Goal: Task Accomplishment & Management: Complete application form

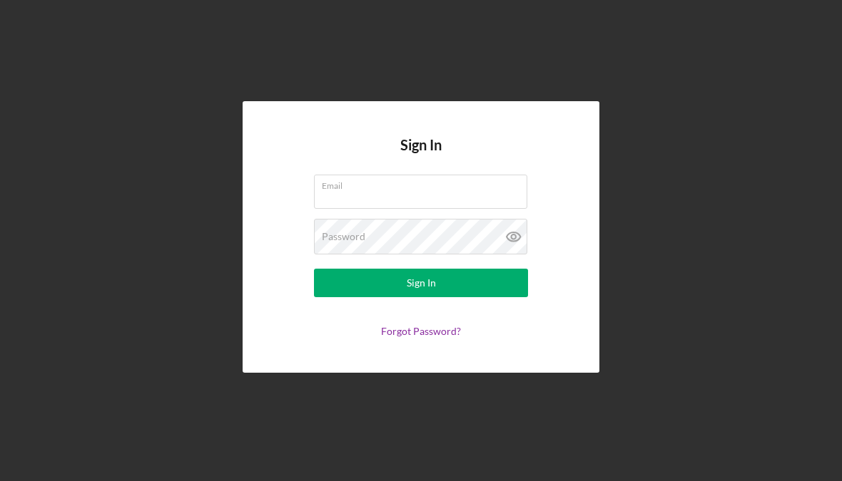
type input "[EMAIL_ADDRESS][DOMAIN_NAME]"
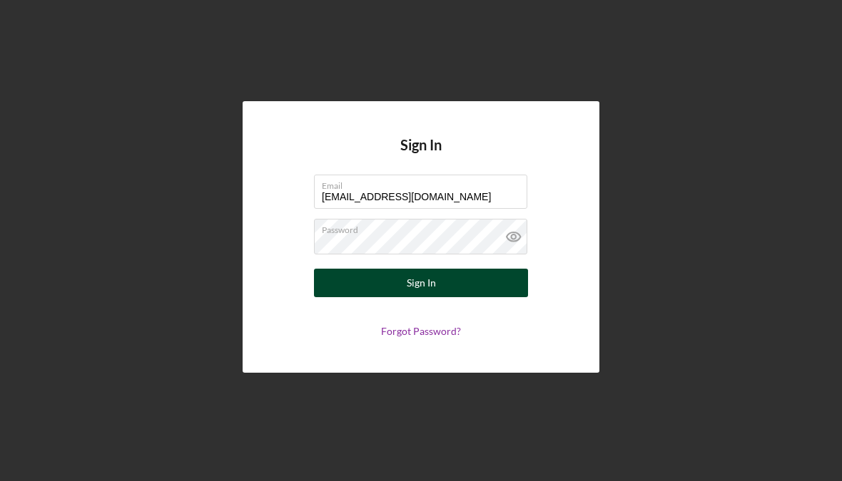
click at [496, 295] on button "Sign In" at bounding box center [421, 283] width 214 height 29
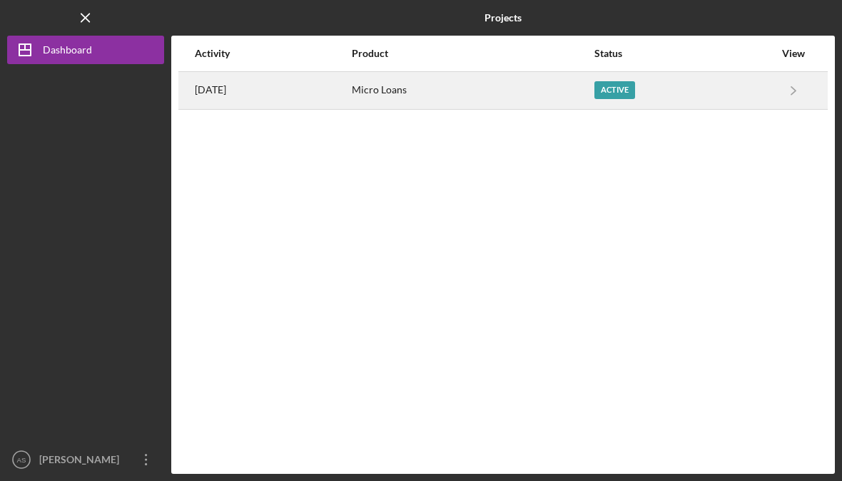
click at [586, 78] on div "Micro Loans" at bounding box center [472, 91] width 241 height 36
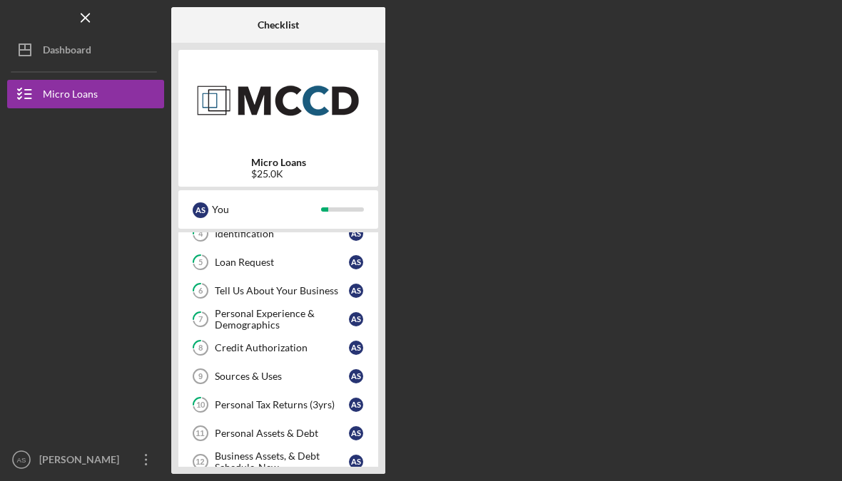
scroll to position [22, 0]
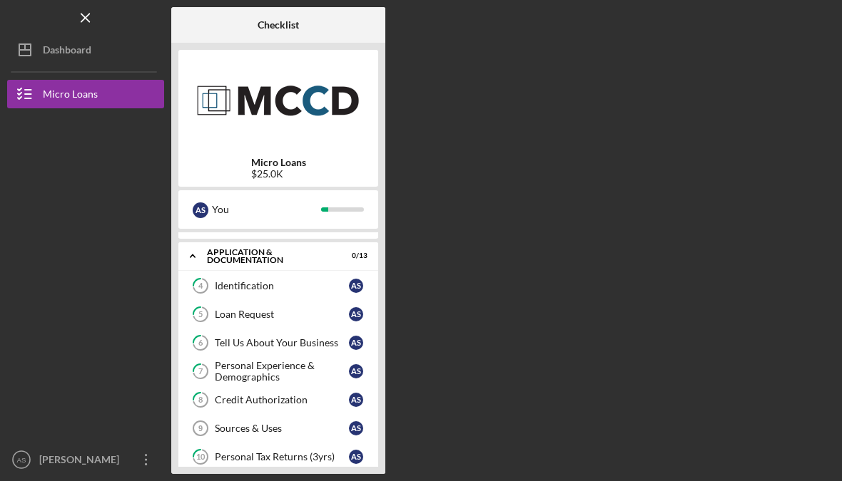
click at [330, 223] on div "A S You" at bounding box center [278, 209] width 200 height 39
click at [331, 215] on div "A S You" at bounding box center [277, 210] width 185 height 24
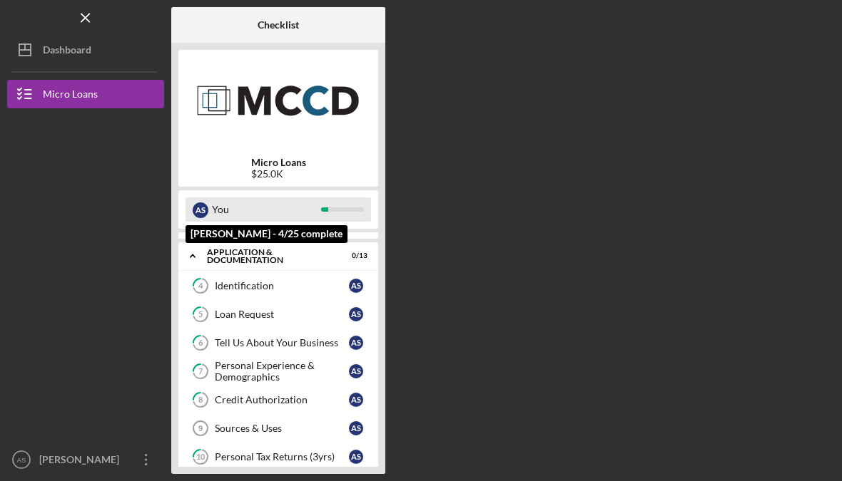
click at [345, 208] on div at bounding box center [342, 210] width 43 height 4
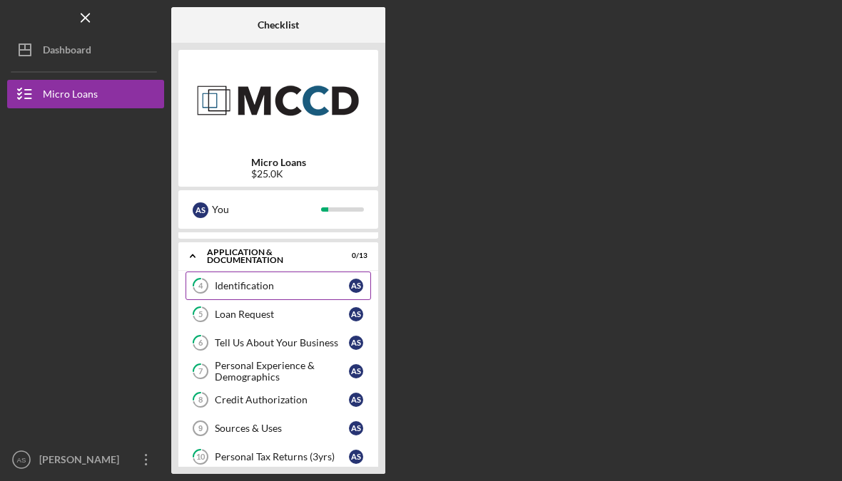
click at [342, 288] on div "Identification" at bounding box center [282, 285] width 134 height 11
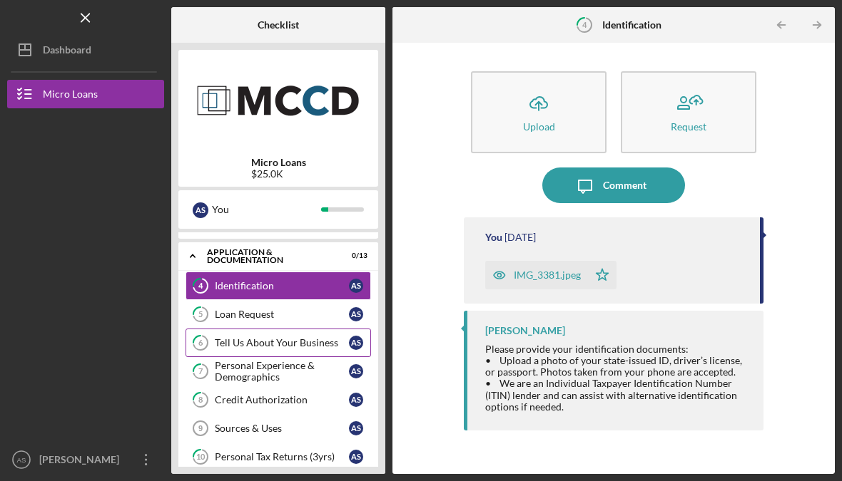
click at [291, 345] on div "Tell Us About Your Business" at bounding box center [282, 342] width 134 height 11
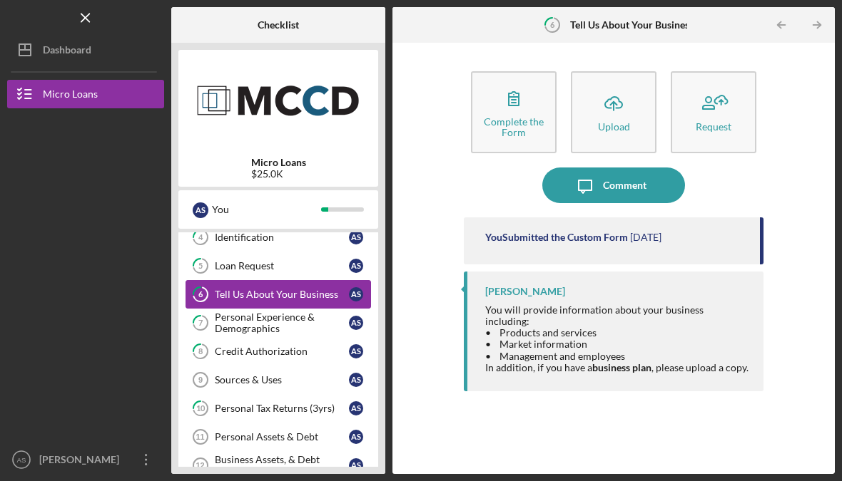
scroll to position [70, 0]
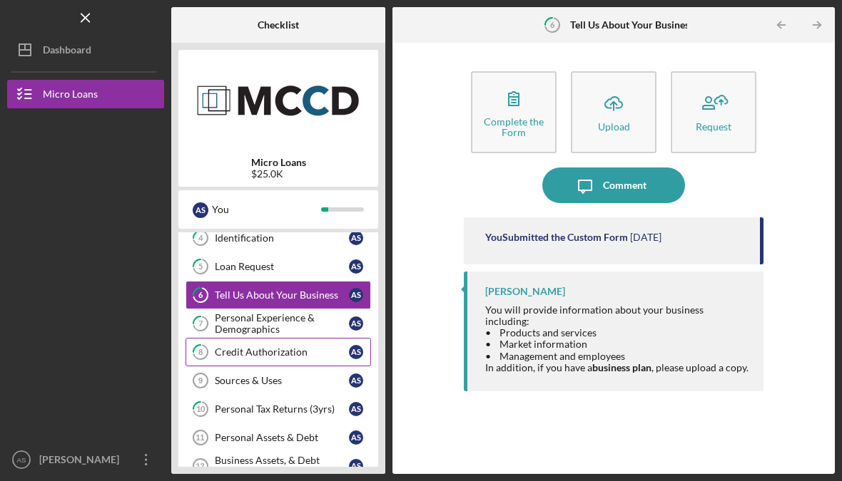
click at [298, 355] on div "Credit Authorization" at bounding box center [282, 352] width 134 height 11
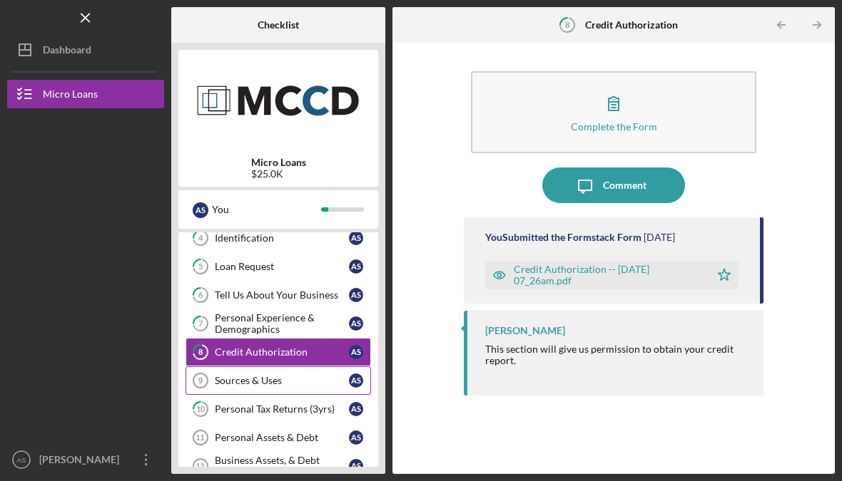
click at [275, 382] on div "Sources & Uses" at bounding box center [282, 380] width 134 height 11
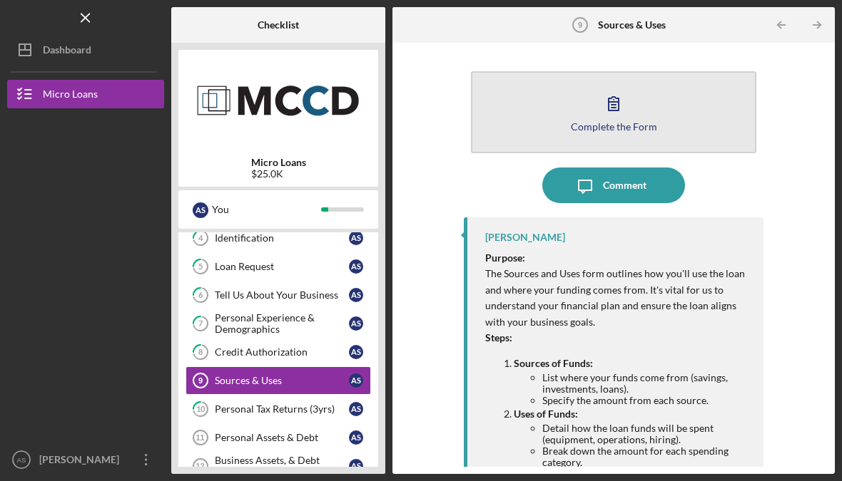
click at [638, 126] on div "Complete the Form" at bounding box center [614, 126] width 86 height 11
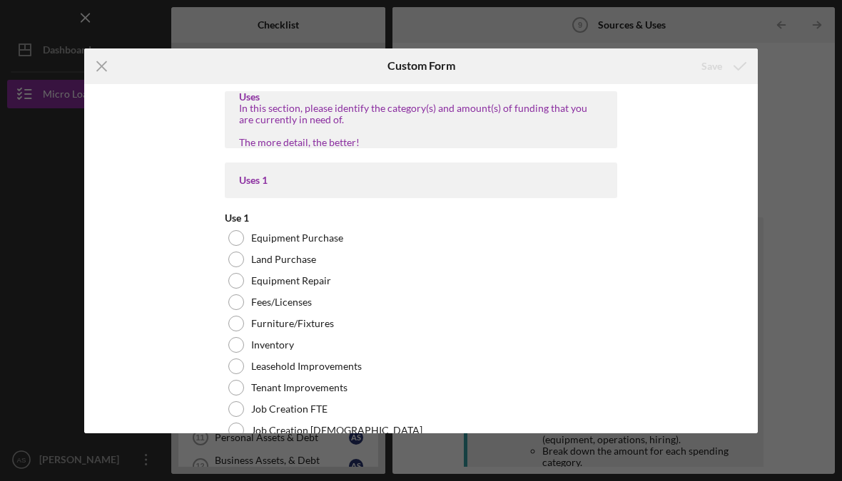
click at [260, 119] on div "In this section, please identify the category(s) and amount(s) of funding that …" at bounding box center [421, 126] width 364 height 46
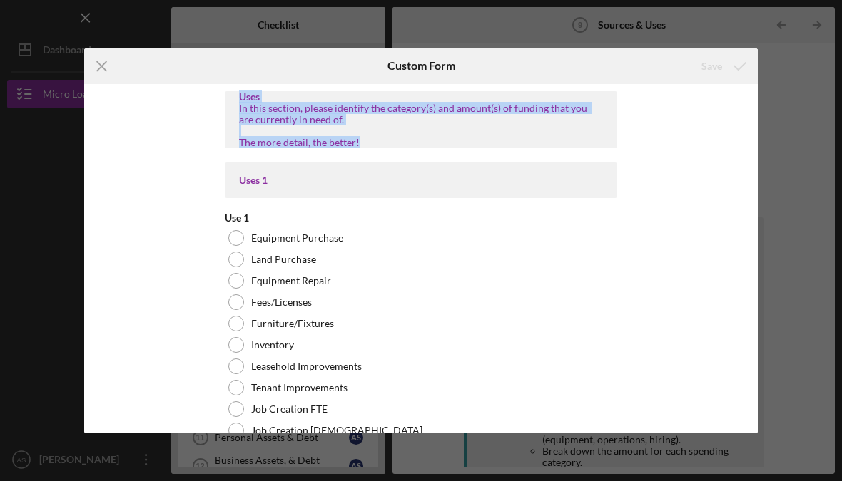
copy div "Uses In this section, please identify the category(s) and amount(s) of funding …"
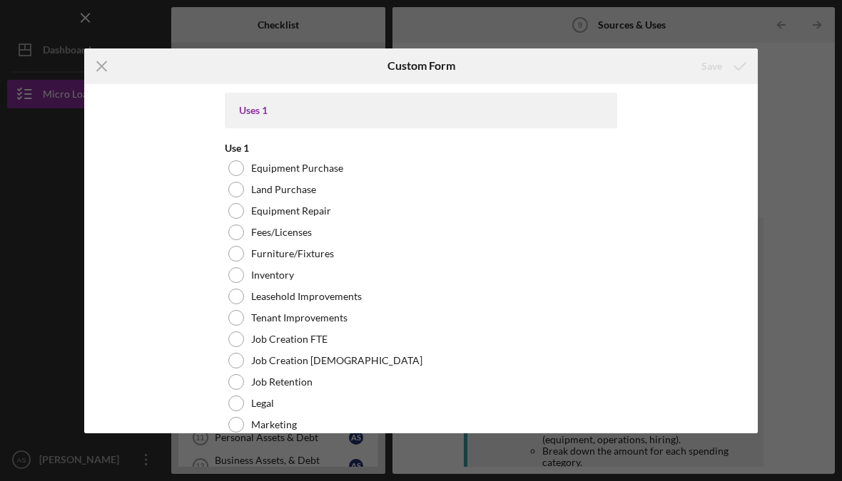
scroll to position [88, 0]
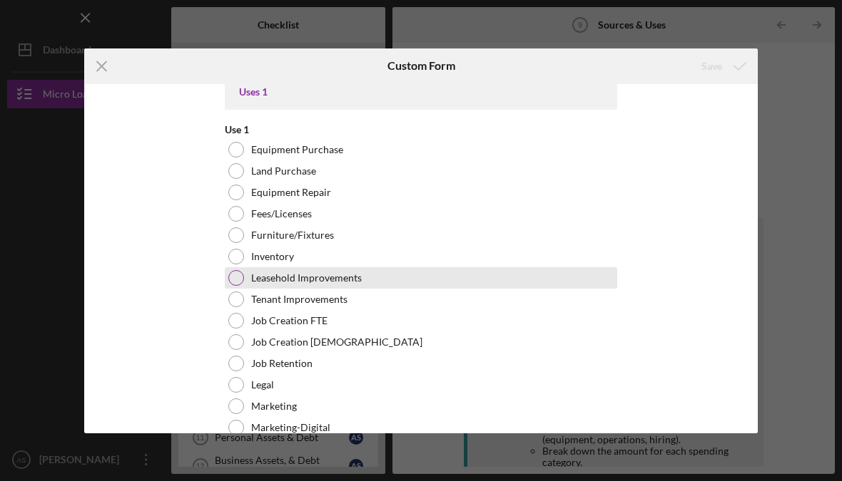
click at [367, 285] on div "Leasehold Improvements" at bounding box center [421, 277] width 392 height 21
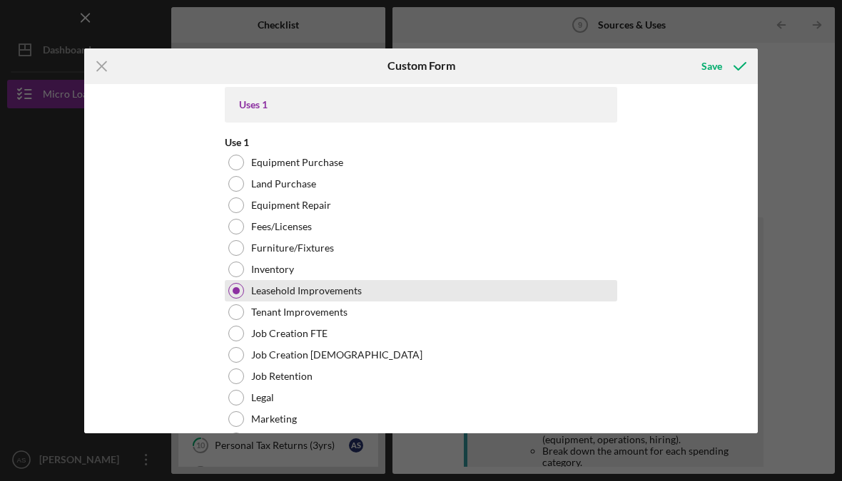
scroll to position [75, 0]
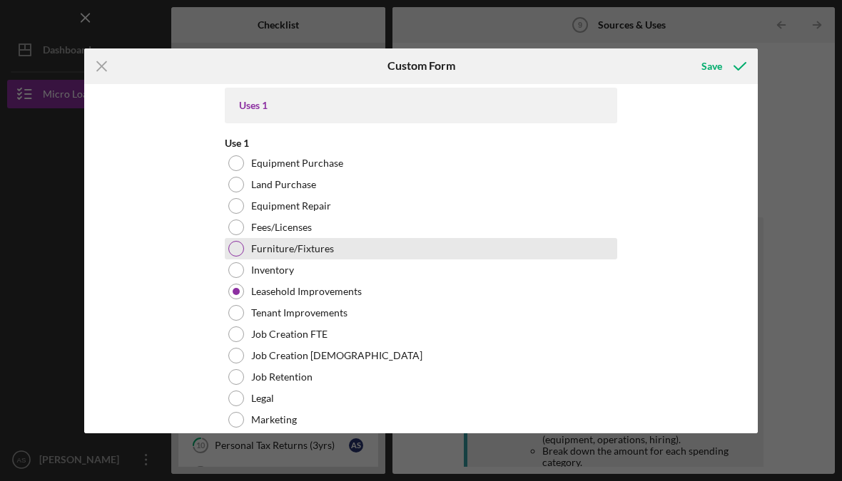
click at [236, 255] on div at bounding box center [236, 249] width 16 height 16
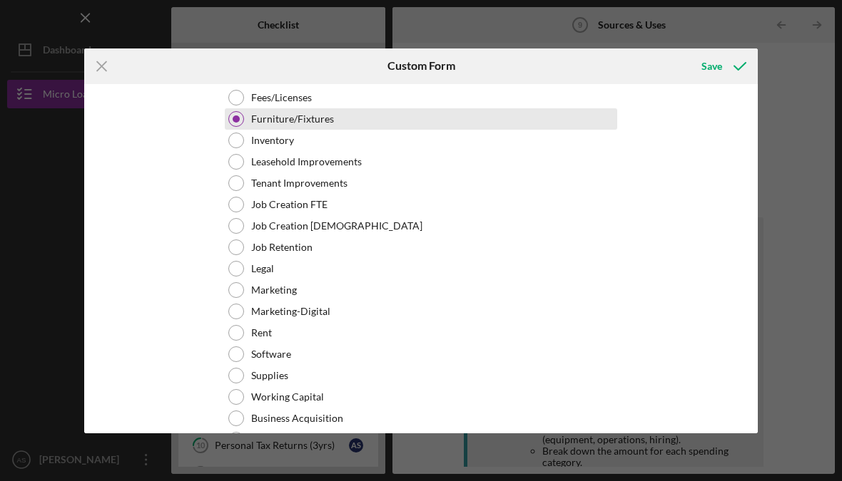
scroll to position [202, 0]
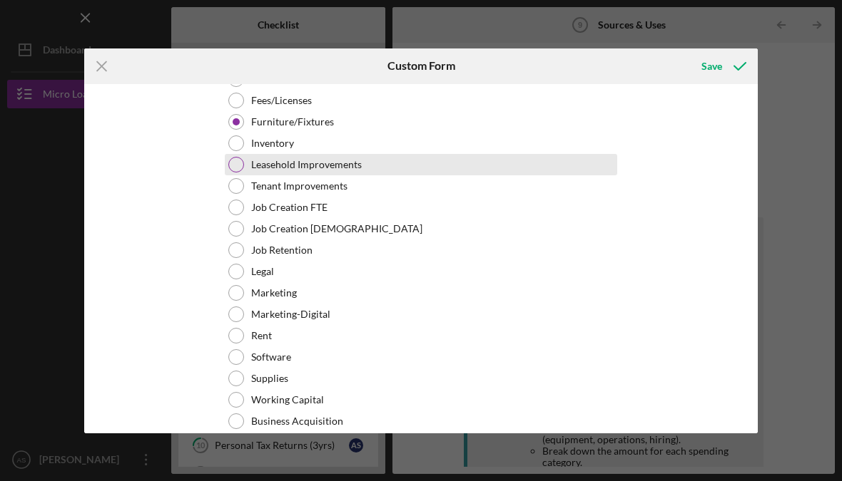
click at [237, 173] on div at bounding box center [236, 165] width 16 height 16
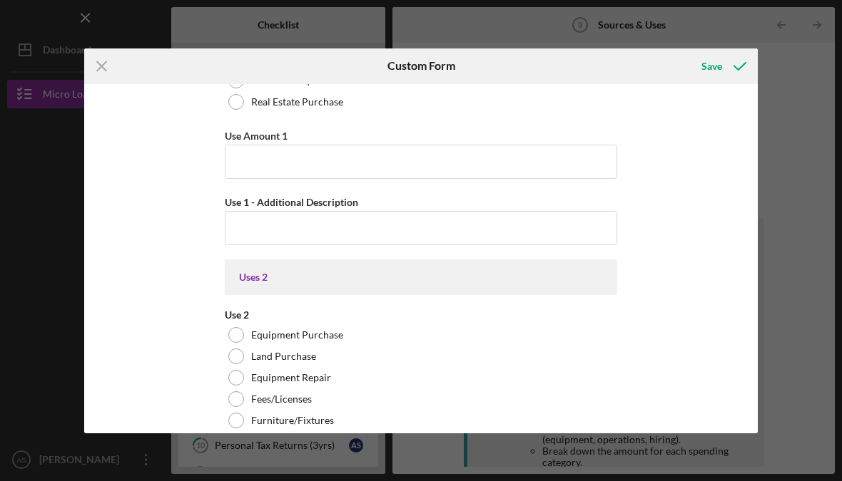
scroll to position [534, 0]
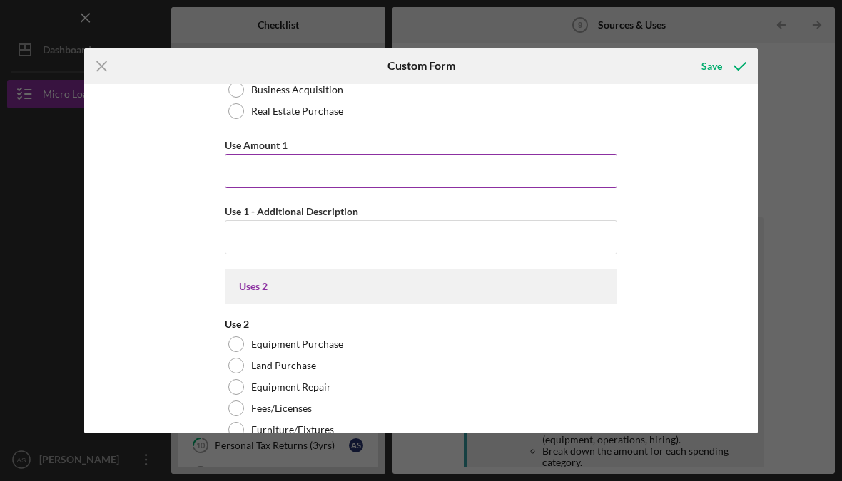
click at [360, 183] on input "Use Amount 1" at bounding box center [421, 171] width 392 height 34
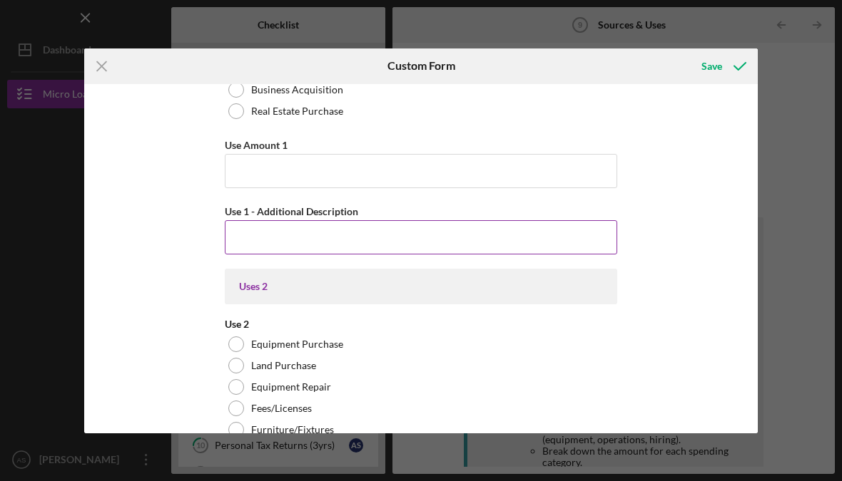
click at [317, 255] on input "Use 1 - Additional Description" at bounding box center [421, 237] width 392 height 34
click at [296, 240] on input "Use 1 - Additional Description" at bounding box center [421, 237] width 392 height 34
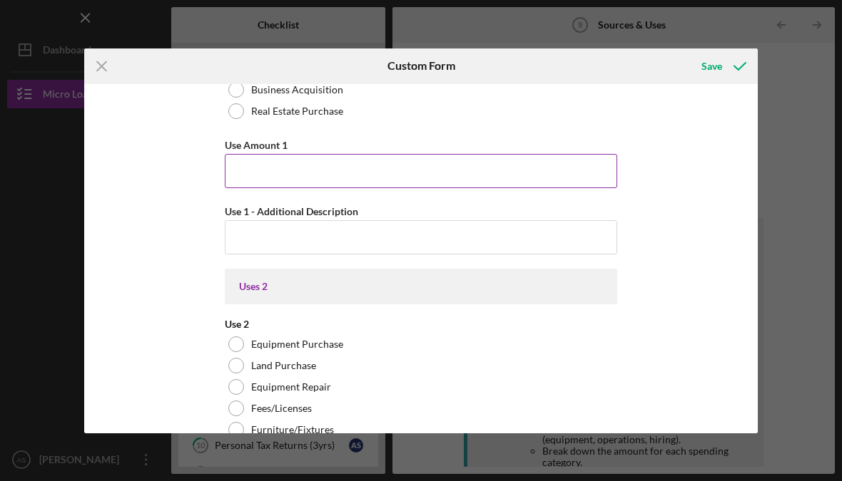
click at [378, 175] on input "Use Amount 1" at bounding box center [421, 171] width 392 height 34
click at [367, 177] on input "Use Amount 1" at bounding box center [421, 171] width 392 height 34
click at [267, 163] on input "Use Amount 1" at bounding box center [421, 171] width 392 height 34
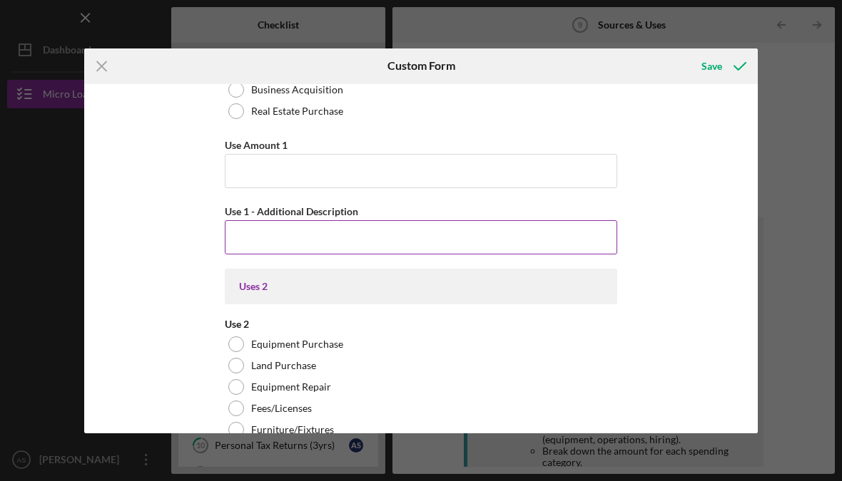
click at [295, 236] on input "Use 1 - Additional Description" at bounding box center [421, 237] width 392 height 34
click at [272, 242] on input "Use 1 - Additional Description" at bounding box center [421, 237] width 392 height 34
paste input "1. Leasehold Improvements – $35,000 Additional Description: Renovations, treatm…"
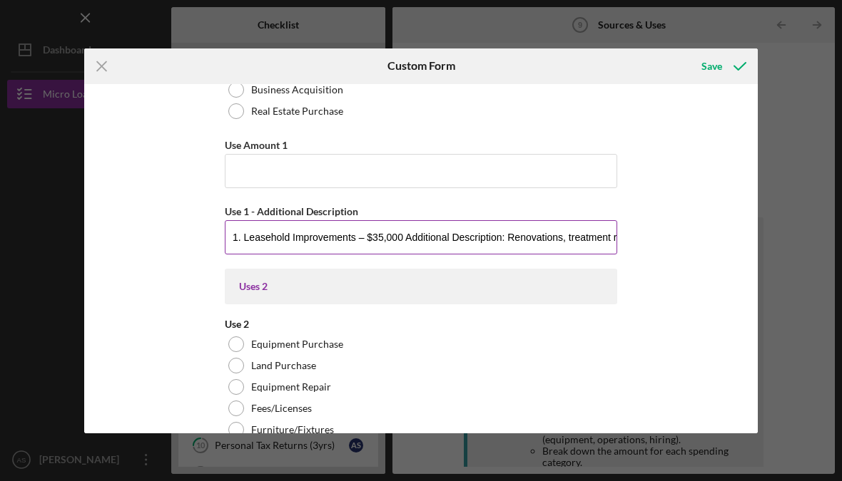
click at [255, 247] on input "1. Leasehold Improvements – $35,000 Additional Description: Renovations, treatm…" at bounding box center [421, 237] width 392 height 34
click at [404, 245] on input "1. Leasehold Improvements – $35,000 Additional Description: Renovations, treatm…" at bounding box center [421, 237] width 392 height 34
click at [502, 245] on input "1. Leasehold Improvements – $35,000 Additional Description: Renovations, treatm…" at bounding box center [421, 237] width 392 height 34
click at [244, 243] on input "1. Leasehold Improvements – $35Renovations, treatment room construction, plumbi…" at bounding box center [421, 237] width 392 height 34
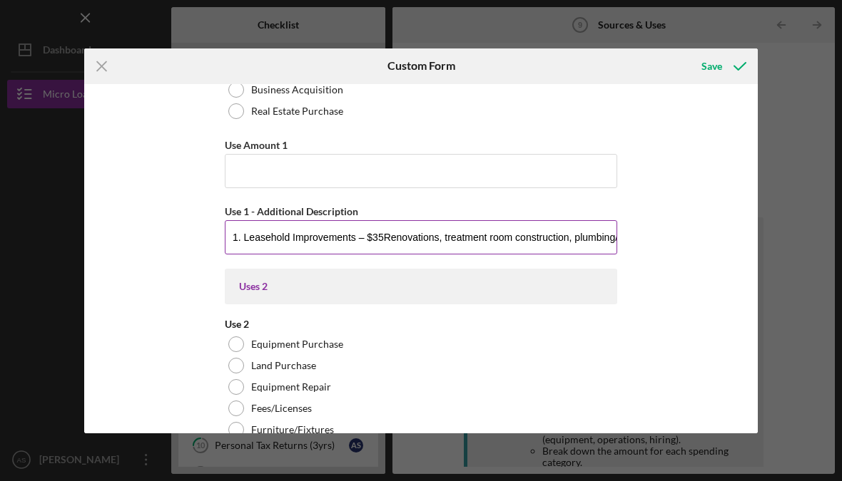
click at [242, 244] on input "1. Leasehold Improvements – $35Renovations, treatment room construction, plumbi…" at bounding box center [421, 237] width 392 height 34
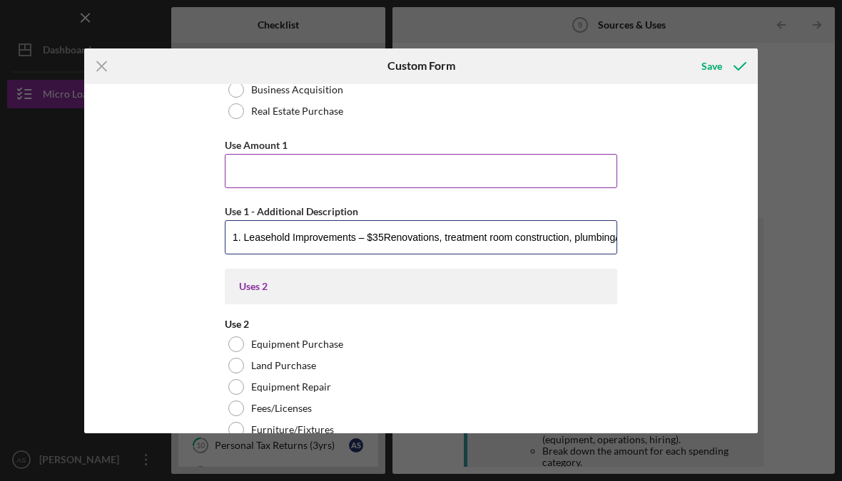
type input "1. Leasehold Improvements – $35Renovations, treatment room construction, plumbi…"
click at [240, 174] on input "Use Amount 1" at bounding box center [421, 171] width 392 height 34
click at [244, 170] on input "Use Amount 1" at bounding box center [421, 171] width 392 height 34
paste input "$35"
type input "$35,000"
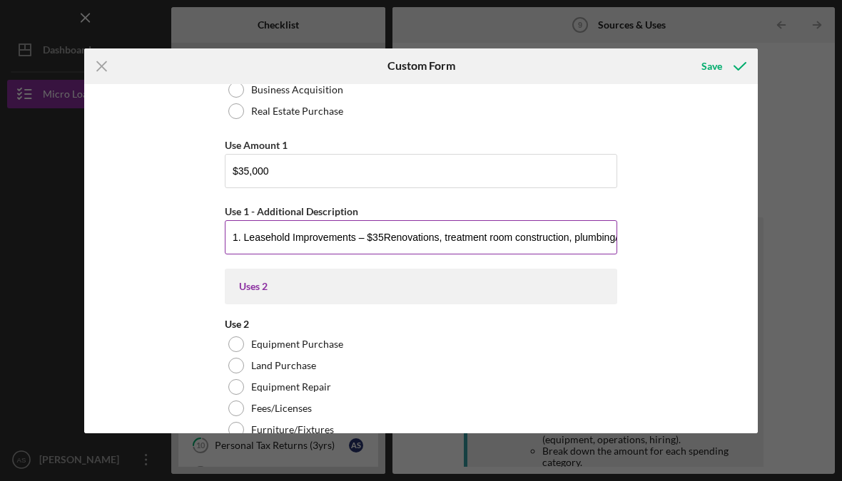
click at [246, 244] on input "1. Leasehold Improvements – $35Renovations, treatment room construction, plumbi…" at bounding box center [421, 237] width 392 height 34
click at [246, 243] on input "1. Leasehold Improvements – $35Renovations, treatment room construction, plumbi…" at bounding box center [421, 237] width 392 height 34
click at [233, 240] on input "1. Leasehold Improvements – $35Renovations, treatment room construction, plumbi…" at bounding box center [421, 237] width 392 height 34
click at [232, 240] on input "1. Leasehold Improvements – $35Renovations, treatment room construction, plumbi…" at bounding box center [421, 237] width 392 height 34
click at [286, 243] on input "1. Leasehold Improvements – $35Renovations, treatment room construction, plumbi…" at bounding box center [421, 237] width 392 height 34
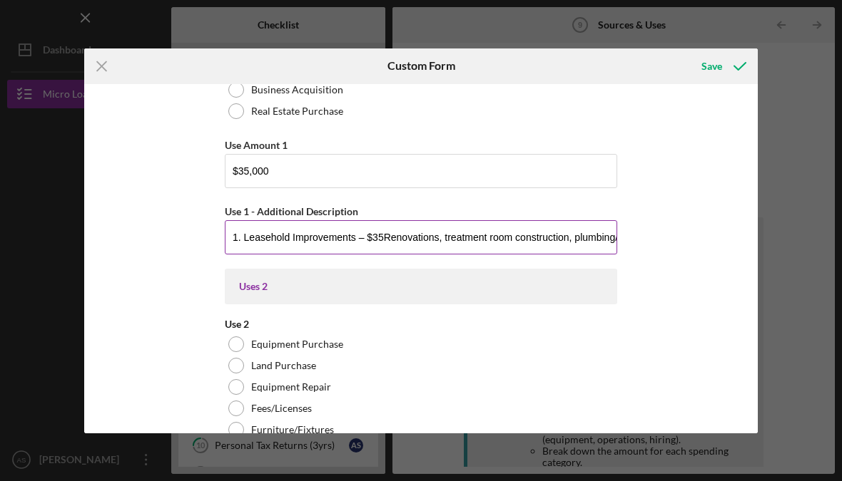
click at [259, 243] on input "1. Leasehold Improvements – $35Renovations, treatment room construction, plumbi…" at bounding box center [421, 237] width 392 height 34
click at [259, 242] on input "1. Leasehold Improvements – $35Renovations, treatment room construction, plumbi…" at bounding box center [421, 237] width 392 height 34
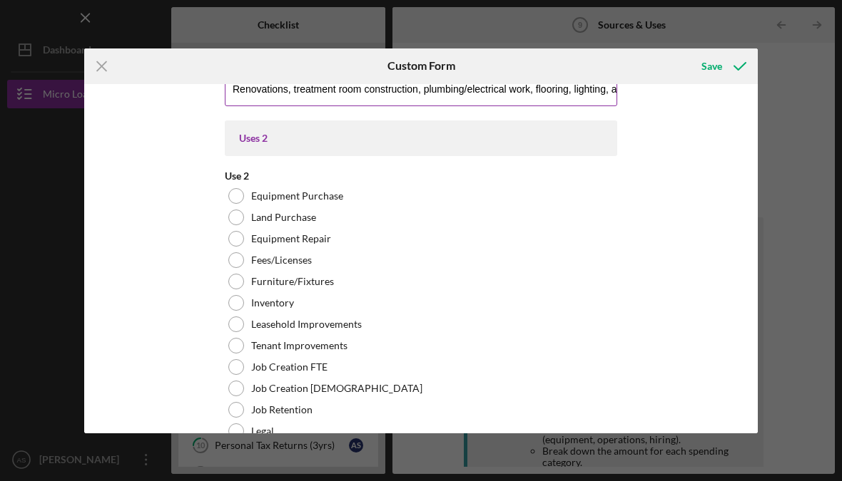
scroll to position [695, 0]
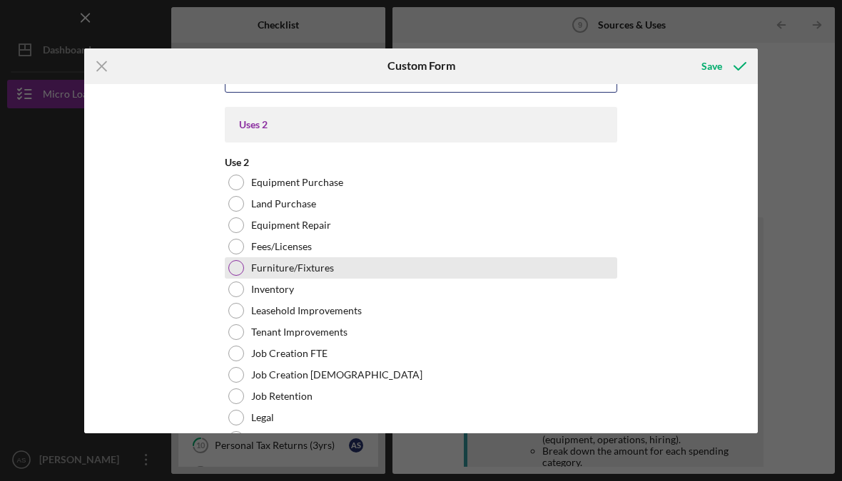
type input "Renovations, treatment room construction, plumbing/electrical work, flooring, l…"
click at [240, 273] on div at bounding box center [236, 268] width 16 height 16
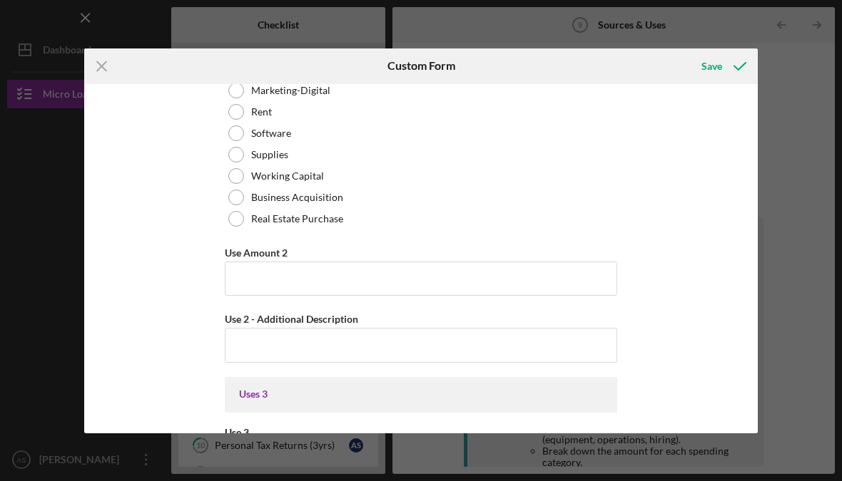
scroll to position [1064, 0]
click at [282, 284] on input "Use Amount 2" at bounding box center [421, 280] width 392 height 34
type input "$50,000"
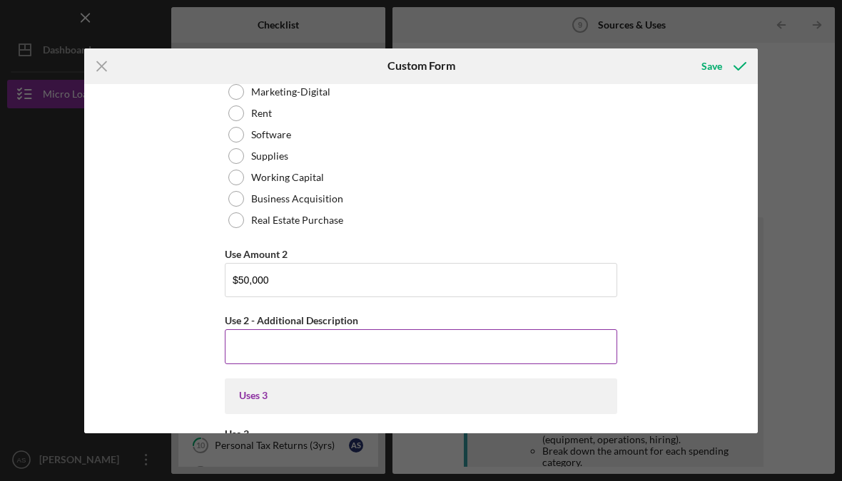
click at [338, 355] on input "Use 2 - Additional Description" at bounding box center [421, 347] width 392 height 34
click at [304, 355] on input "Use 2 - Additional Description" at bounding box center [421, 347] width 392 height 34
paste input "Lash beds, facial chairs, medical equipment stands, reception area furniture, s…"
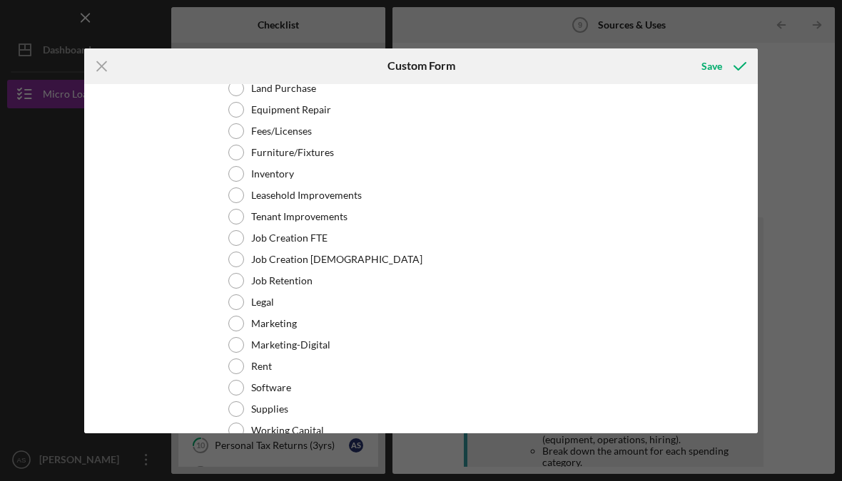
scroll to position [1454, 0]
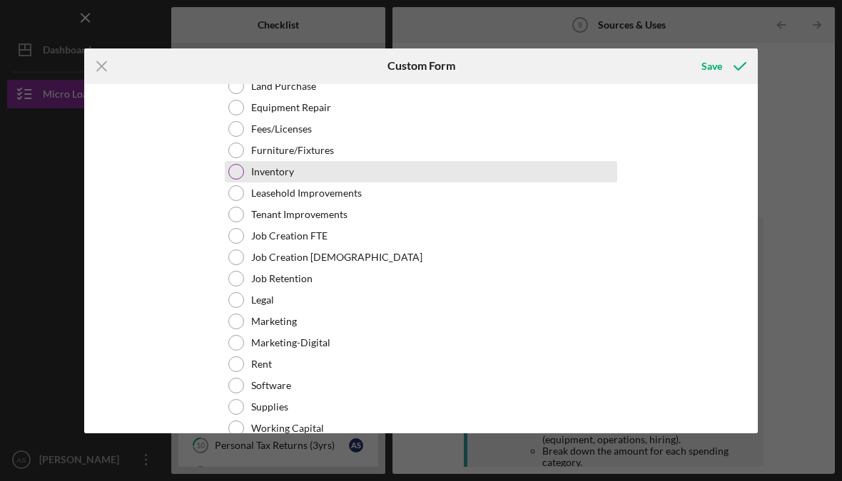
type input "Lash beds, facial chairs, medical equipment stands, reception area furniture, s…"
click at [281, 178] on label "Inventory" at bounding box center [272, 171] width 43 height 11
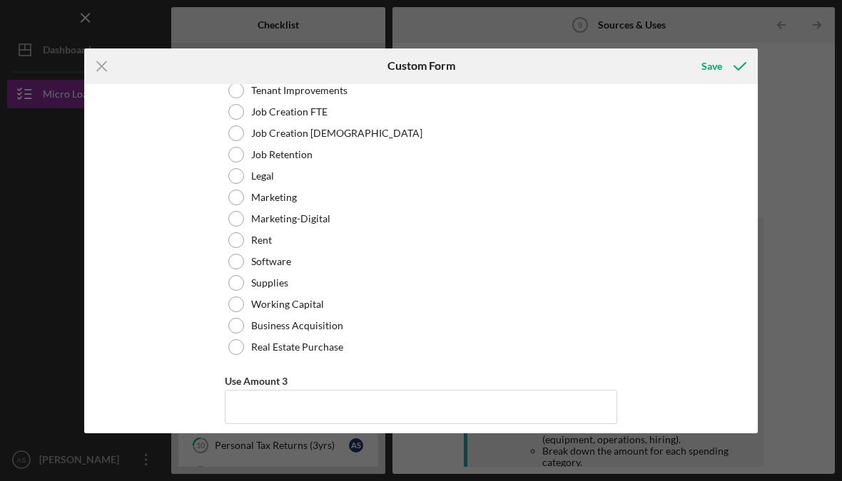
scroll to position [1588, 0]
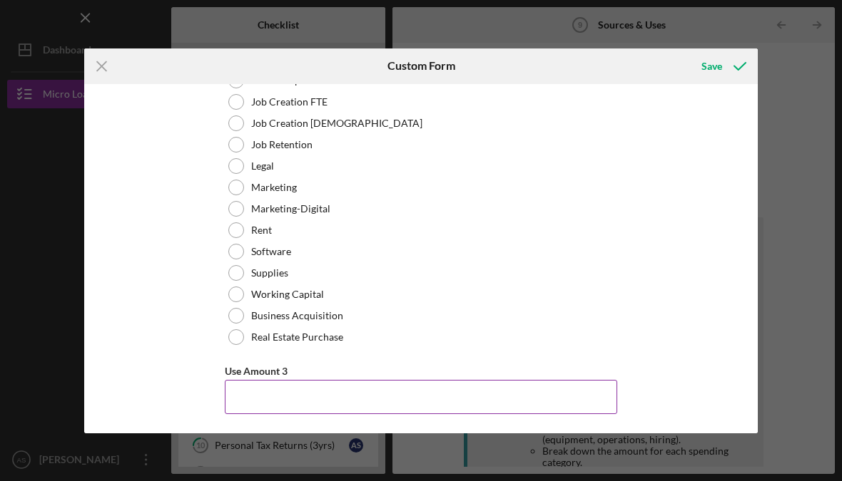
click at [347, 392] on input "Use Amount 3" at bounding box center [421, 397] width 392 height 34
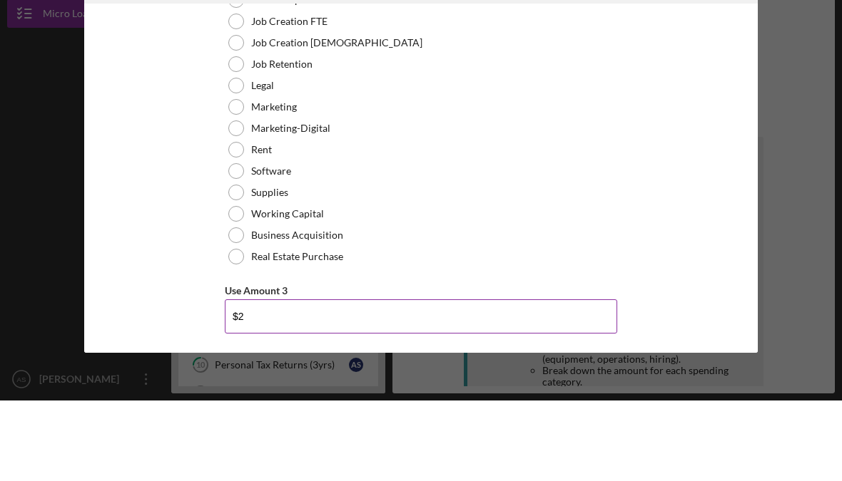
scroll to position [18, 0]
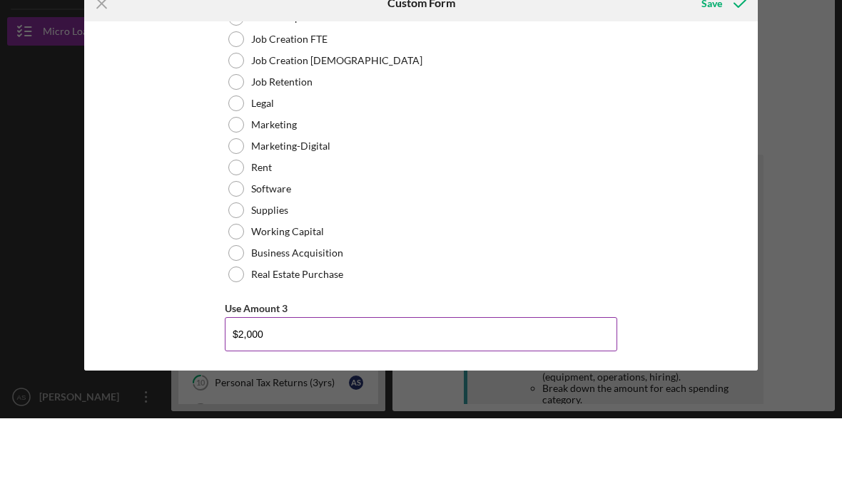
type input "$20,000"
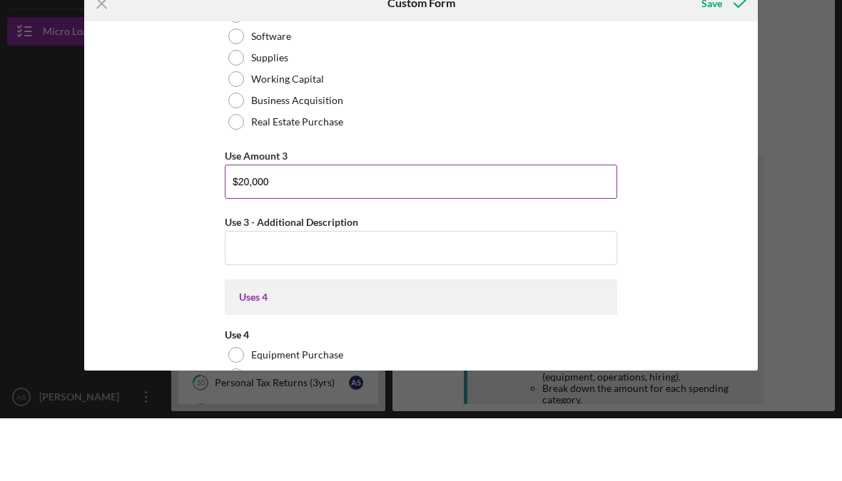
scroll to position [1739, 0]
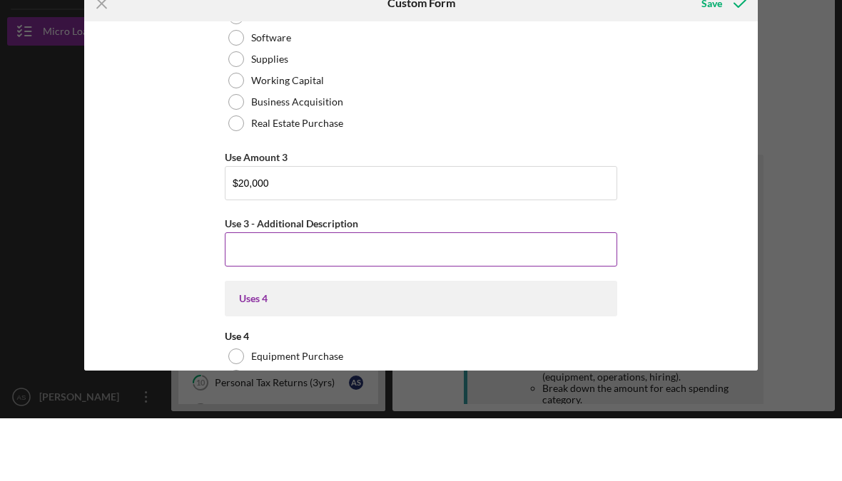
click at [337, 295] on input "Use 3 - Additional Description" at bounding box center [421, 312] width 392 height 34
click at [294, 295] on input "Use 3 - Additional Description" at bounding box center [421, 312] width 392 height 34
paste input "Skincare, PMU pigments and disposables, lash supplies, DNA and wellness testing…"
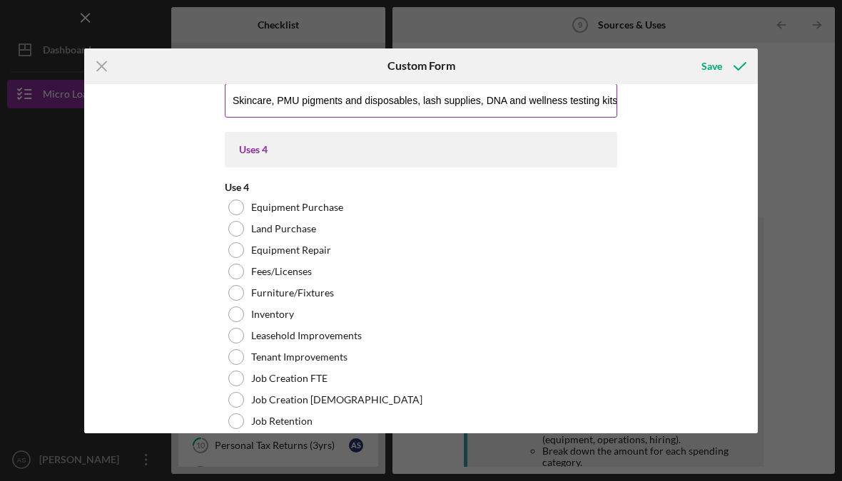
scroll to position [1960, 0]
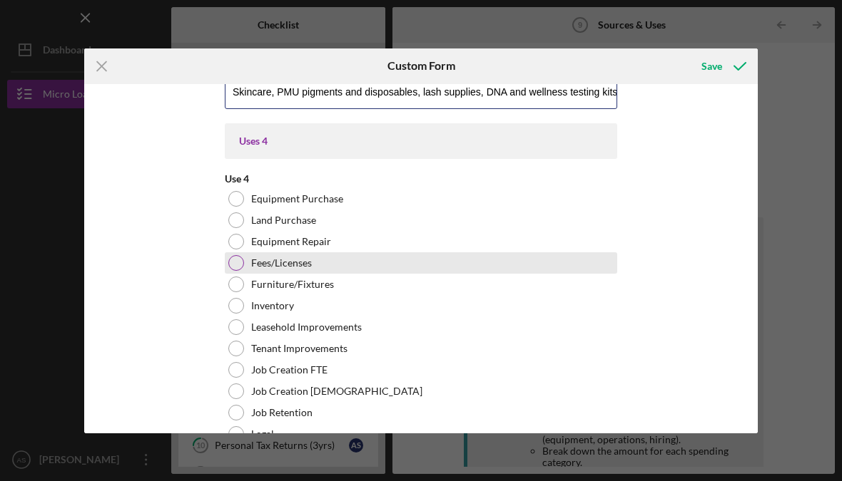
type input "Skincare, PMU pigments and disposables, lash supplies, DNA and wellness testing…"
click at [301, 269] on label "Fees/Licenses" at bounding box center [281, 263] width 61 height 11
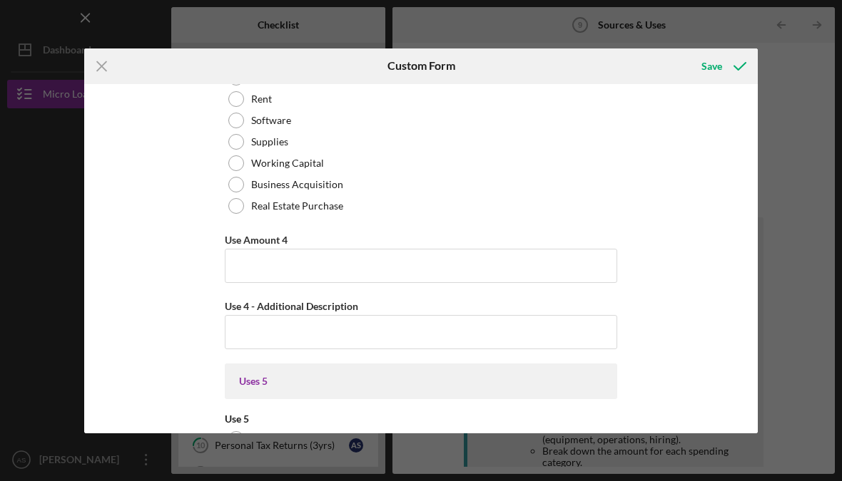
scroll to position [2359, 0]
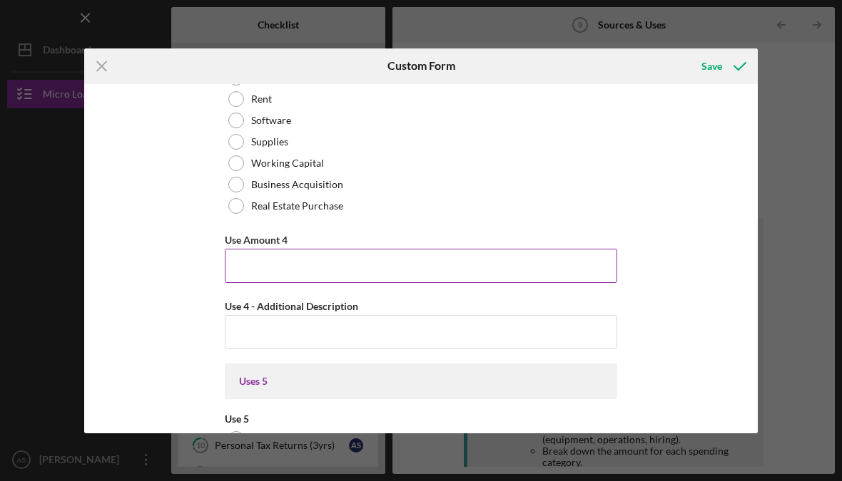
click at [425, 283] on input "Use Amount 4" at bounding box center [421, 266] width 392 height 34
click at [382, 283] on input "Use Amount 4" at bounding box center [421, 266] width 392 height 34
paste input "$16,500"
type input "$16,500"
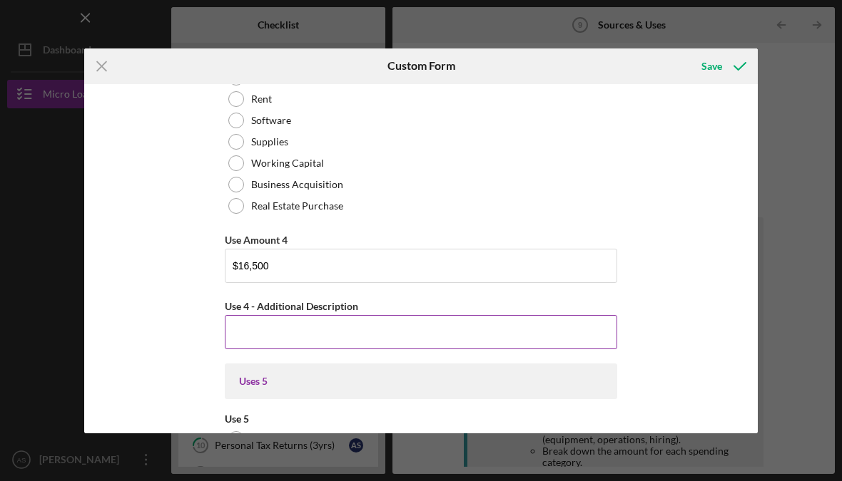
click at [309, 339] on input "Use 4 - Additional Description" at bounding box center [421, 332] width 392 height 34
click at [300, 345] on input "Use 4 - Additional Description" at bounding box center [421, 332] width 392 height 34
paste input "Medical Director Agreement: $1,200/month × 12 months = $14,400 (using mid-range…"
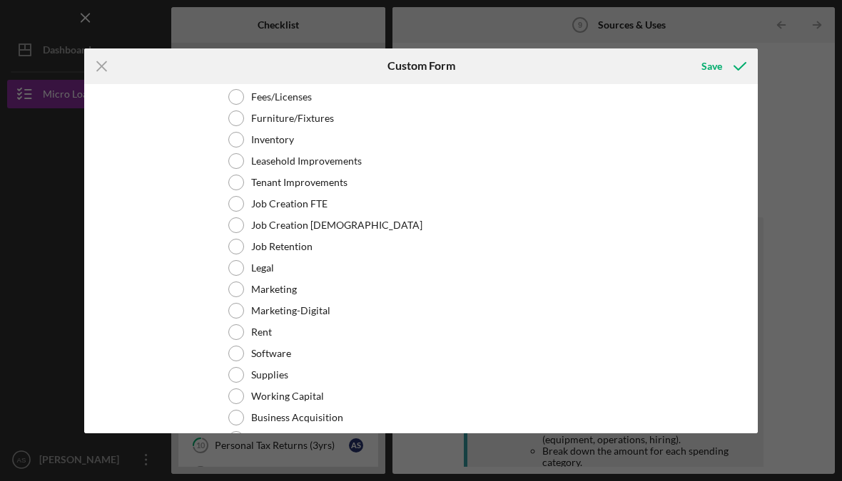
scroll to position [2814, 0]
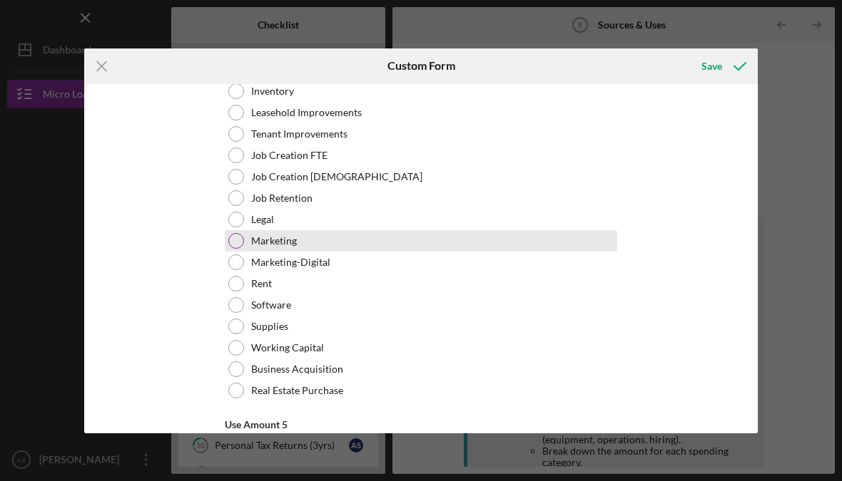
type input "Medical Director Agreement: $1,200/month × 12 months = $14,400 (using mid-range…"
click at [280, 252] on div "Marketing" at bounding box center [421, 240] width 392 height 21
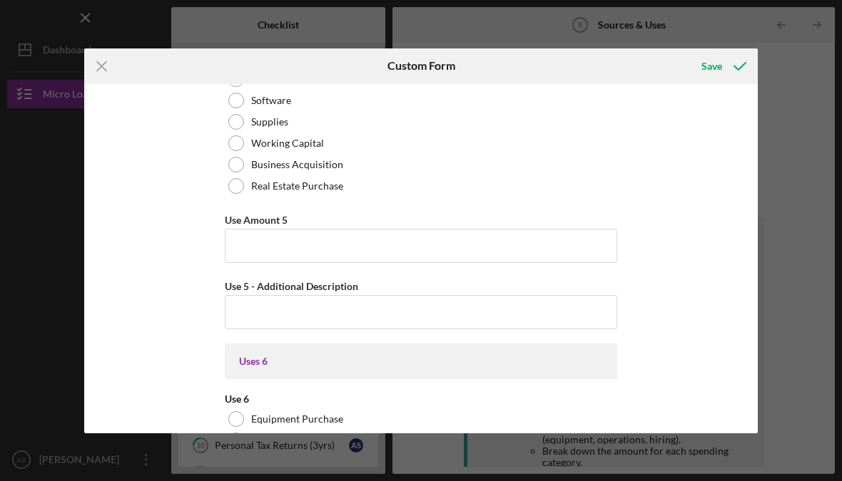
scroll to position [3037, 0]
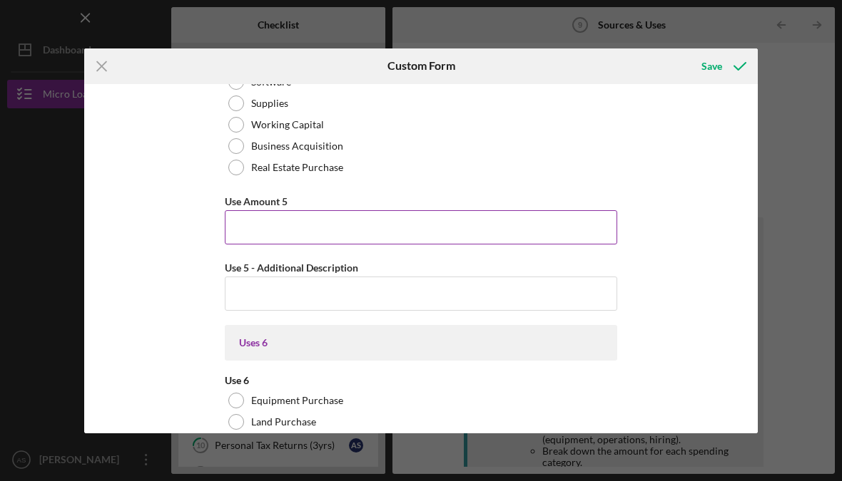
click at [435, 238] on input "Use Amount 5" at bounding box center [421, 227] width 392 height 34
click at [417, 238] on input "Use Amount 5" at bounding box center [421, 227] width 392 height 34
paste input "$10,000"
type input "$10,000"
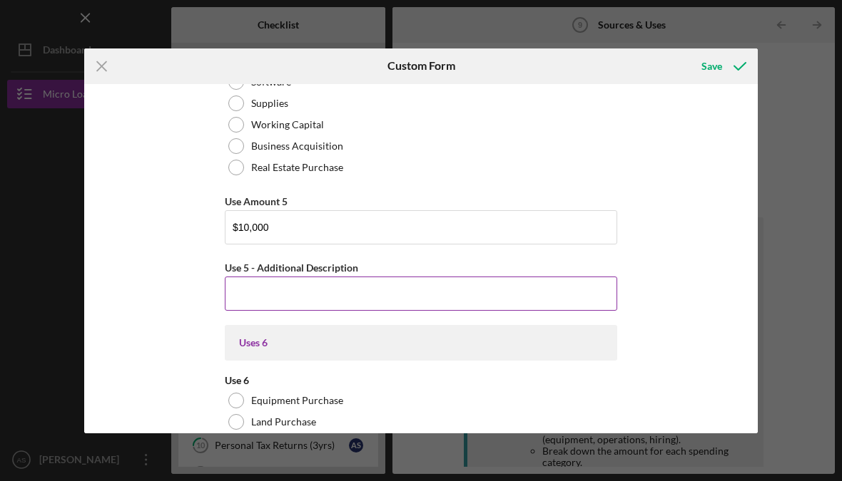
click at [309, 309] on input "Use 5 - Additional Description" at bounding box center [421, 294] width 392 height 34
click at [284, 305] on input "Use 5 - Additional Description" at bounding box center [421, 294] width 392 height 34
paste input "Website development, SEO optimization, [PERSON_NAME], professional photography,…"
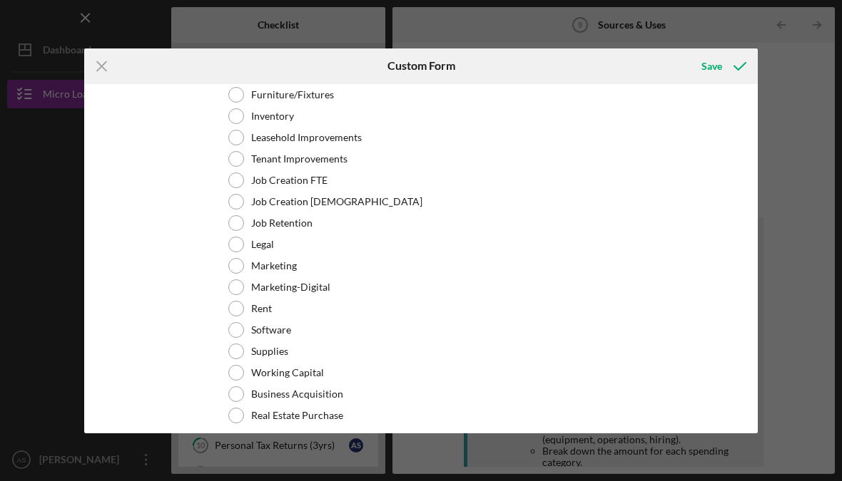
scroll to position [3467, 0]
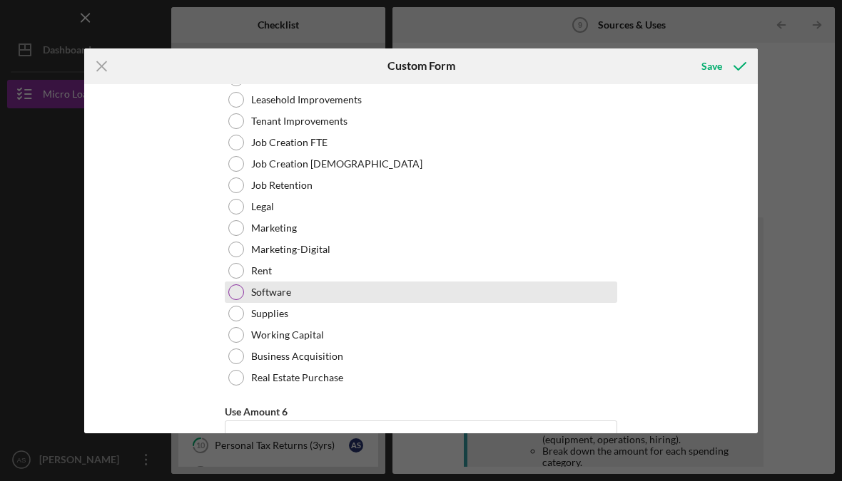
type input "Website development, SEO optimization, [PERSON_NAME], professional photography,…"
click at [237, 300] on div at bounding box center [236, 293] width 16 height 16
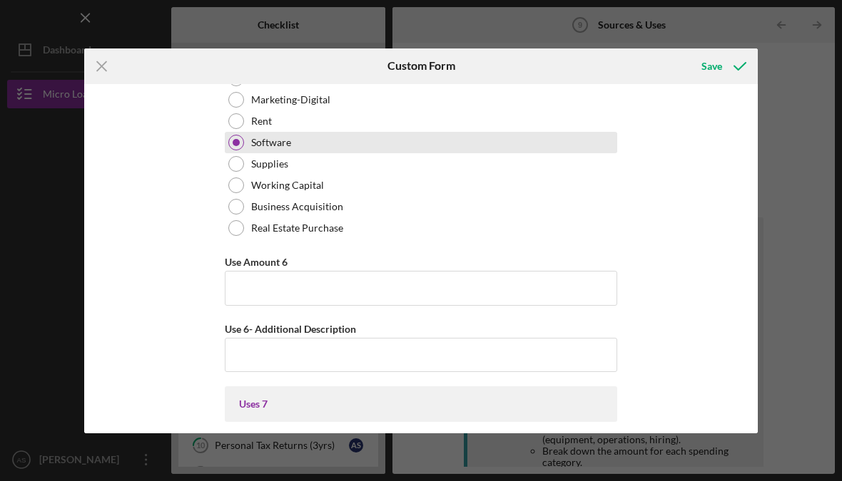
scroll to position [3622, 0]
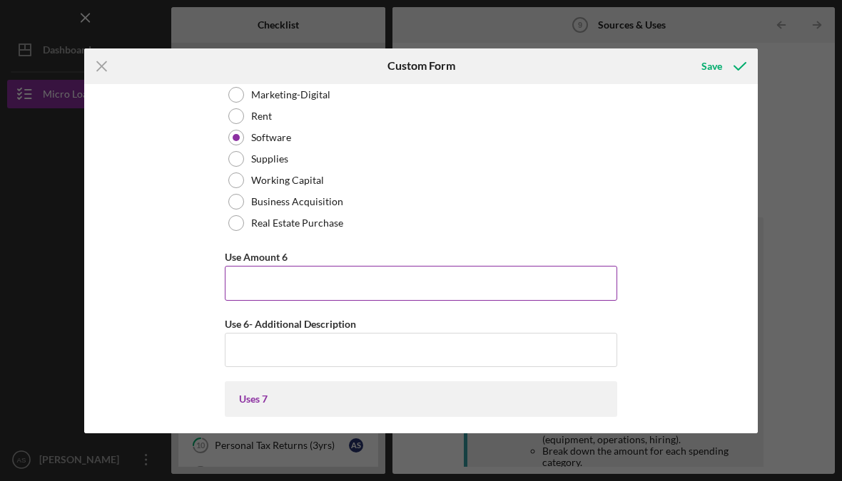
click at [362, 295] on input "Use Amount 6" at bounding box center [421, 283] width 392 height 34
click at [360, 300] on input "Use Amount 6" at bounding box center [421, 283] width 392 height 34
paste input "$5,000"
type input "$5,000"
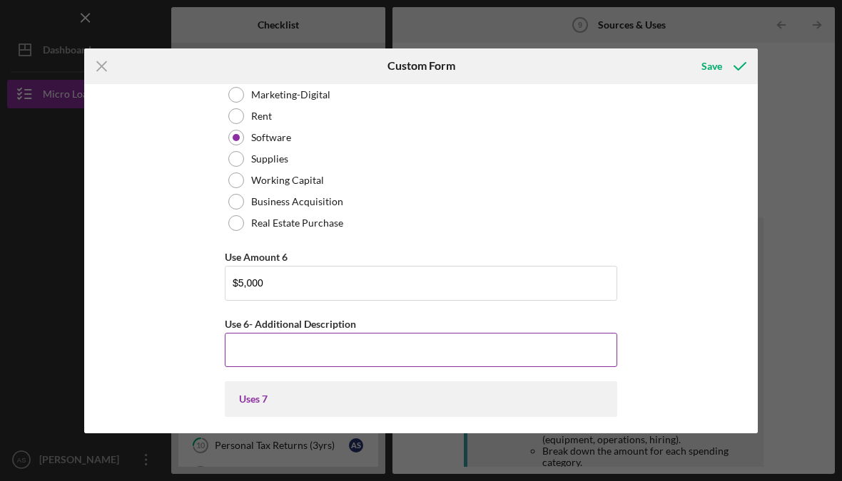
click at [311, 357] on input "Use 6- Additional Description" at bounding box center [421, 350] width 392 height 34
click at [274, 367] on input "Use 6- Additional Description" at bounding box center [421, 350] width 392 height 34
paste input "Booking/payment systems, security cameras, and industry-specific software for s…"
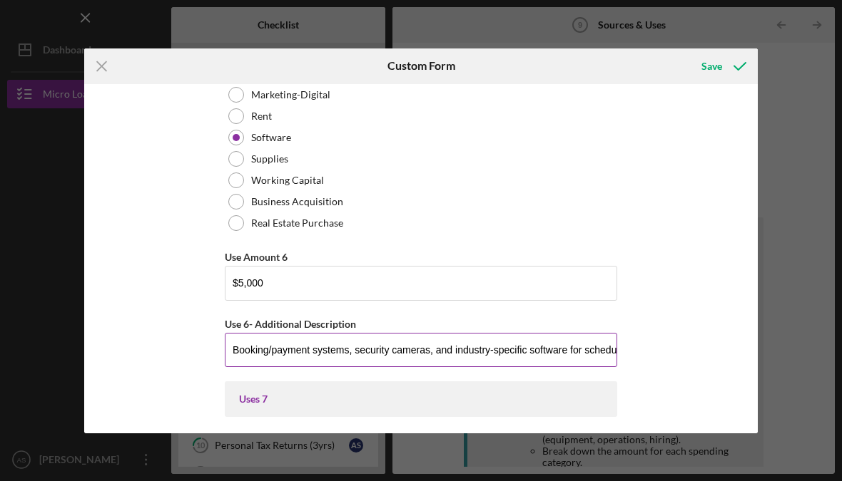
click at [267, 367] on input "Booking/payment systems, security cameras, and industry-specific software for s…" at bounding box center [421, 350] width 392 height 34
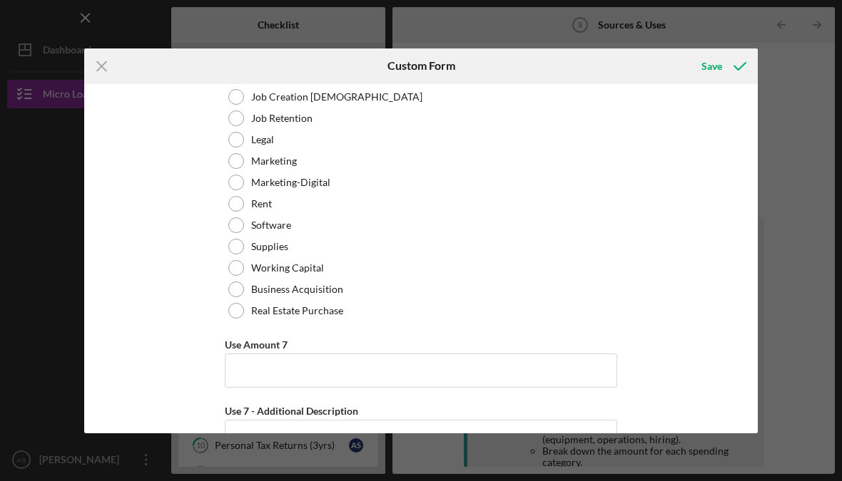
scroll to position [4199, 0]
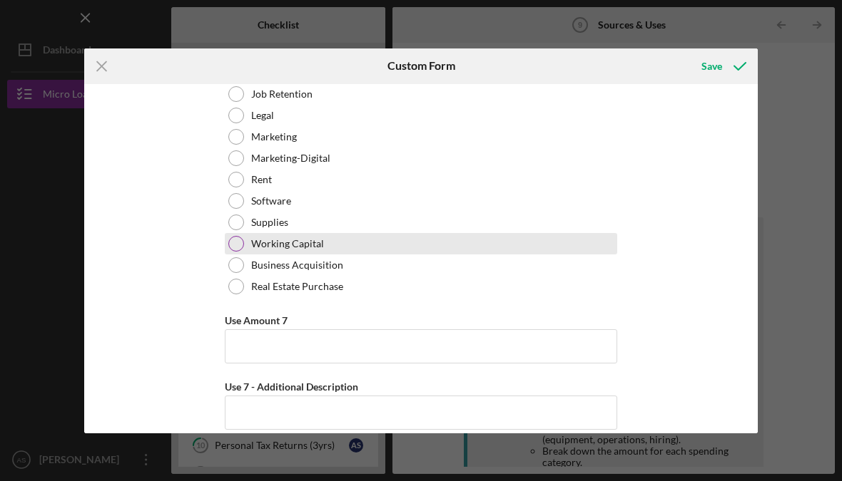
type input "Booking/payment systems, security cameras, and industry-specific software for s…"
click at [311, 255] on div "Working Capital" at bounding box center [421, 243] width 392 height 21
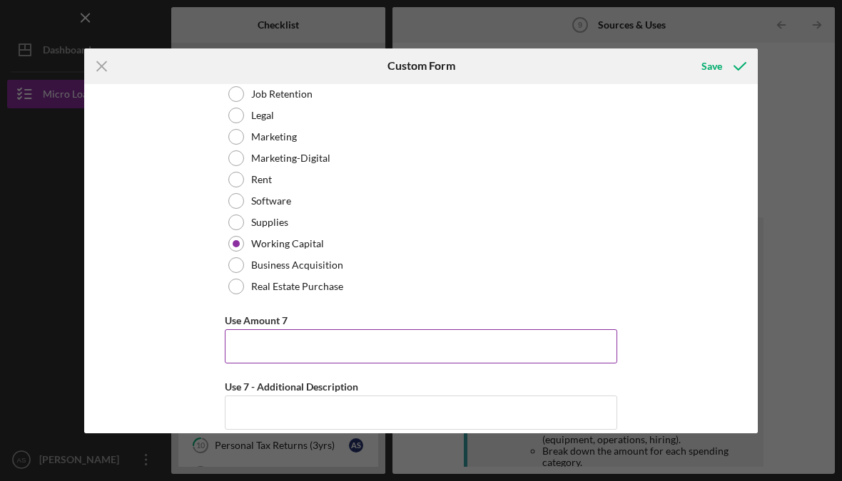
click at [303, 364] on input "Use Amount 7" at bounding box center [421, 347] width 392 height 34
click at [290, 347] on input "Use Amount 7" at bounding box center [421, 347] width 392 height 34
paste input "$22,440"
type input "$22,440"
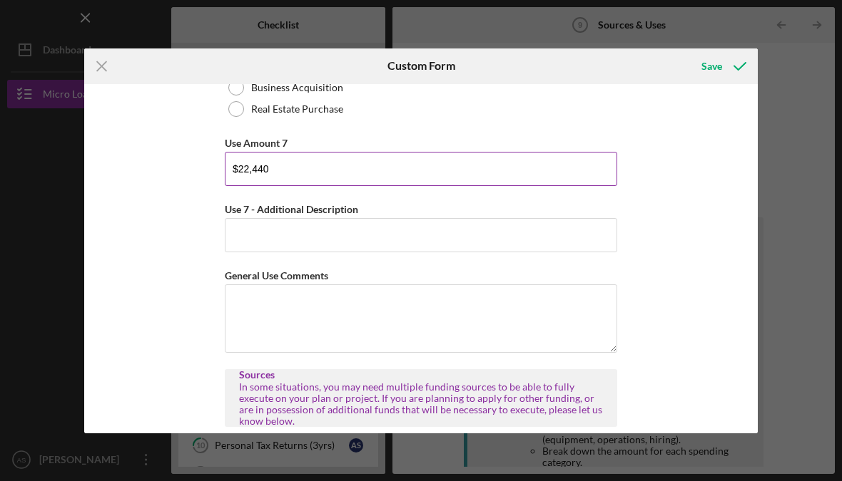
scroll to position [4376, 0]
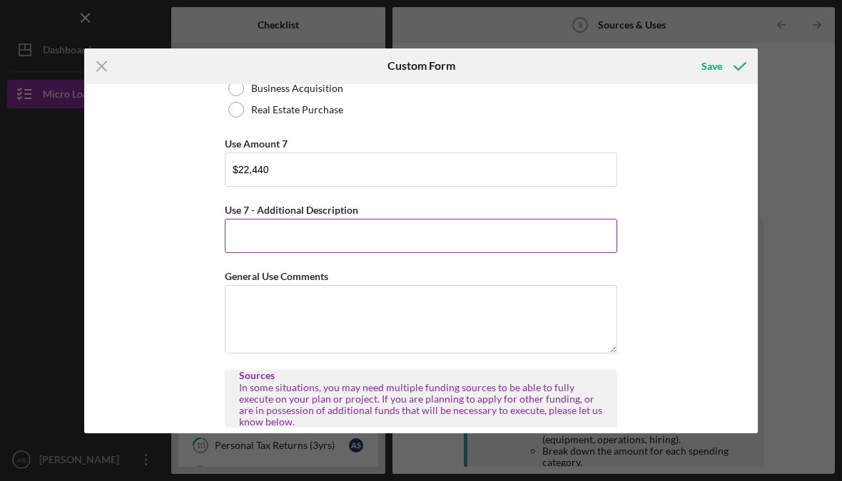
click at [347, 249] on input "Use 7 - Additional Description" at bounding box center [421, 236] width 392 height 34
click at [260, 253] on input "Use 7 - Additional Description" at bounding box center [421, 236] width 392 height 34
paste input "Payroll, rent, utilities, insurance, and operational costs during the initial g…"
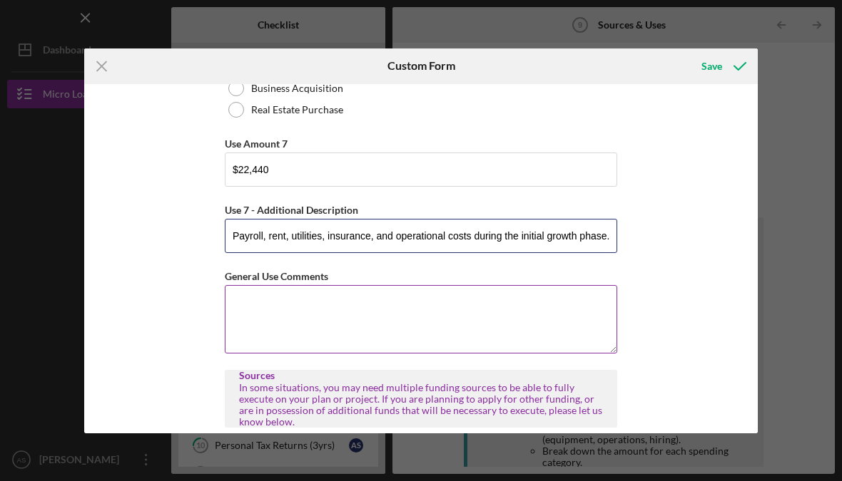
type input "Payroll, rent, utilities, insurance, and operational costs during the initial g…"
click at [265, 340] on textarea "General Use Comments" at bounding box center [421, 319] width 392 height 68
click at [347, 340] on textarea "General Use Comments" at bounding box center [421, 319] width 392 height 68
click at [260, 327] on textarea "General Use Comments" at bounding box center [421, 319] width 392 height 68
paste textarea "The requested funding of $158,940 will be used to launch and establish Saint Ae…"
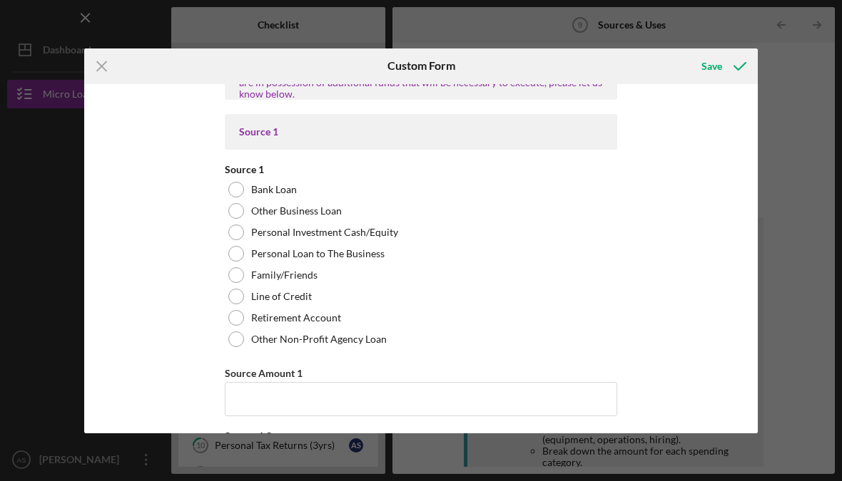
scroll to position [4730, 0]
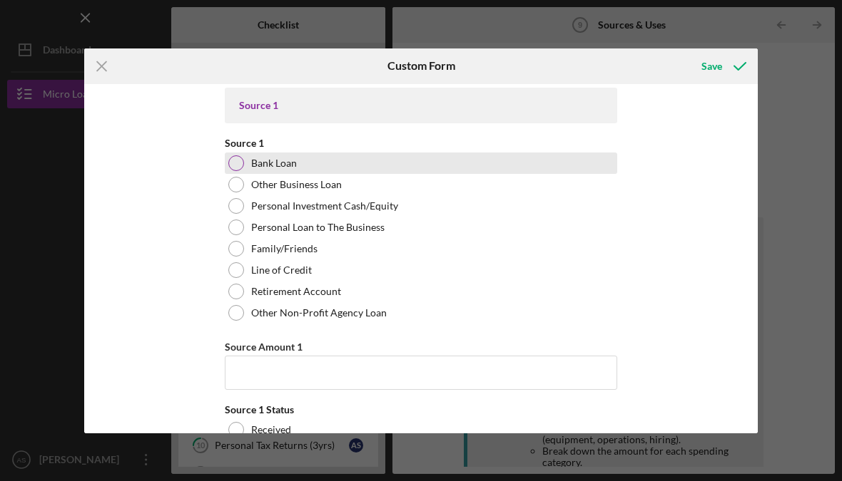
type textarea "The requested funding of $158,940 will be used to launch and establish Saint Ae…"
click at [290, 174] on div "Bank Loan" at bounding box center [421, 163] width 392 height 21
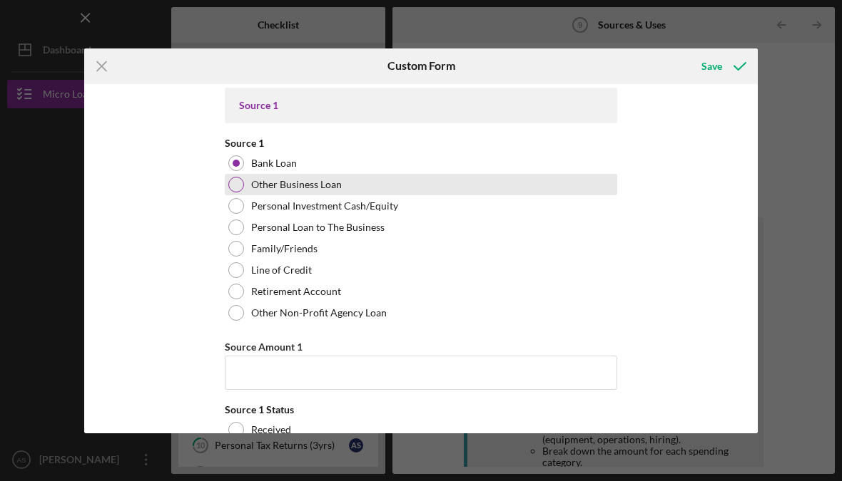
click at [341, 195] on div "Other Business Loan" at bounding box center [421, 184] width 392 height 21
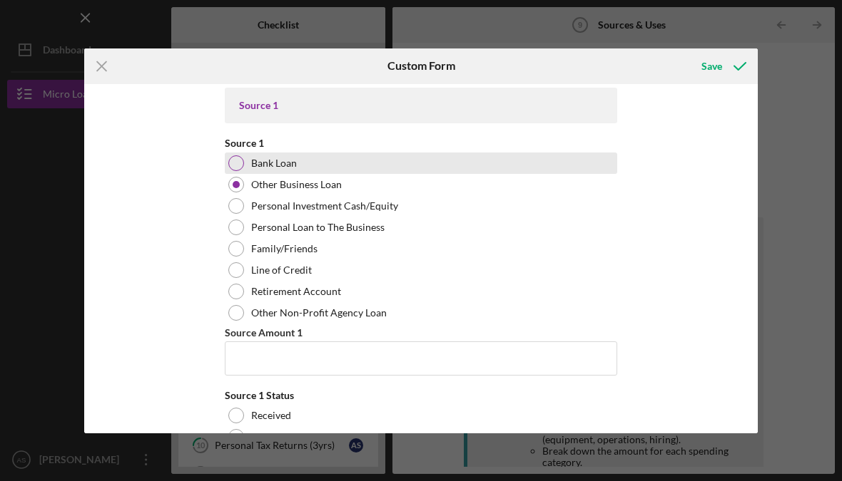
click at [291, 169] on label "Bank Loan" at bounding box center [274, 163] width 46 height 11
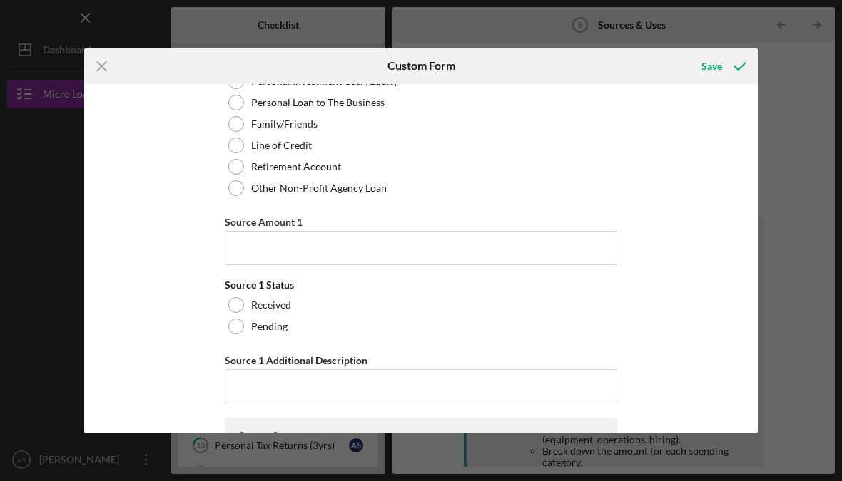
scroll to position [4852, 0]
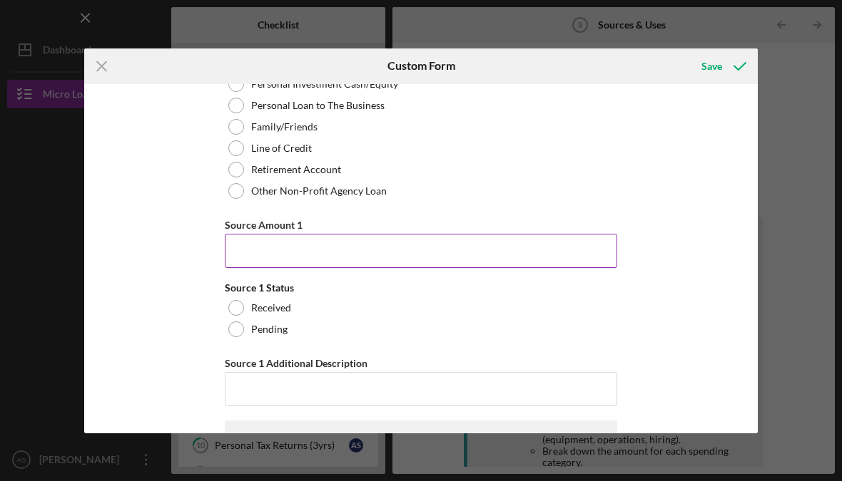
click at [330, 268] on input "Source Amount 1" at bounding box center [421, 251] width 392 height 34
click at [314, 268] on input "Source Amount 1" at bounding box center [421, 251] width 392 height 34
paste input "158,940"
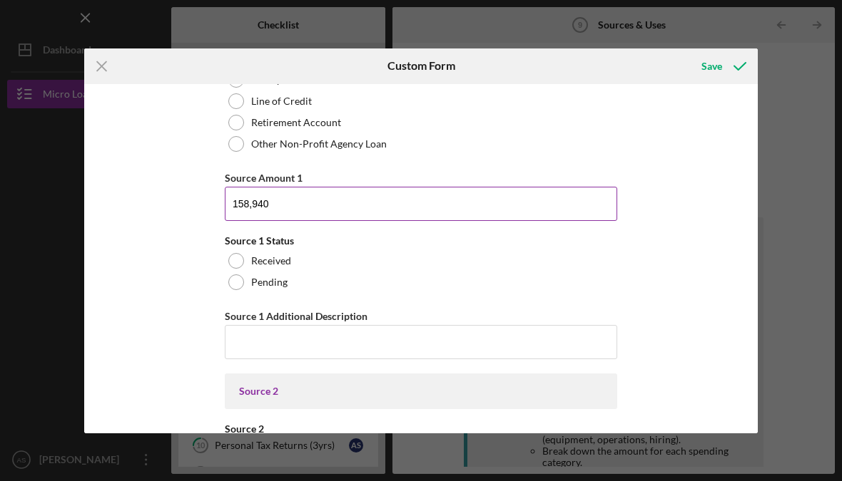
scroll to position [4904, 0]
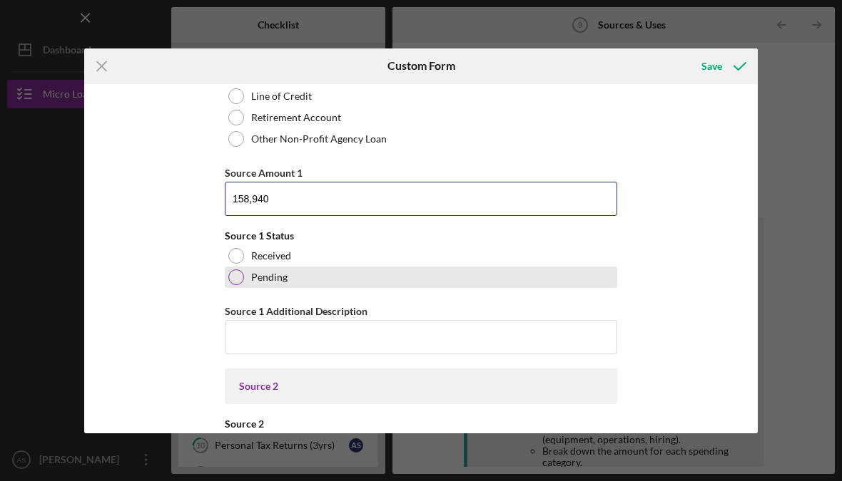
type input "158,940"
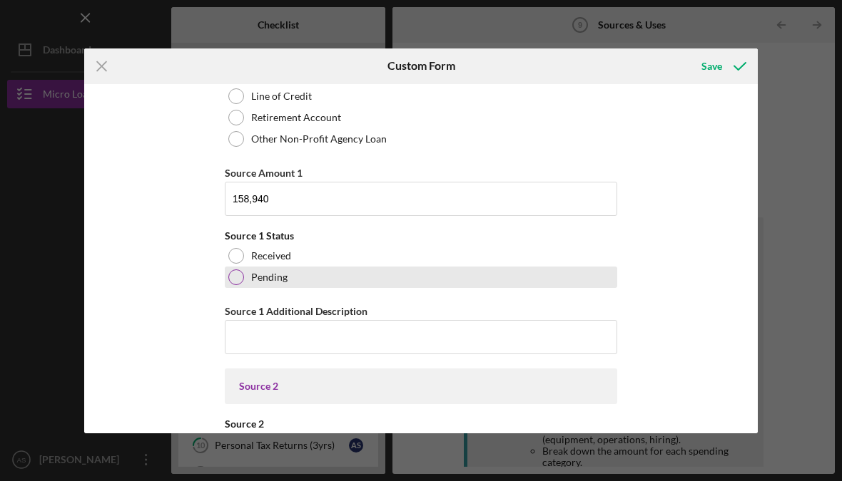
click at [237, 285] on div at bounding box center [236, 278] width 16 height 16
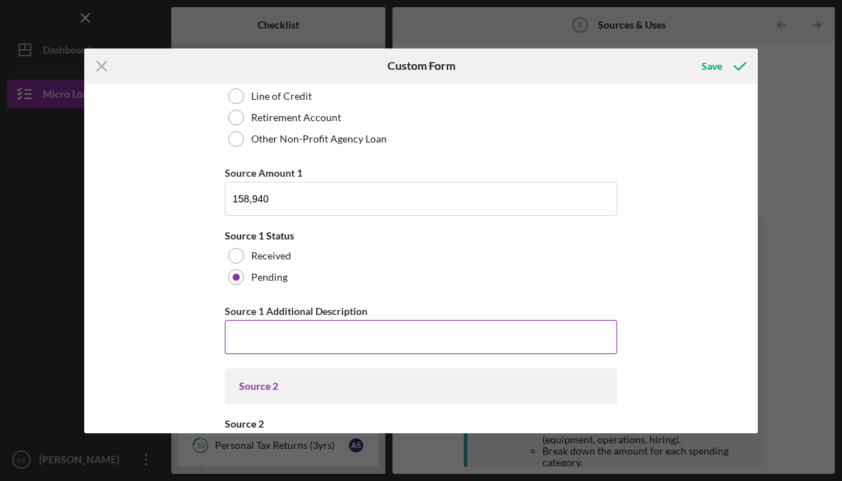
click at [397, 355] on input "Source 1 Additional Description" at bounding box center [421, 337] width 392 height 34
click at [268, 355] on input "Source 1 Additional Description" at bounding box center [421, 337] width 392 height 34
paste input "Primary funding source to launch Saint Aesthetics Medspa & Academy, covering le…"
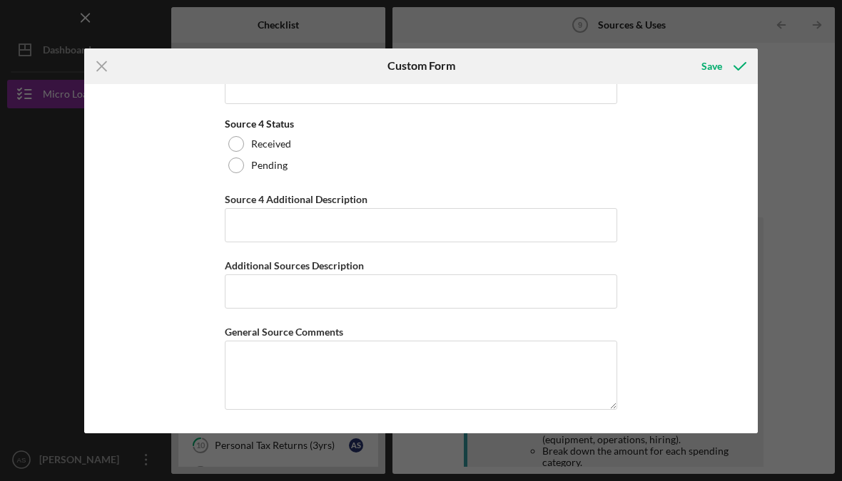
scroll to position [6347, 0]
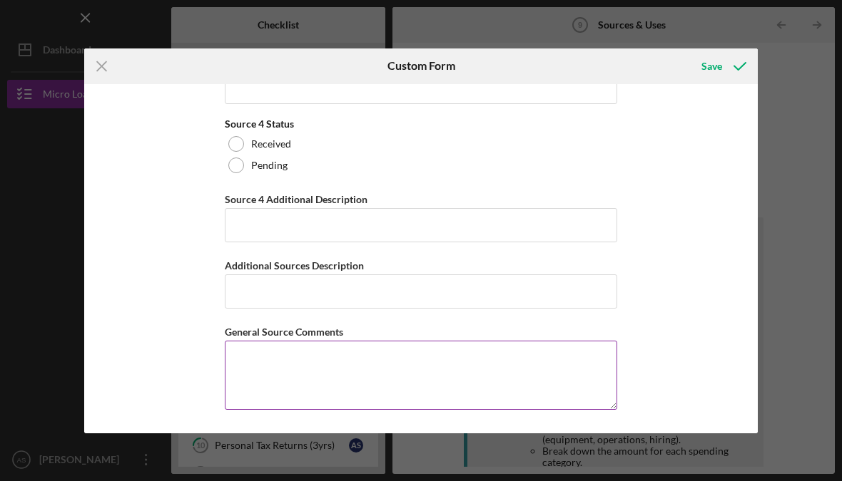
type input "Primary funding source to launch Saint Aesthetics Medspa & Academy, covering le…"
click at [258, 369] on textarea "General Source Comments" at bounding box center [421, 375] width 392 height 68
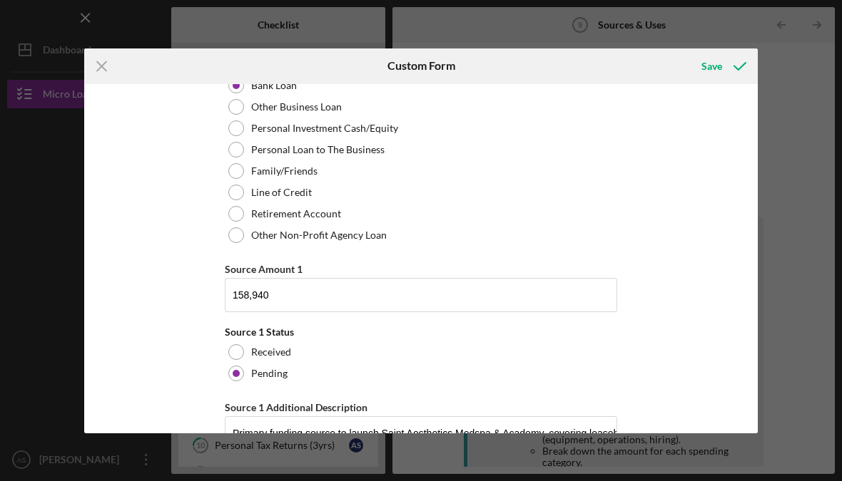
scroll to position [4804, 0]
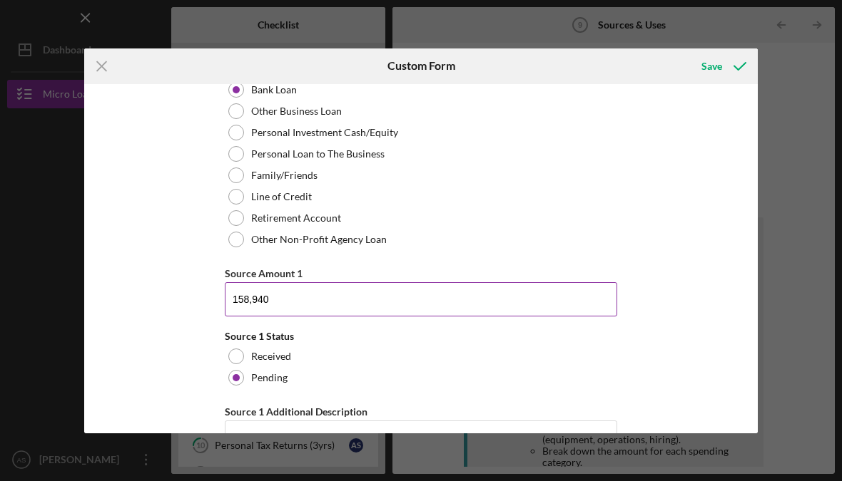
click at [254, 317] on input "158,940" at bounding box center [421, 299] width 392 height 34
click at [260, 317] on input "158,940" at bounding box center [421, 299] width 392 height 34
type input "25,000"
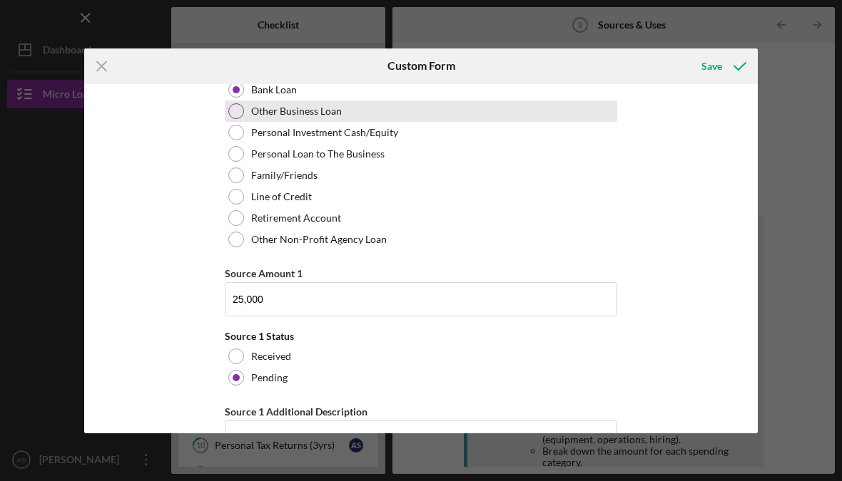
click at [237, 119] on div at bounding box center [236, 111] width 16 height 16
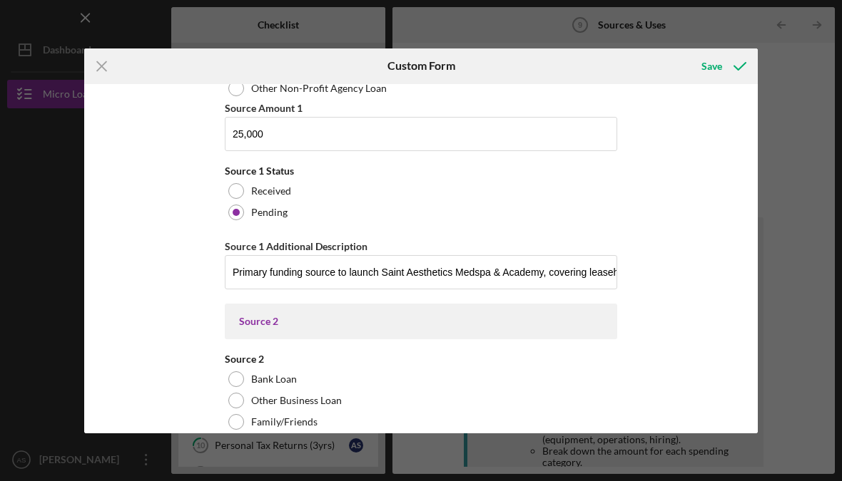
scroll to position [4960, 0]
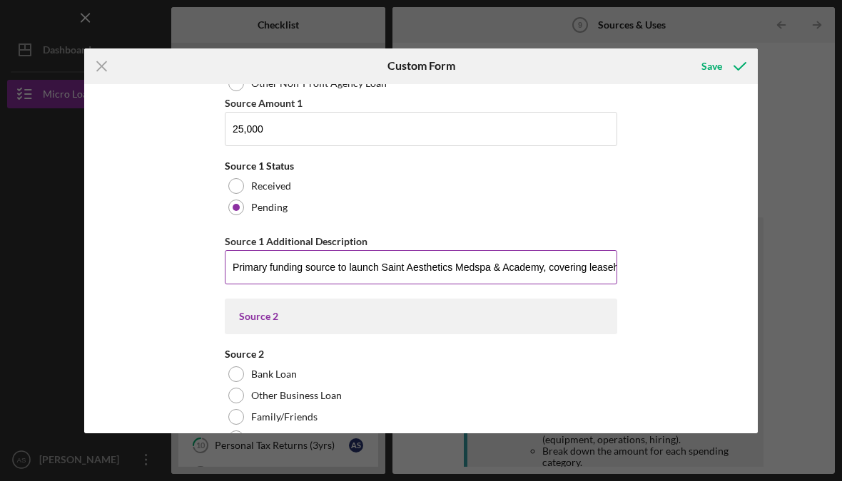
click at [291, 285] on input "Primary funding source to launch Saint Aesthetics Medspa & Academy, covering le…" at bounding box center [421, 267] width 392 height 34
click at [290, 285] on input "Primary funding source to launch Saint Aesthetics Medspa & Academy, covering le…" at bounding box center [421, 267] width 392 height 34
click at [288, 285] on input "Primary funding source to launch Saint Aesthetics Medspa & Academy, covering le…" at bounding box center [421, 267] width 392 height 34
click at [287, 285] on input "Primary funding source to launch Saint Aesthetics Medspa & Academy, covering le…" at bounding box center [421, 267] width 392 height 34
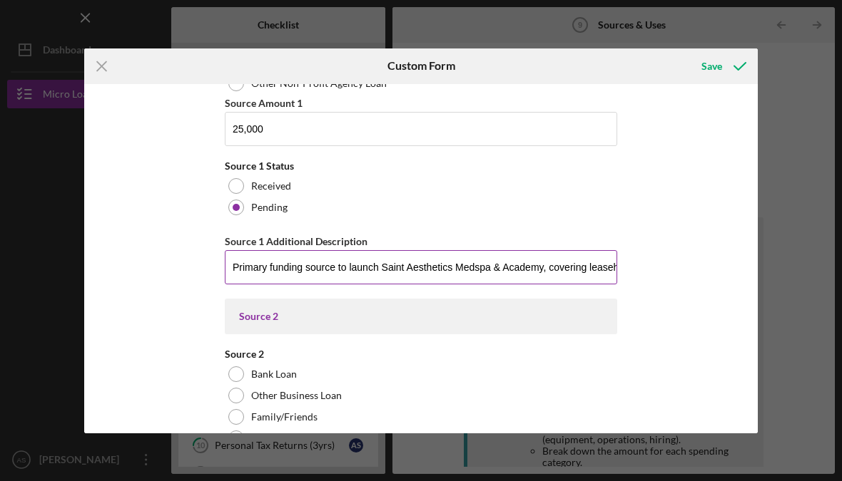
click at [280, 285] on input "Primary funding source to launch Saint Aesthetics Medspa & Academy, covering le…" at bounding box center [421, 267] width 392 height 34
paste input "This microloan will be used as part of the total $158,940 funding needed to lau…"
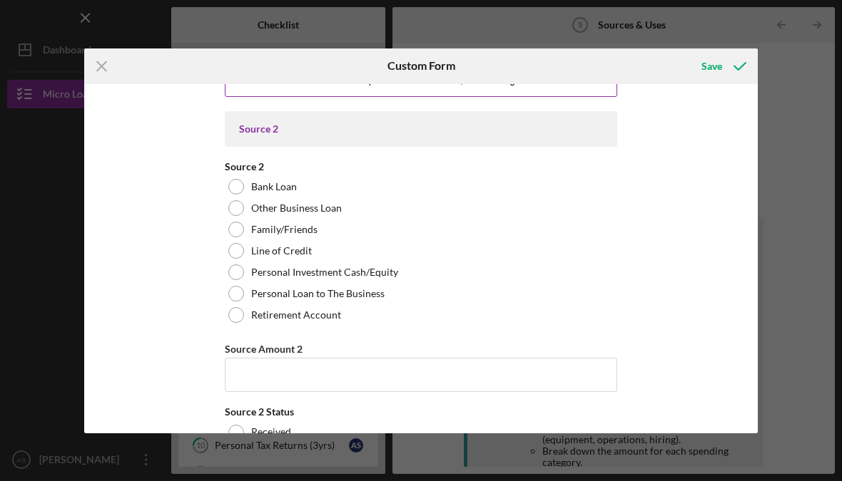
scroll to position [5146, 0]
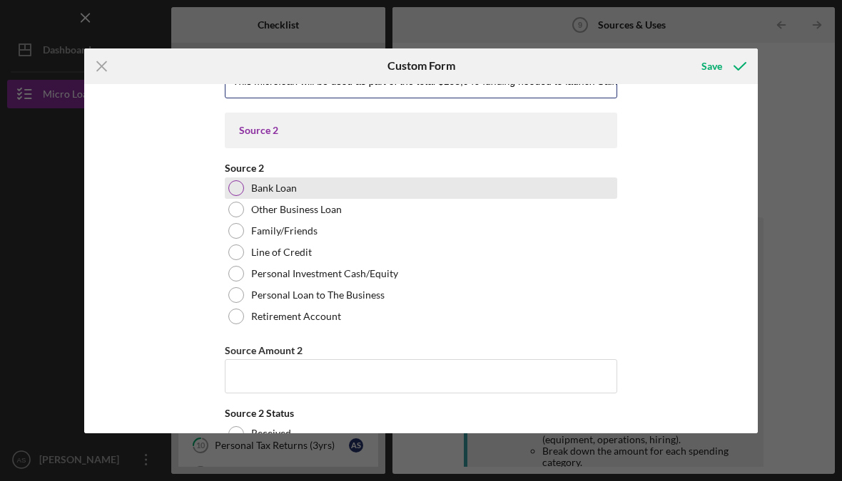
type input "This microloan will be used as part of the total $158,940 funding needed to lau…"
click at [233, 196] on div at bounding box center [236, 188] width 16 height 16
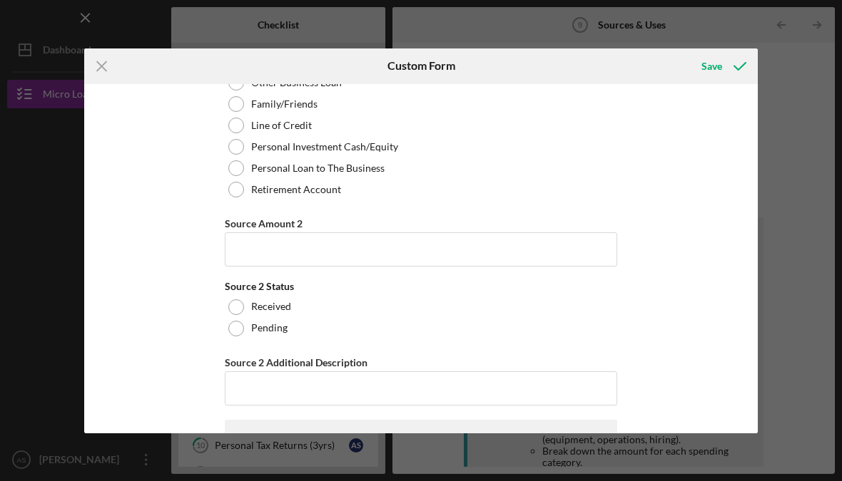
scroll to position [5272, 0]
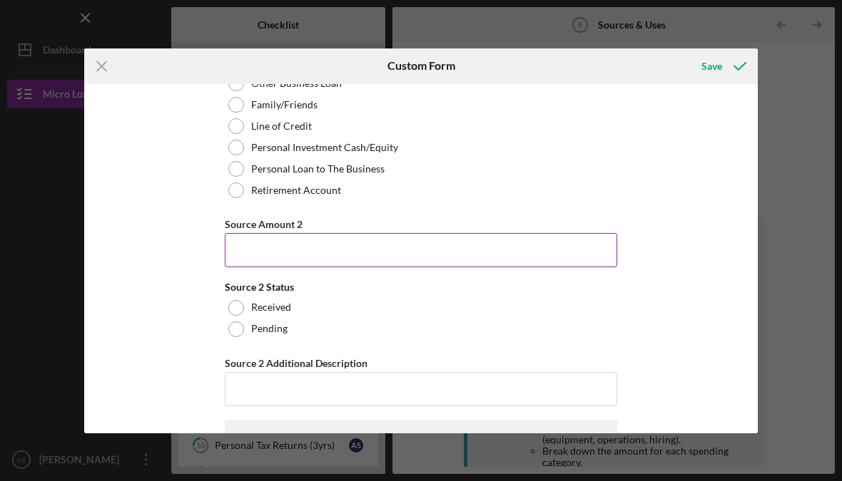
click at [310, 266] on input "Source Amount 2" at bounding box center [421, 250] width 392 height 34
click at [302, 267] on input "Source Amount 2" at bounding box center [421, 250] width 392 height 34
paste input "$133,940"
type input "$133,940"
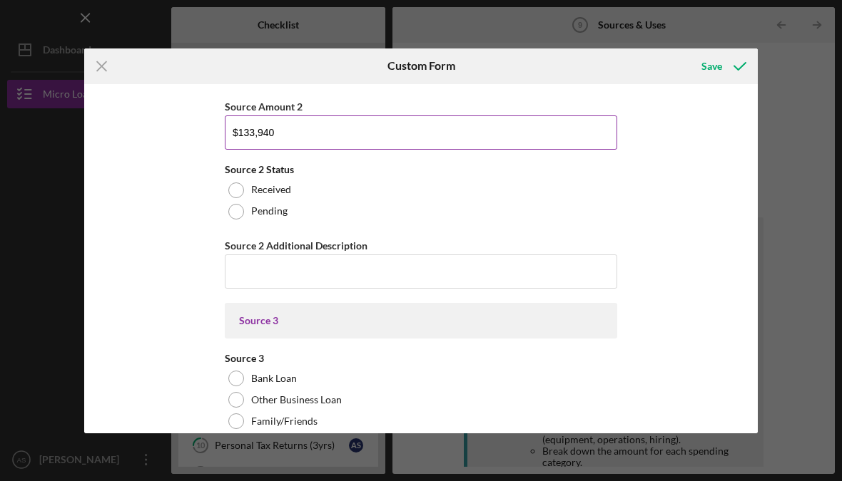
scroll to position [5392, 0]
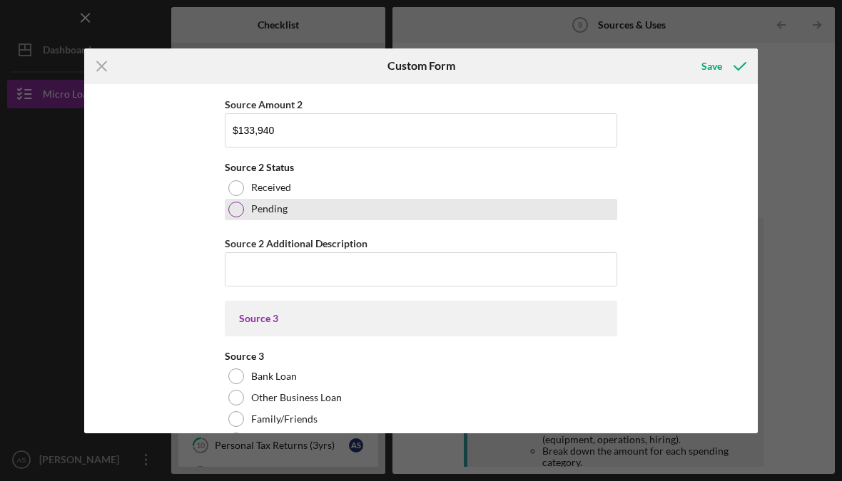
click at [235, 218] on div at bounding box center [236, 210] width 16 height 16
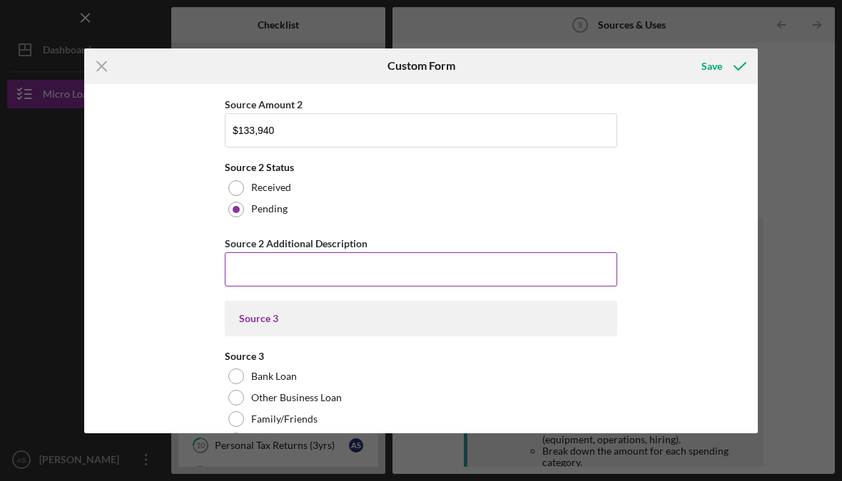
click at [263, 287] on input "Source 2 Additional Description" at bounding box center [421, 270] width 392 height 34
click at [276, 287] on input "Source 2 Additional Description" at bounding box center [421, 270] width 392 height 34
paste input "Pending approval. Will be used to cover the remaining startup costs, including …"
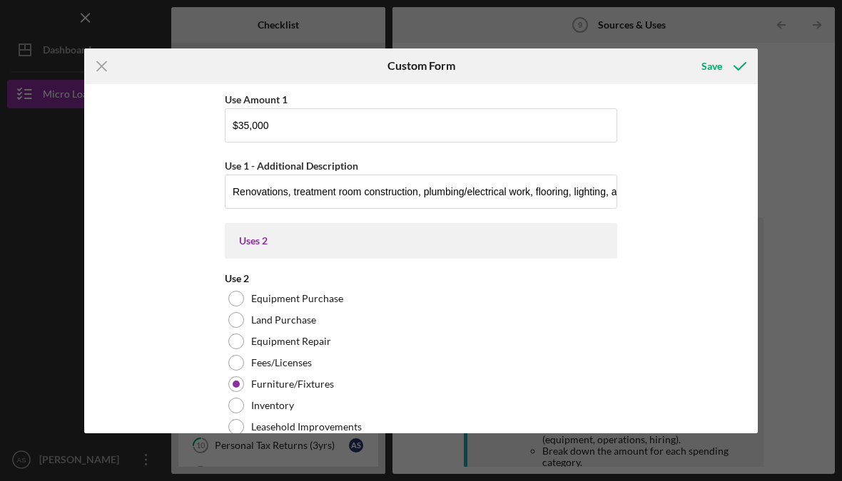
scroll to position [586, 0]
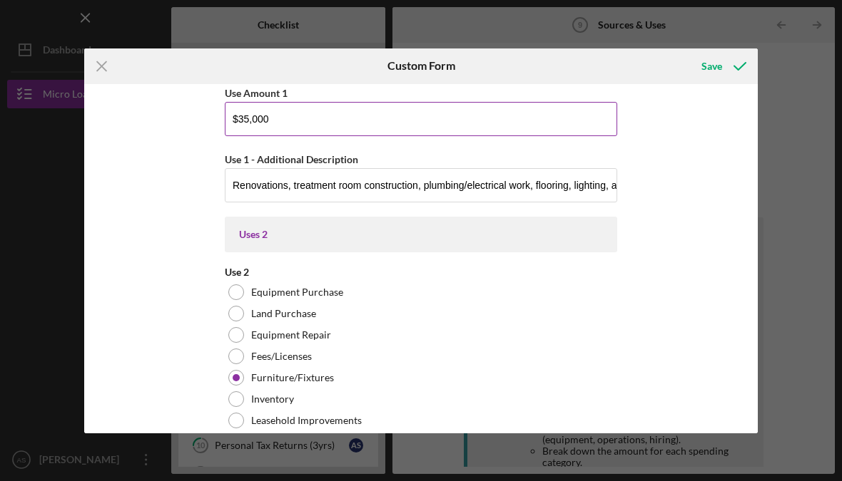
type input "Pending approval. Will be used to cover the remaining startup costs, including …"
click at [246, 120] on input "$35,000" at bounding box center [421, 119] width 392 height 34
click at [245, 124] on input "$35,000" at bounding box center [421, 119] width 392 height 34
paste input "10"
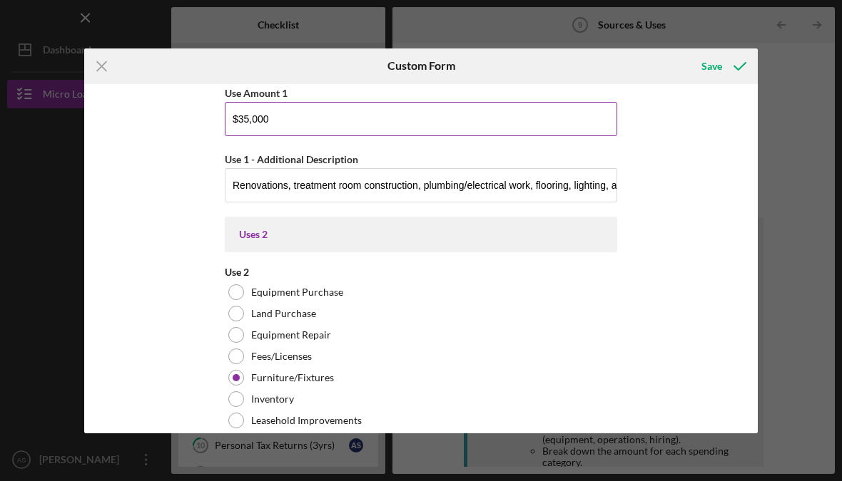
type input "$10,000"
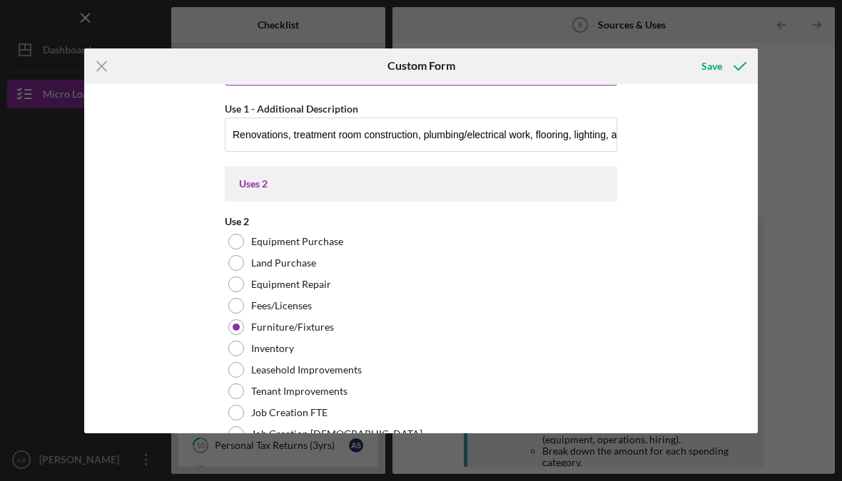
scroll to position [655, 0]
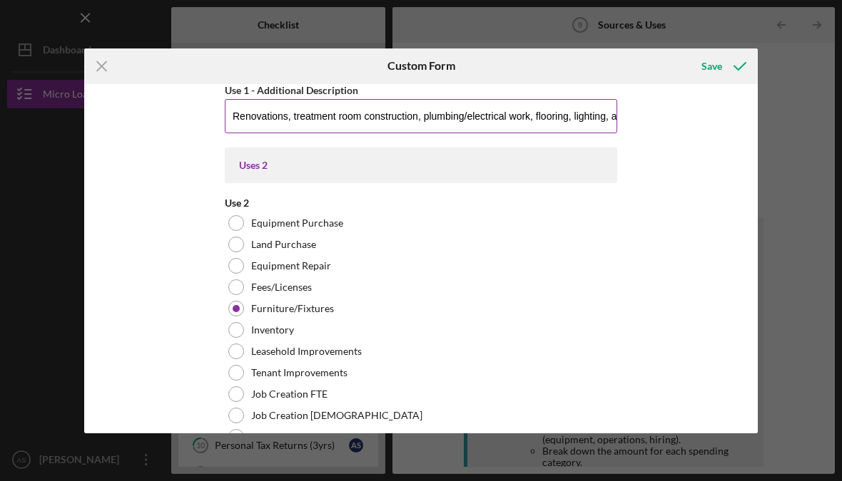
click at [260, 118] on input "Renovations, treatment room construction, plumbing/electrical work, flooring, l…" at bounding box center [421, 116] width 392 height 34
click at [261, 121] on input "Renovations, treatment room construction, plumbing/electrical work, flooring, l…" at bounding box center [421, 116] width 392 height 34
paste input "Partial funding toward buildout and renovations for treatment rooms, plumbing/e…"
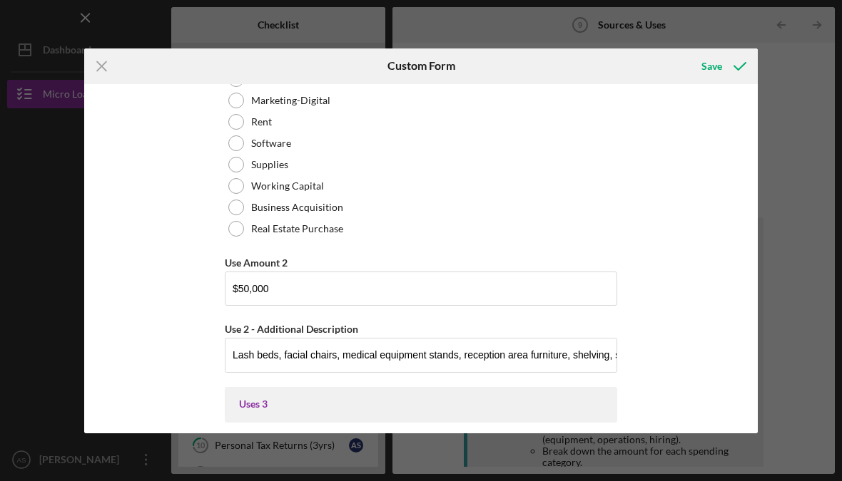
scroll to position [1062, 0]
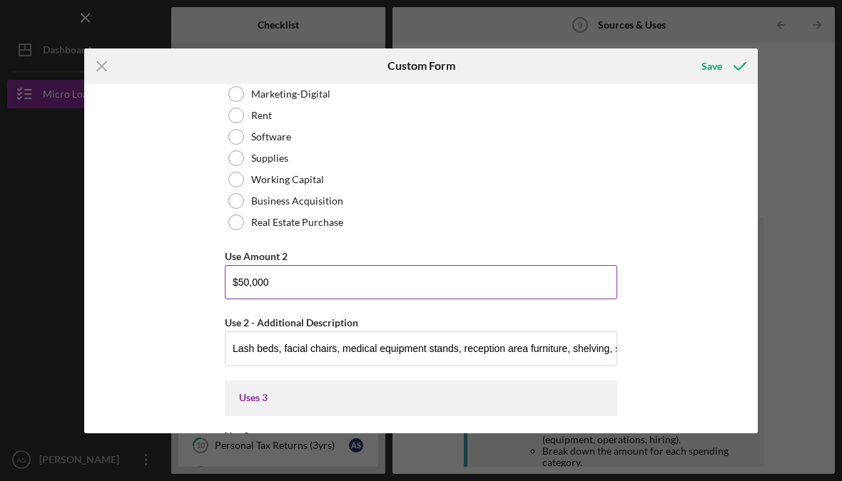
type input "Partial funding toward buildout and renovations for treatment rooms, plumbing/e…"
click at [288, 293] on input "$50,000" at bounding box center [421, 282] width 392 height 34
paste input "8"
type input "$8,000"
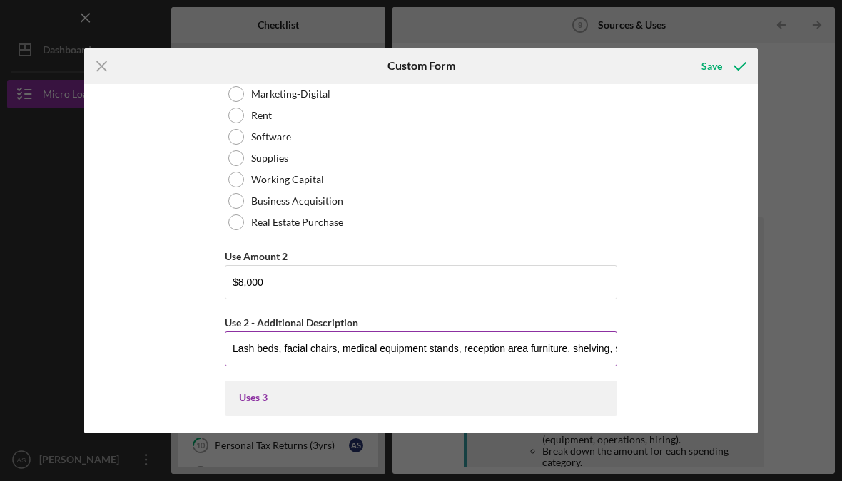
click at [264, 357] on input "Lash beds, facial chairs, medical equipment stands, reception area furniture, s…" at bounding box center [421, 349] width 392 height 34
click at [263, 357] on input "Lash beds, facial chairs, medical equipment stands, reception area furniture, s…" at bounding box center [421, 349] width 392 height 34
paste input "Initial order of skincare, PMU disposables, lash products, and DNA/wellness tes…"
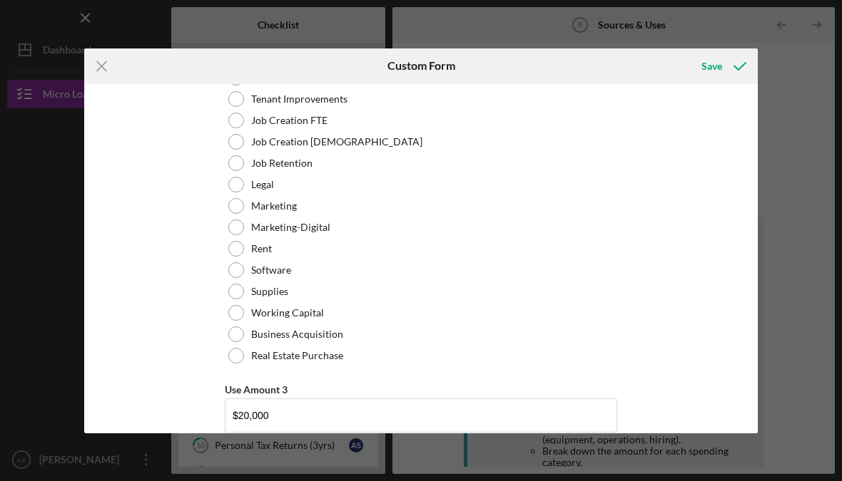
scroll to position [1396, 0]
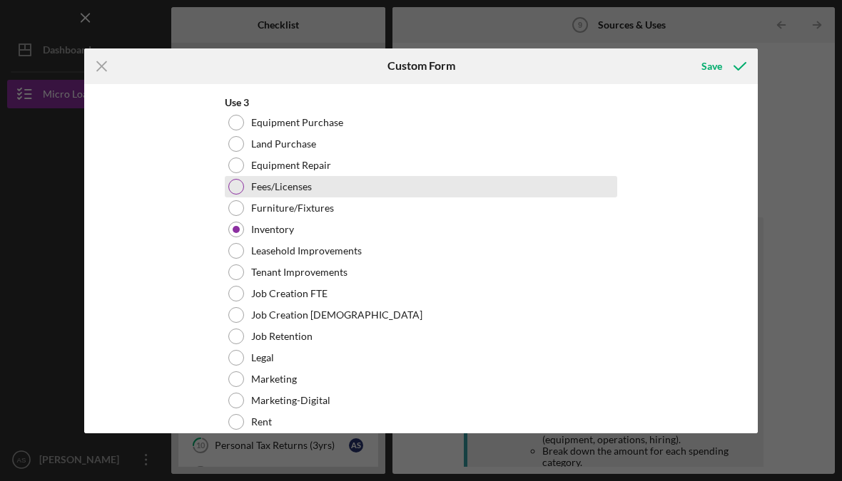
type input "Initial order of skincare, PMU disposables, lash products, and DNA/wellness tes…"
click at [238, 195] on div at bounding box center [236, 187] width 16 height 16
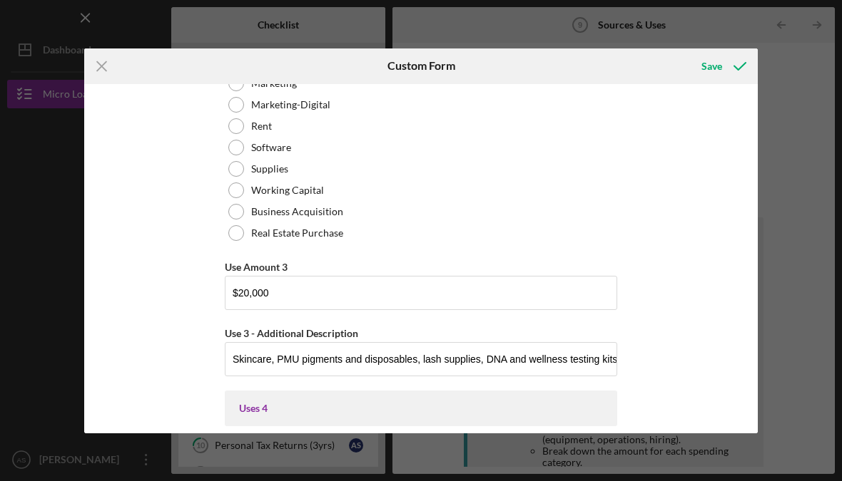
scroll to position [1693, 0]
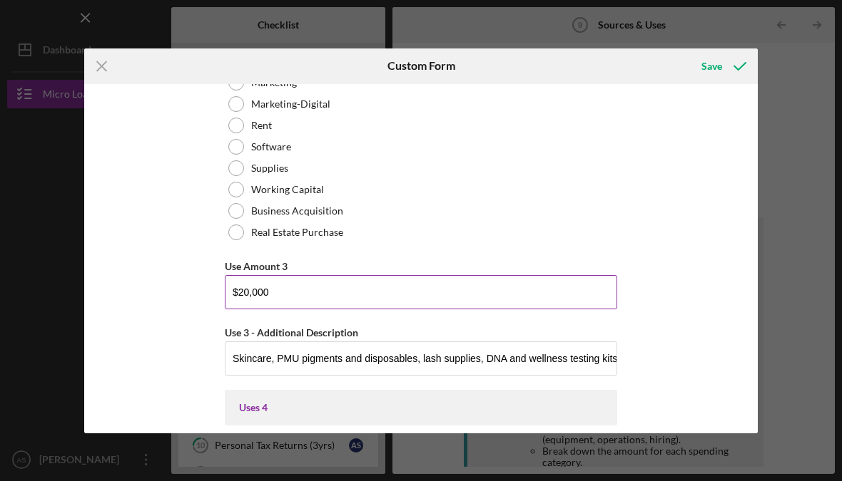
click at [265, 302] on input "$20,000" at bounding box center [421, 292] width 392 height 34
click at [251, 300] on input "$20,000" at bounding box center [421, 292] width 392 height 34
paste input "7"
type input "$7,000"
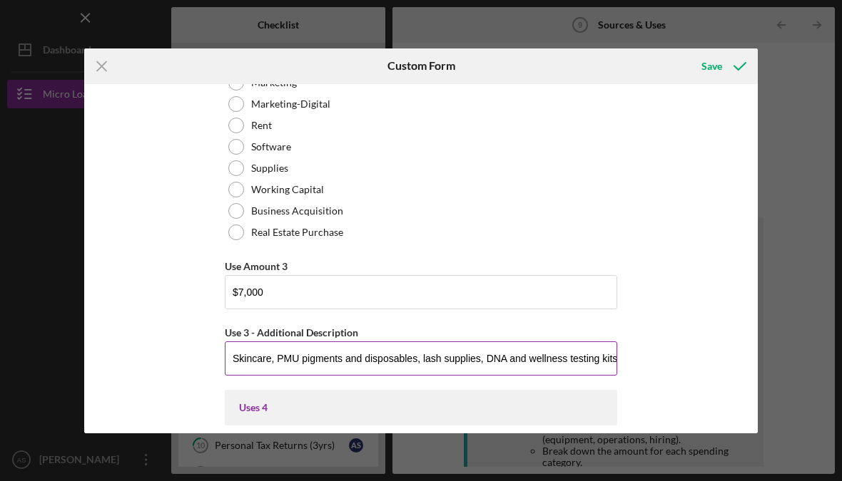
click at [260, 374] on input "Skincare, PMU pigments and disposables, lash supplies, DNA and wellness testing…" at bounding box center [421, 359] width 392 height 34
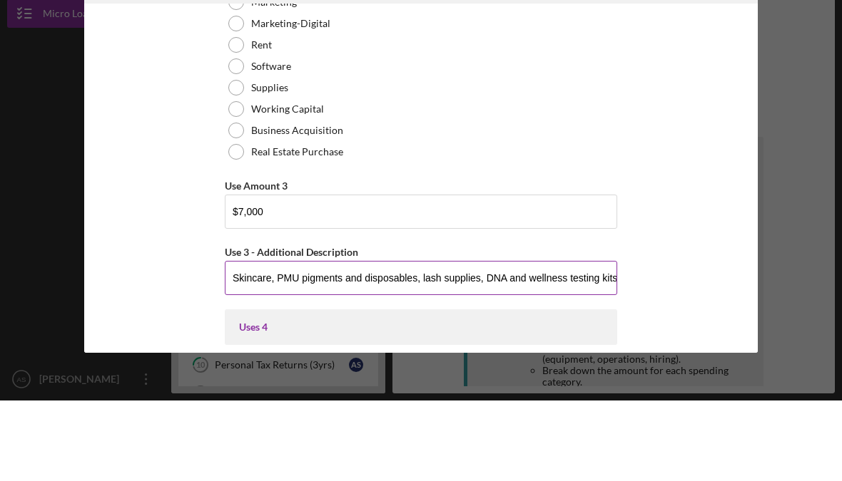
click at [239, 342] on input "Skincare, PMU pigments and disposables, lash supplies, DNA and wellness testing…" at bounding box center [421, 359] width 392 height 34
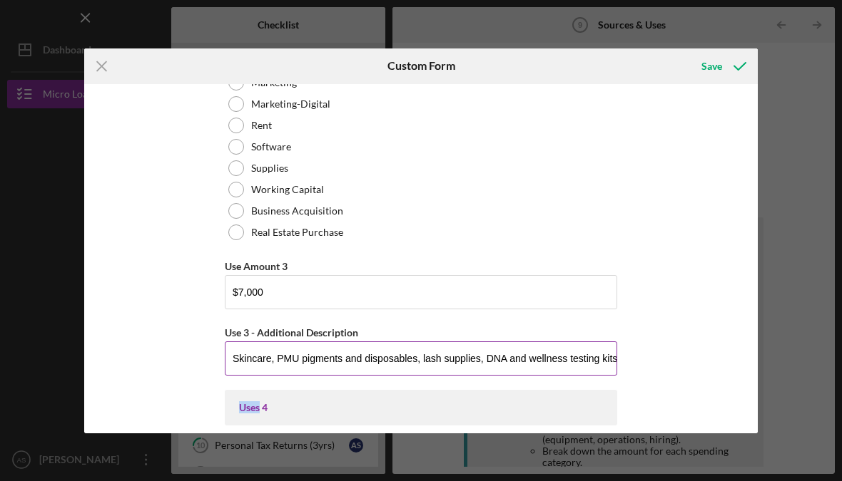
click at [280, 373] on input "Skincare, PMU pigments and disposables, lash supplies, DNA and wellness testing…" at bounding box center [421, 359] width 392 height 34
click at [281, 370] on input "Skincare, PMU pigments and disposables, lash supplies, DNA and wellness testing…" at bounding box center [421, 359] width 392 height 34
click at [281, 365] on input "Skincare, PMU pigments and disposables, lash supplies, DNA and wellness testing…" at bounding box center [421, 359] width 392 height 34
paste input "Portion of medical director [MEDICAL_DATA], tattoo establishment license, salon…"
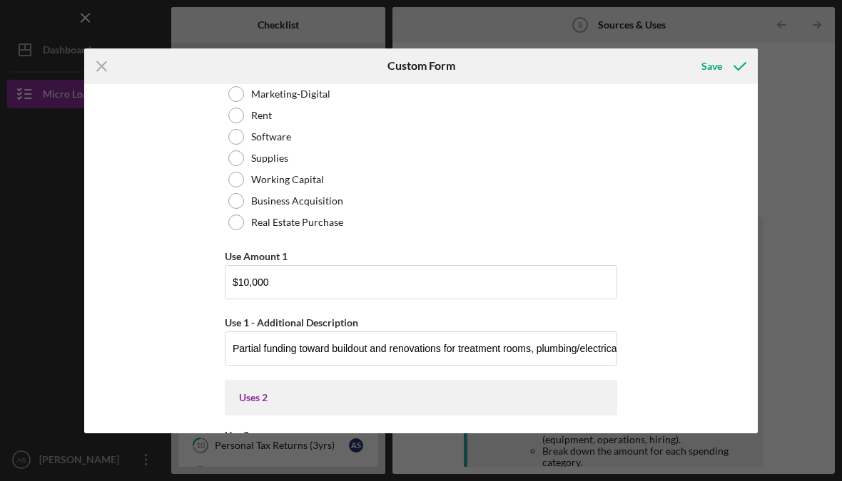
scroll to position [421, 0]
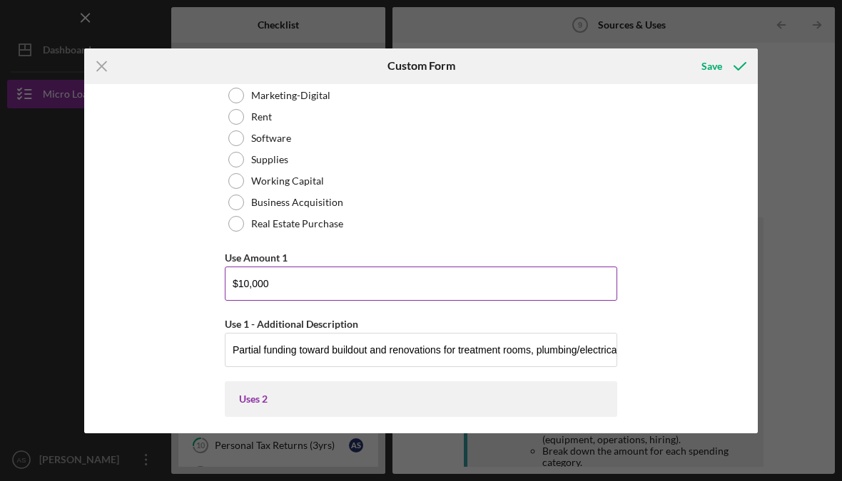
type input "Portion of medical director [MEDICAL_DATA], tattoo establishment license, salon…"
click at [260, 280] on input "$10,000" at bounding box center [421, 284] width 392 height 34
click at [257, 290] on input "$10,000" at bounding box center [421, 284] width 392 height 34
click at [256, 290] on input "$10,000" at bounding box center [421, 284] width 392 height 34
paste input "7"
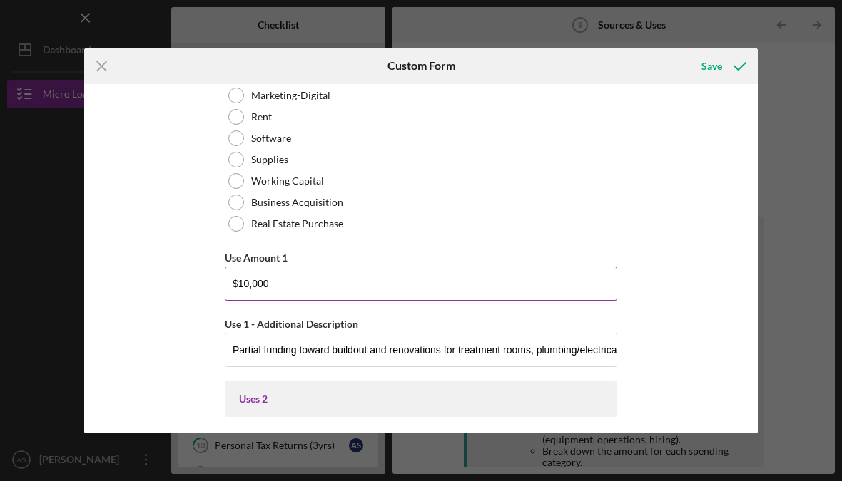
type input "$7,000"
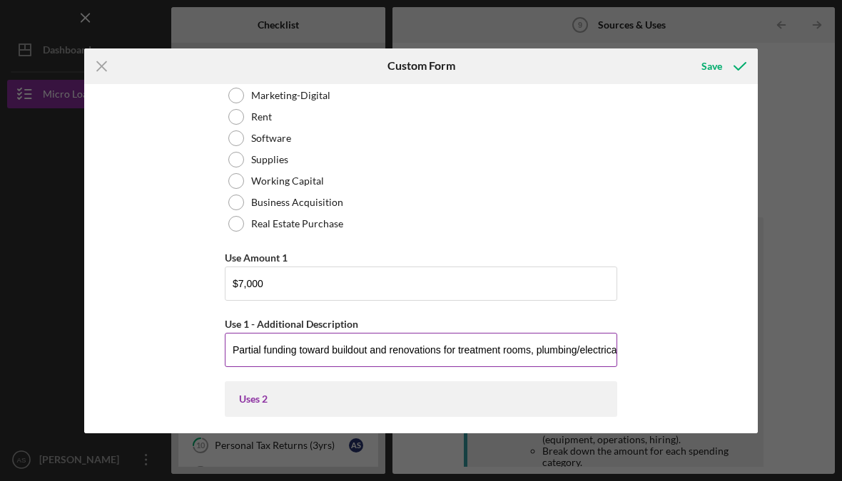
click at [281, 362] on input "Partial funding toward buildout and renovations for treatment rooms, plumbing/e…" at bounding box center [421, 350] width 392 height 34
click at [262, 359] on input "Partial funding toward buildout and renovations for treatment rooms, plumbing/e…" at bounding box center [421, 350] width 392 height 34
click at [263, 352] on input "Partial funding toward buildout and renovations for treatment rooms, plumbing/e…" at bounding box center [421, 350] width 392 height 34
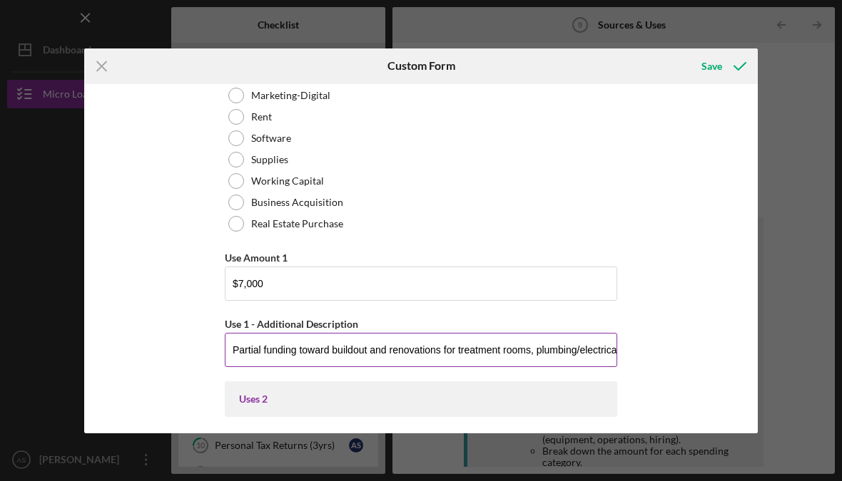
click at [260, 363] on input "Partial funding toward buildout and renovations for treatment rooms, plumbing/e…" at bounding box center [421, 350] width 392 height 34
click at [260, 362] on input "Partial funding toward buildout and renovations for treatment rooms, plumbing/e…" at bounding box center [421, 350] width 392 height 34
click at [260, 359] on input "Partial funding toward buildout and renovations for treatment rooms, plumbing/e…" at bounding box center [421, 350] width 392 height 34
click at [258, 360] on input "Partial funding toward buildout and renovations for treatment rooms, plumbing/e…" at bounding box center [421, 350] width 392 height 34
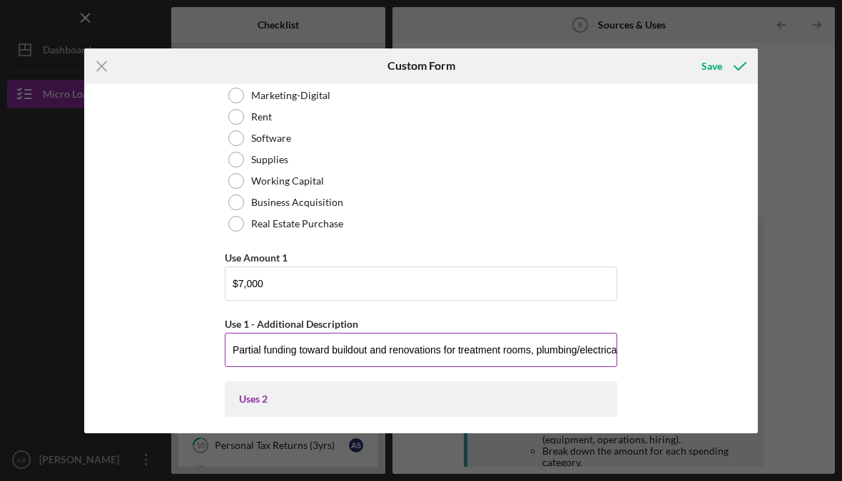
click at [257, 360] on input "Partial funding toward buildout and renovations for treatment rooms, plumbing/e…" at bounding box center [421, 350] width 392 height 34
click at [265, 350] on input "Partial funding toward buildout and renovations for treatment rooms, plumbing/e…" at bounding box center [421, 350] width 392 height 34
click at [481, 367] on input "Partial funding toward buildout and renovations for treatment rooms, plumbing/e…" at bounding box center [421, 350] width 392 height 34
click at [480, 367] on input "Partial funding toward buildout and renovations for treatment rooms, plumbing/e…" at bounding box center [421, 350] width 392 height 34
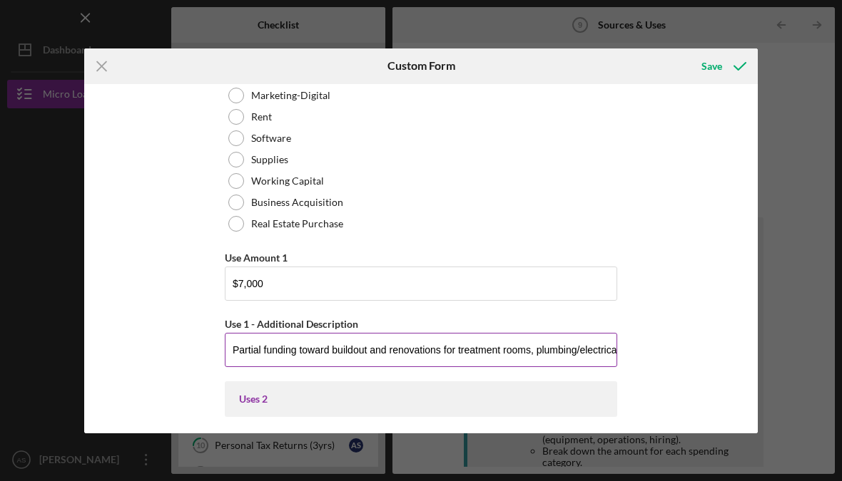
click at [489, 355] on input "Partial funding toward buildout and renovations for treatment rooms, plumbing/e…" at bounding box center [421, 350] width 392 height 34
click at [488, 355] on input "Partial funding toward buildout and renovations for treatment rooms, plumbing/e…" at bounding box center [421, 350] width 392 height 34
click at [560, 357] on input "Partial funding toward buildout and renovations for treatment roomsand décor." at bounding box center [421, 350] width 392 height 34
click at [579, 355] on input "Partial funding toward buildout and renovations for treatment rooms." at bounding box center [421, 350] width 392 height 34
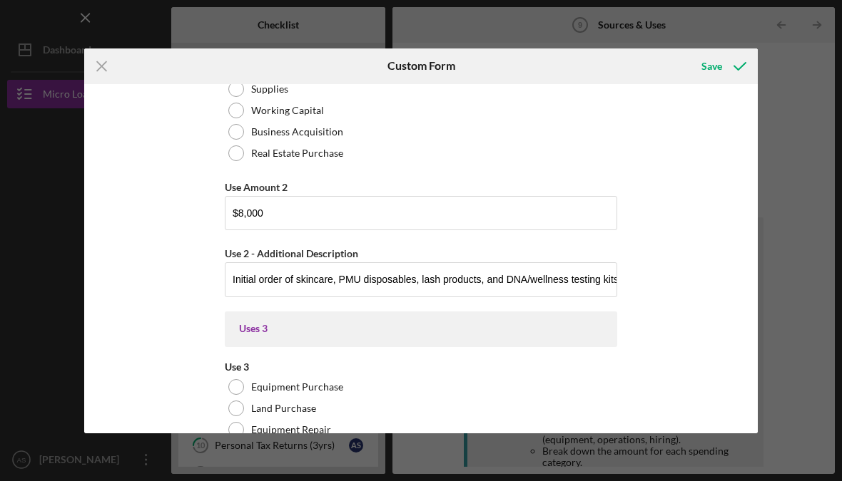
scroll to position [1132, 0]
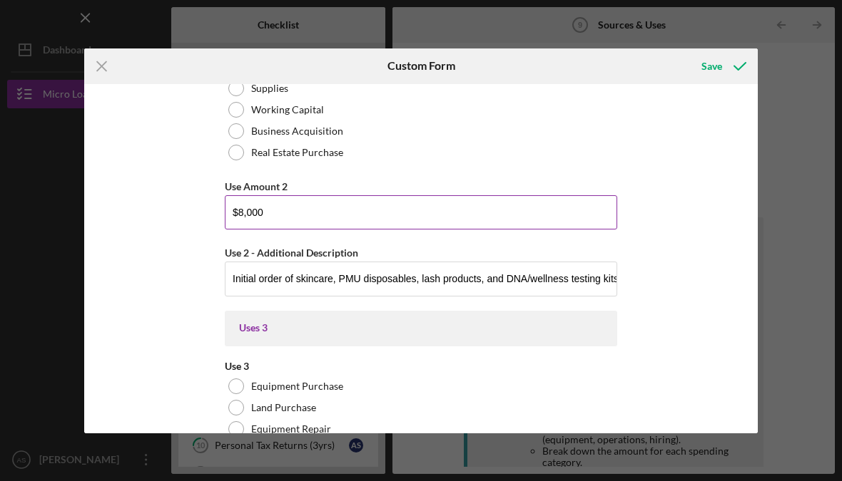
type input "Partial funding toward buildout and renovations for treatment rooms."
click at [249, 211] on input "$8,000" at bounding box center [421, 212] width 392 height 34
click at [248, 210] on input "$8,000" at bounding box center [421, 212] width 392 height 34
click at [241, 230] on input "$8,000" at bounding box center [421, 212] width 392 height 34
click at [241, 229] on input "$8,000" at bounding box center [421, 212] width 392 height 34
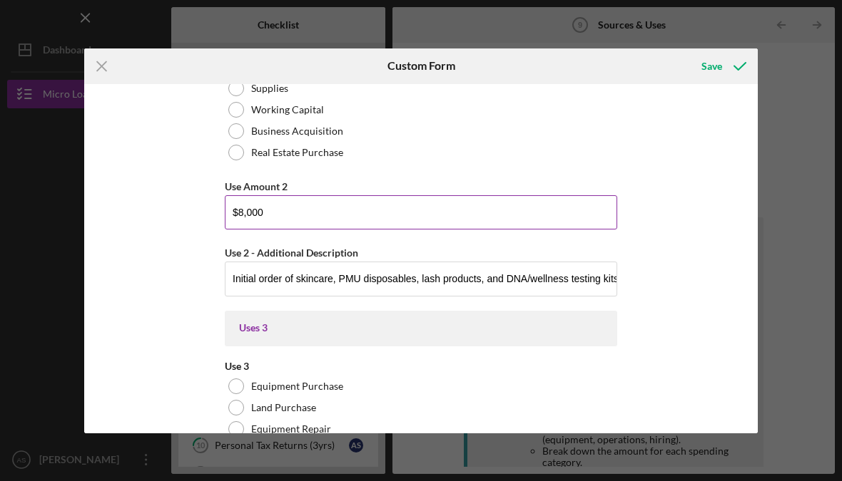
paste input "6"
type input "$6,000"
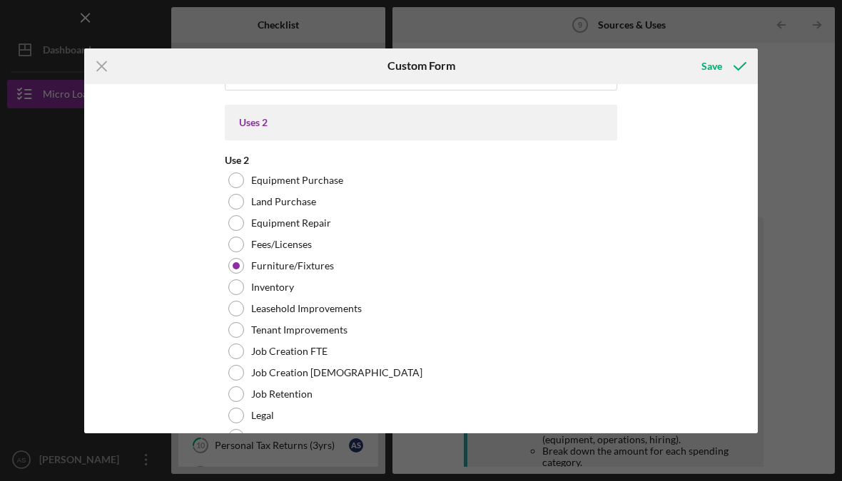
scroll to position [626, 0]
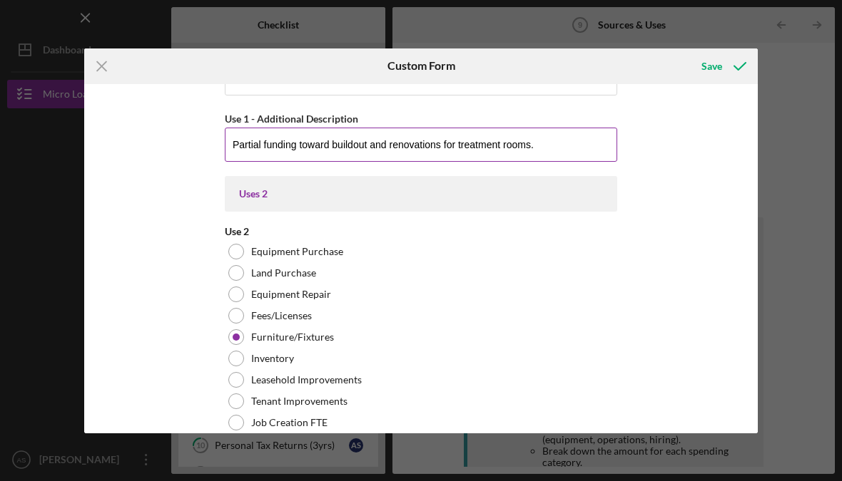
click at [404, 144] on input "Partial funding toward buildout and renovations for treatment rooms." at bounding box center [421, 145] width 392 height 34
click at [377, 153] on input "Partial funding toward buildout and renovations for treatment rooms." at bounding box center [421, 145] width 392 height 34
click at [376, 153] on input "Partial funding toward buildout and renovations for treatment rooms." at bounding box center [421, 145] width 392 height 34
paste input "partial buildout and basic renovations"
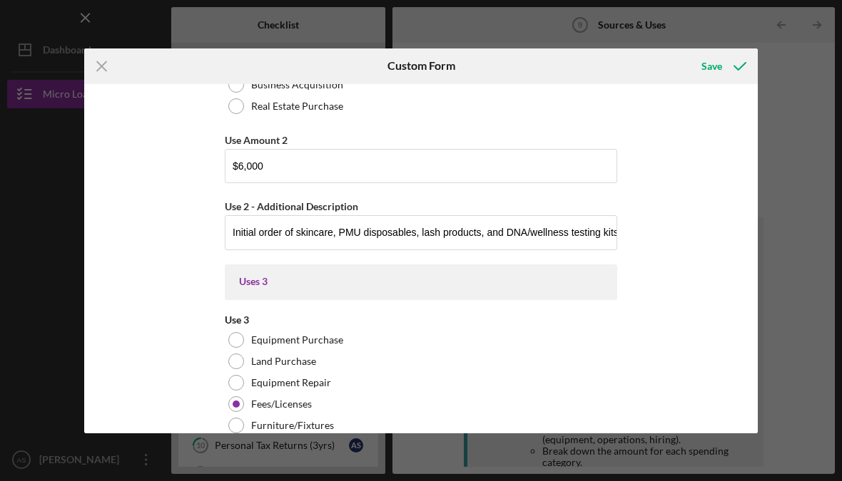
scroll to position [1178, 0]
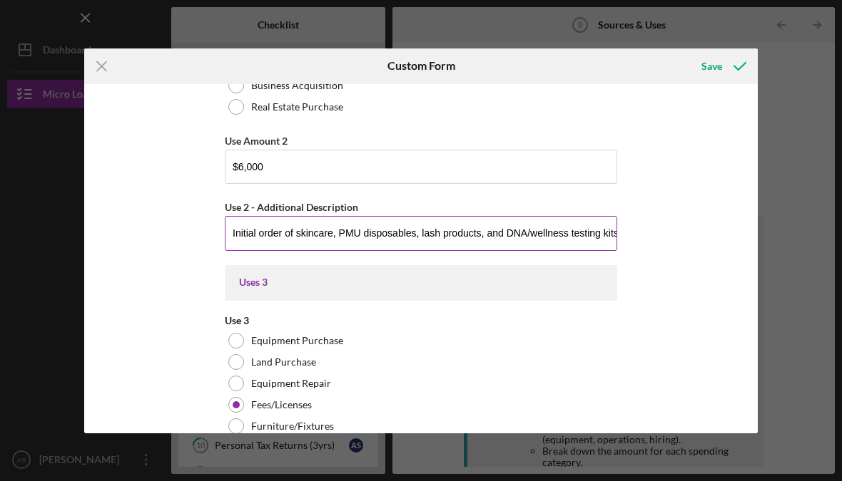
type input "partial buildout and basic renovations"
click at [313, 238] on input "Initial order of skincare, PMU disposables, lash products, and DNA/wellness tes…" at bounding box center [421, 233] width 392 height 34
click at [298, 238] on input "Initial order of skincare, PMU disposables, lash products, and DNA/wellness tes…" at bounding box center [421, 233] width 392 height 34
click at [297, 237] on input "Initial order of skincare, PMU disposables, lash products, and DNA/wellness tes…" at bounding box center [421, 233] width 392 height 34
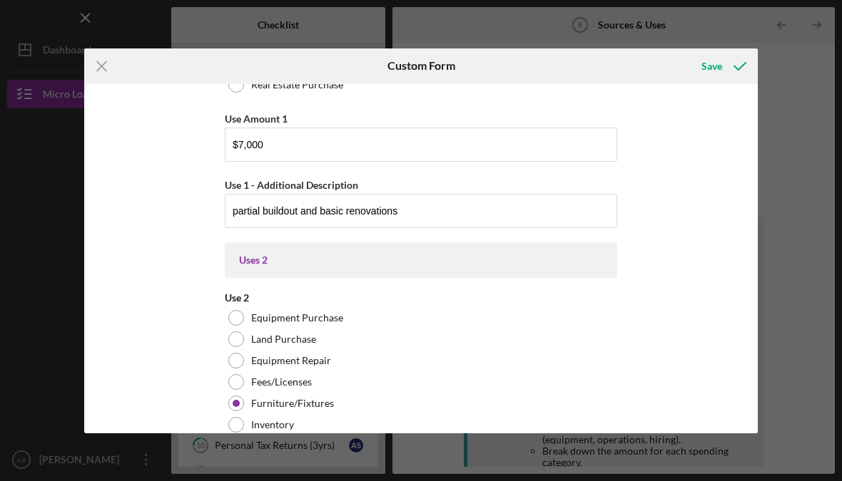
scroll to position [525, 0]
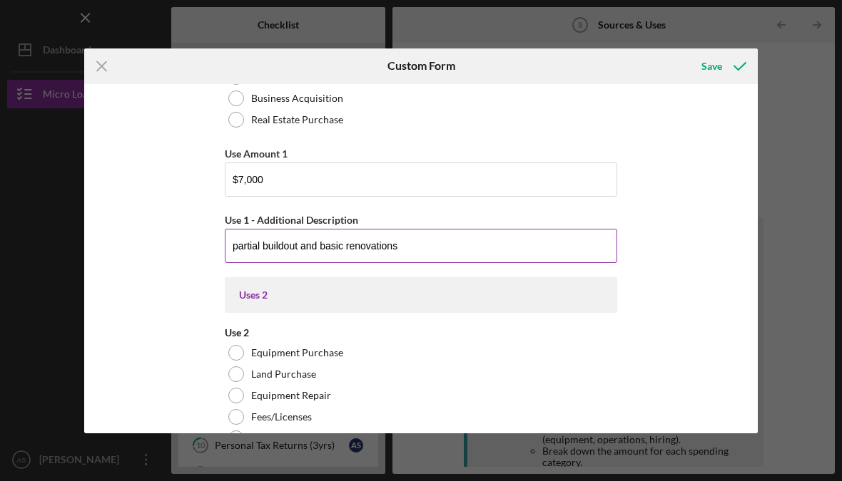
click at [404, 248] on input "partial buildout and basic renovations" at bounding box center [421, 246] width 392 height 34
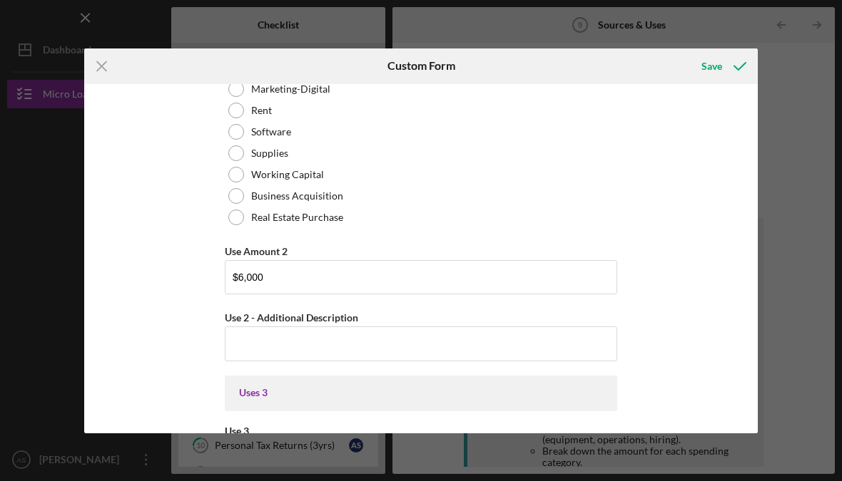
scroll to position [1065, 0]
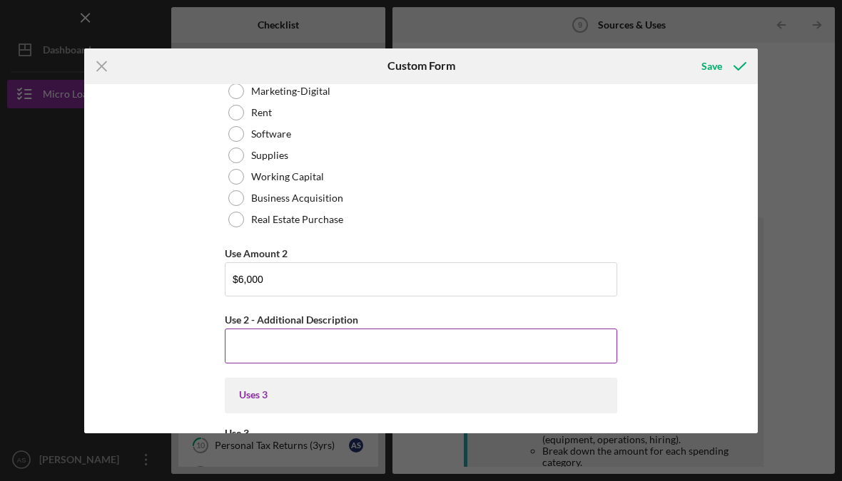
type input "Partial buildout and basic renovations."
click at [283, 350] on input "Use 2 - Additional Description" at bounding box center [421, 346] width 392 height 34
click at [262, 345] on input "Use 2 - Additional Description" at bounding box center [421, 346] width 392 height 34
paste input "portion of medical director [MEDICAL_DATA], licenses, insurance, inspections"
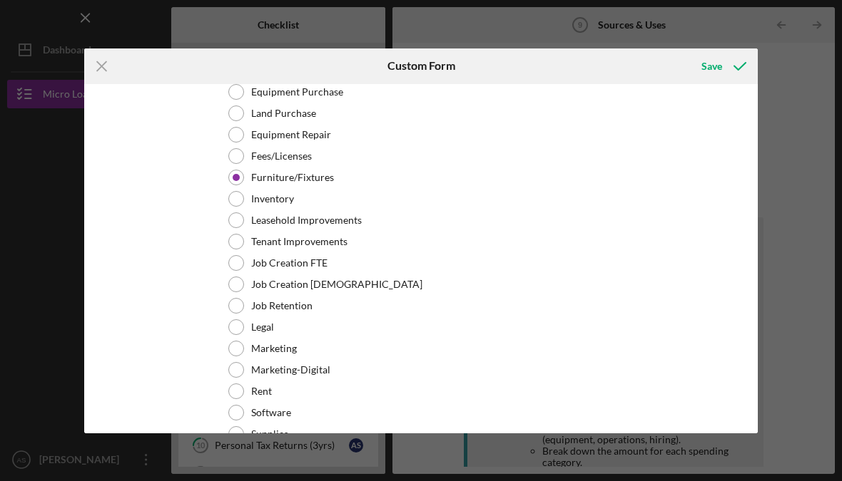
scroll to position [782, 0]
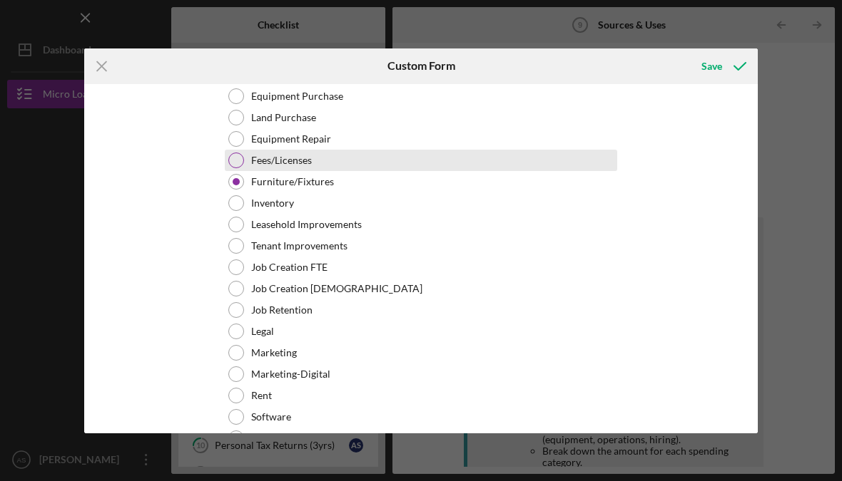
click at [245, 168] on div "Fees/Licenses" at bounding box center [421, 160] width 392 height 21
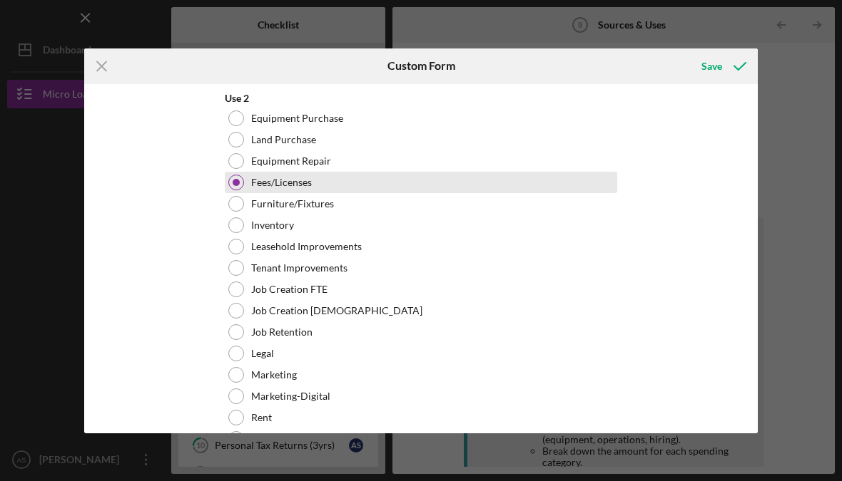
scroll to position [749, 0]
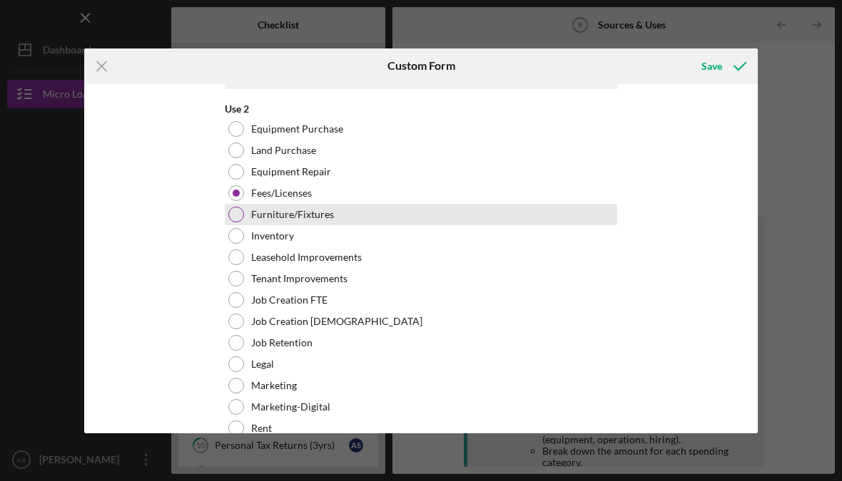
click at [243, 213] on div at bounding box center [236, 215] width 16 height 16
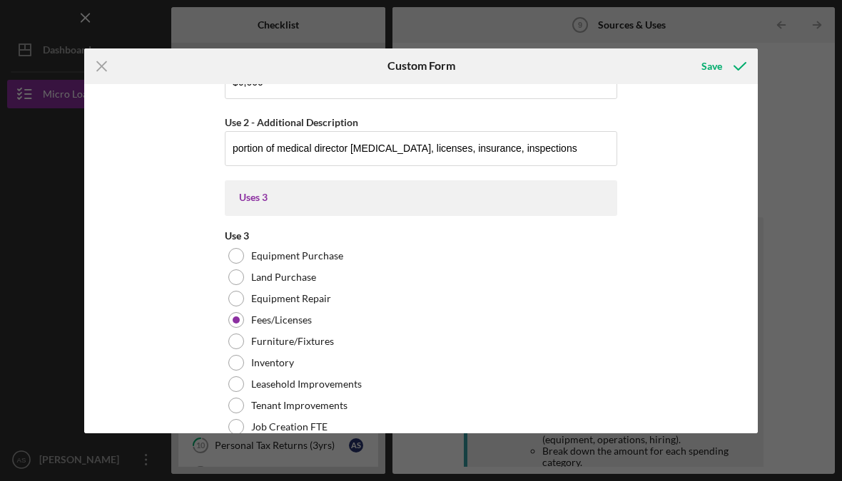
scroll to position [1269, 0]
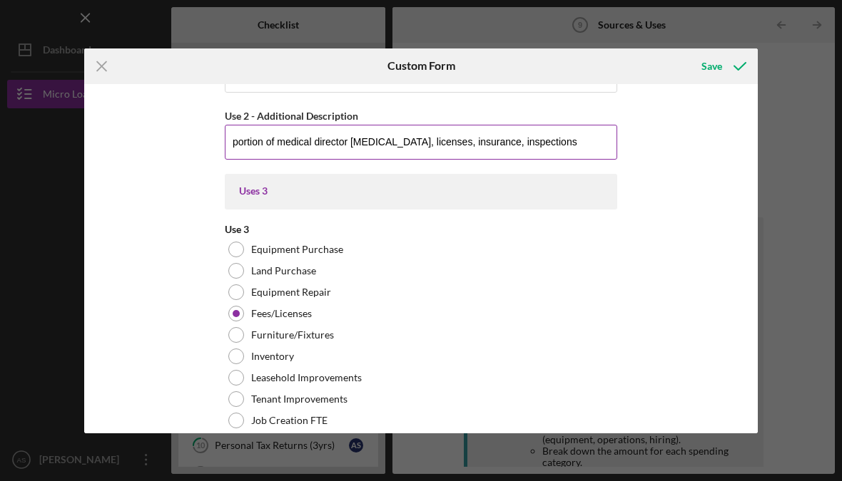
click at [270, 153] on input "portion of medical director [MEDICAL_DATA], licenses, insurance, inspections" at bounding box center [421, 142] width 392 height 34
click at [269, 153] on input "portion of medical director [MEDICAL_DATA], licenses, insurance, inspections" at bounding box center [421, 142] width 392 height 34
click at [270, 158] on input "portion of medical director [MEDICAL_DATA], licenses, insurance, inspections" at bounding box center [421, 142] width 392 height 34
click at [272, 155] on input "portion of medical director [MEDICAL_DATA], licenses, insurance, inspections" at bounding box center [421, 142] width 392 height 34
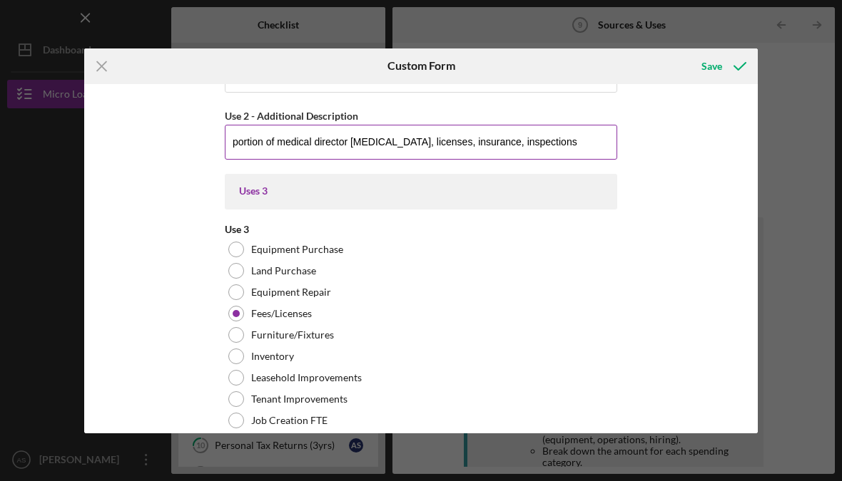
paste input "initial skincare, PMU, lash, and testing kits"
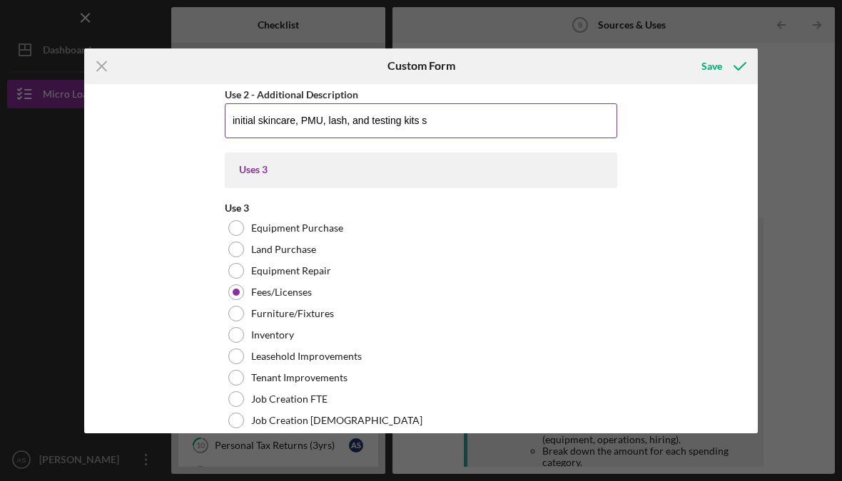
scroll to position [1291, 0]
click at [245, 122] on input "initial skincare, PMU, lash, and testing kits." at bounding box center [421, 120] width 392 height 34
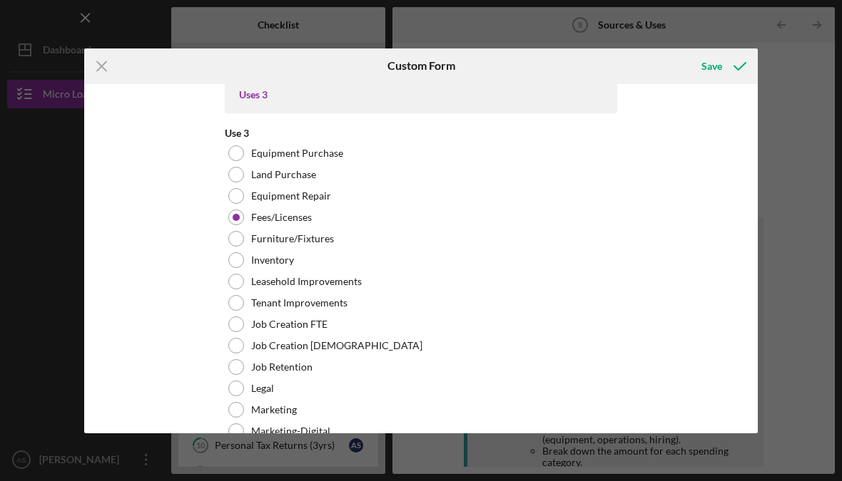
scroll to position [1353, 0]
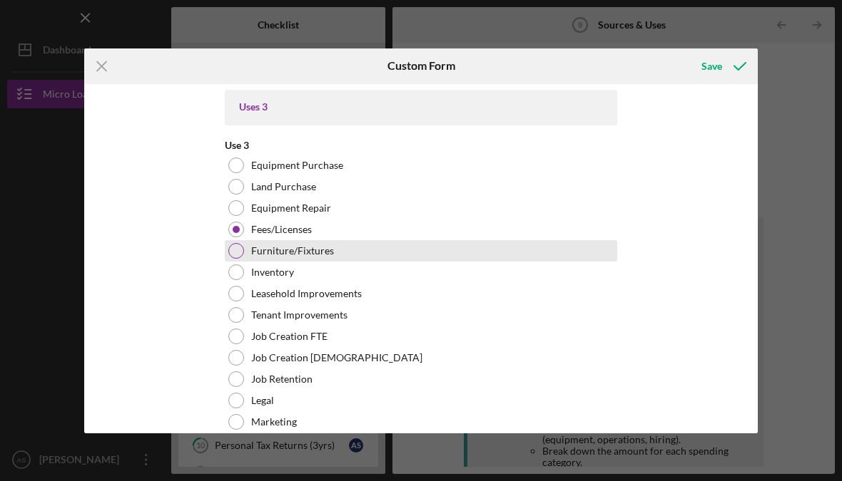
type input "Initial skincare, PMU, lash, and testing kits."
click at [238, 259] on div at bounding box center [236, 251] width 16 height 16
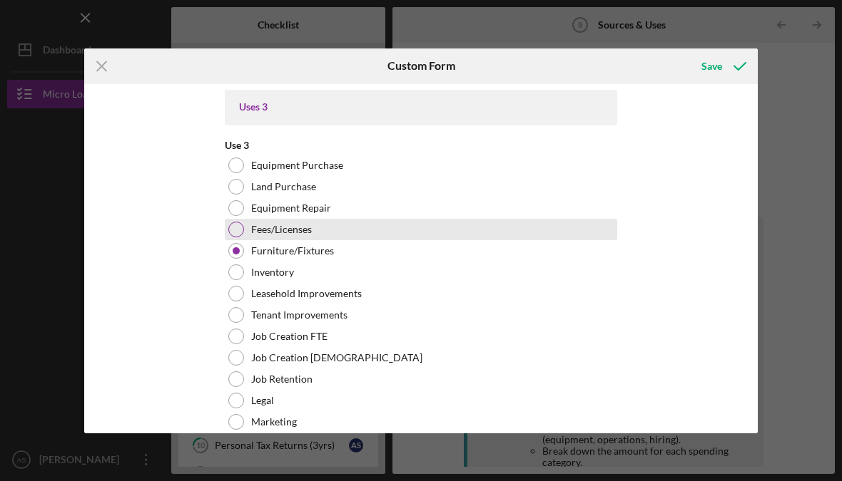
click at [241, 230] on div at bounding box center [236, 230] width 16 height 16
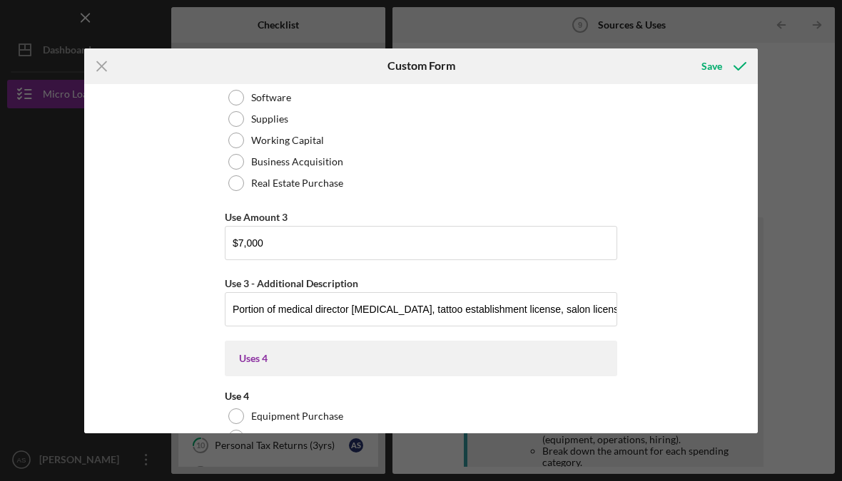
scroll to position [1736, 0]
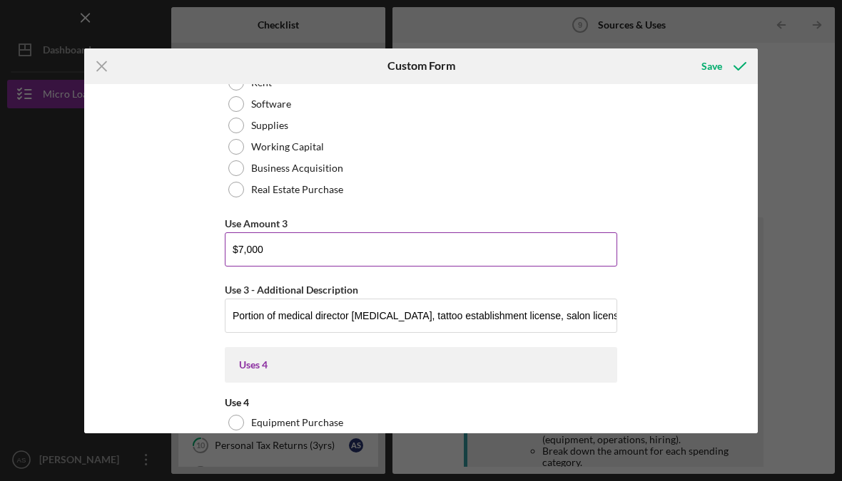
click at [240, 267] on input "$7,000" at bounding box center [421, 250] width 392 height 34
type input "$6,000"
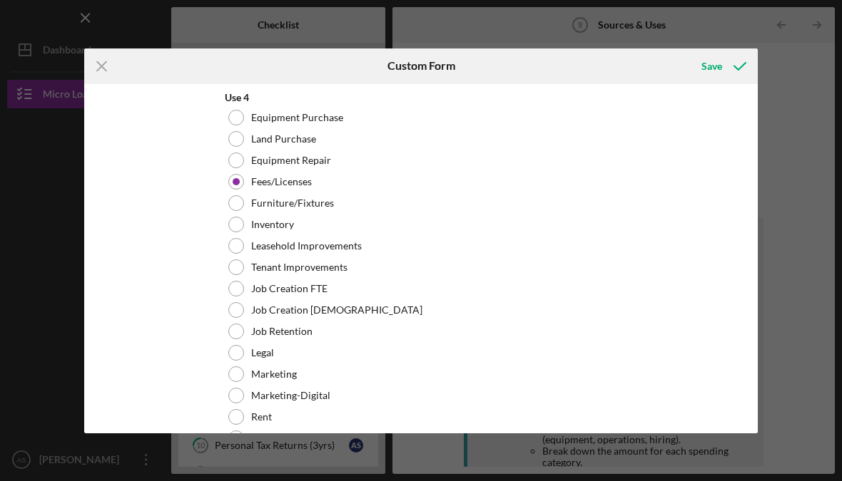
scroll to position [2039, 0]
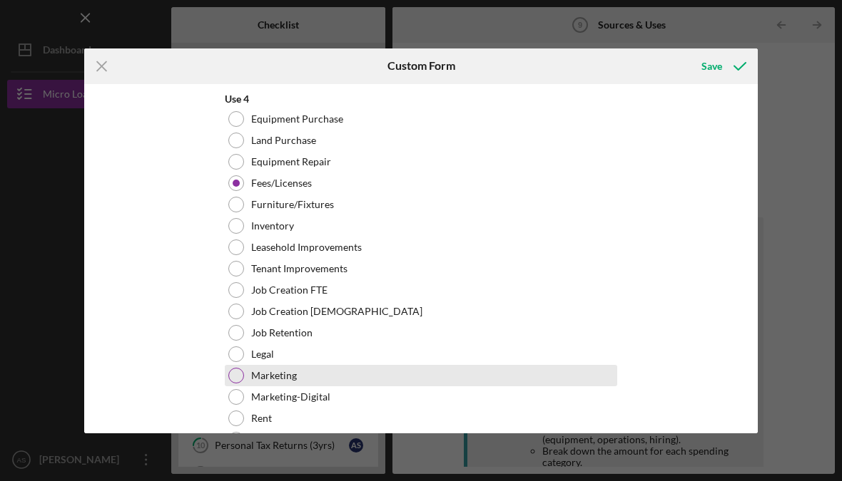
click at [240, 384] on div at bounding box center [236, 376] width 16 height 16
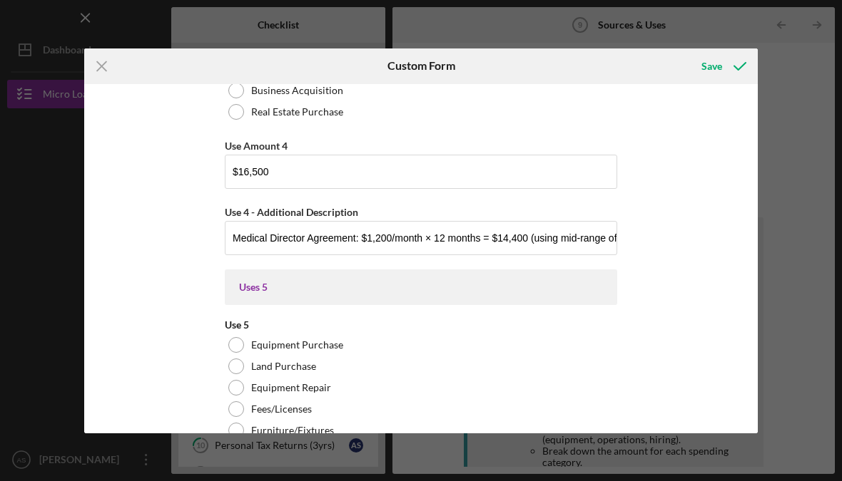
scroll to position [2503, 0]
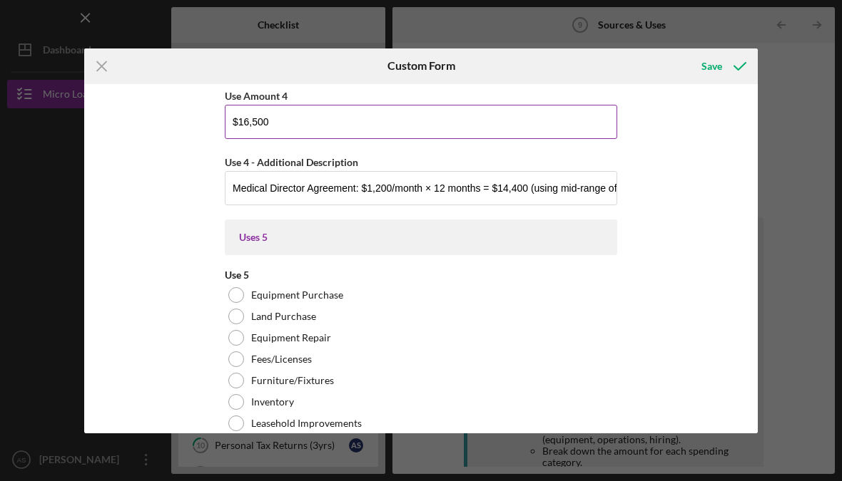
click at [255, 131] on input "$16,500" at bounding box center [421, 122] width 392 height 34
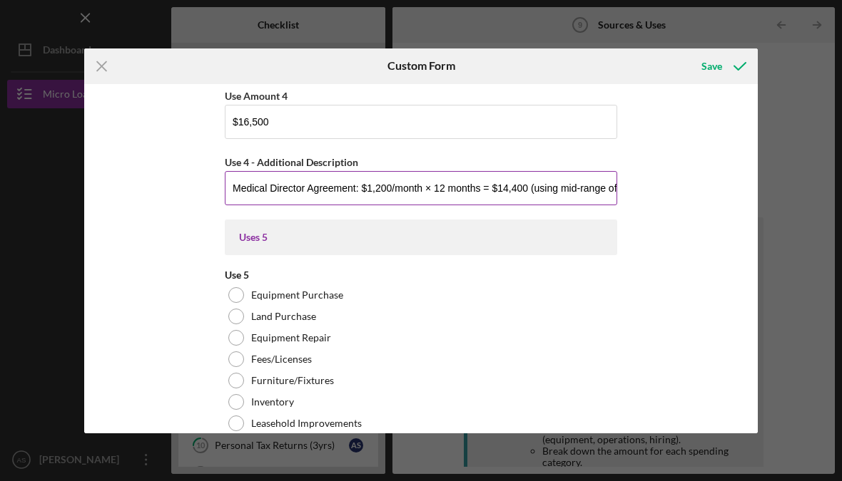
click at [260, 198] on input "Medical Director Agreement: $1,200/month × 12 months = $14,400 (using mid-range…" at bounding box center [421, 188] width 392 height 34
click at [257, 203] on input "Medical Director Agreement: $1,200/month × 12 months = $14,400 (using mid-range…" at bounding box center [421, 188] width 392 height 34
click at [256, 203] on input "Medical Director Agreement: $1,200/month × 12 months = $14,400 (using mid-range…" at bounding box center [421, 188] width 392 height 34
click at [249, 200] on input "Medical Director Agreement: $1,200/month × 12 months = $14,400 (using mid-range…" at bounding box center [421, 188] width 392 height 34
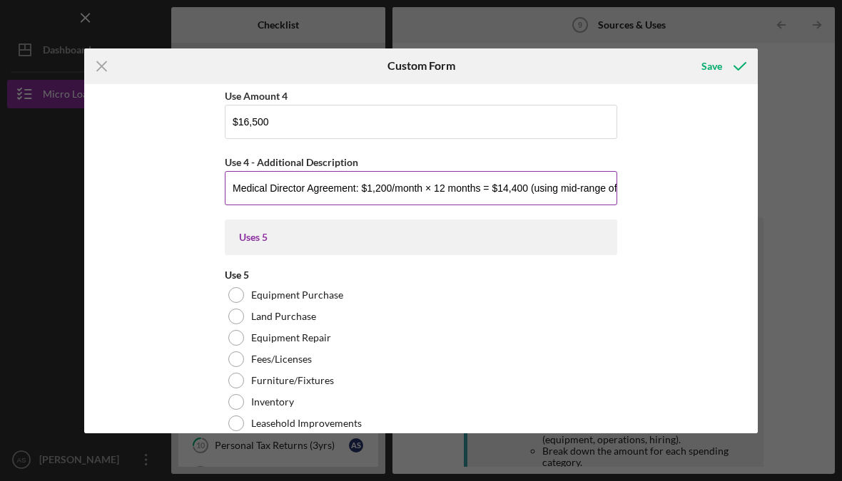
paste input "website setup, SEO, launch advertising, printed materials"
type input "website setup, SEO, launch advertising, printed materials"
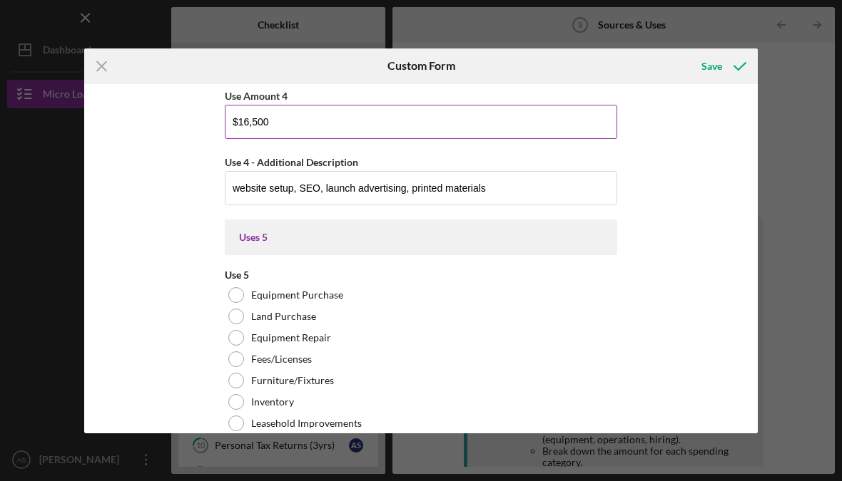
click at [283, 121] on input "$16,500" at bounding box center [421, 122] width 392 height 34
type input "$1"
type input "$4,000"
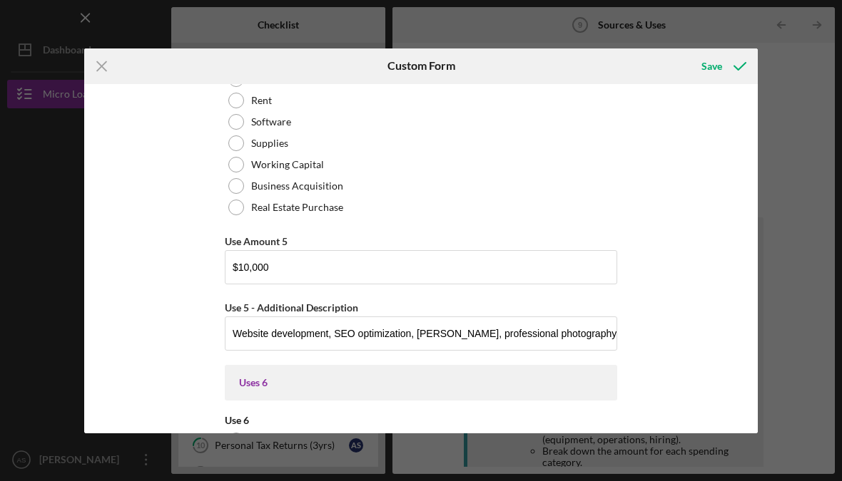
scroll to position [2999, 0]
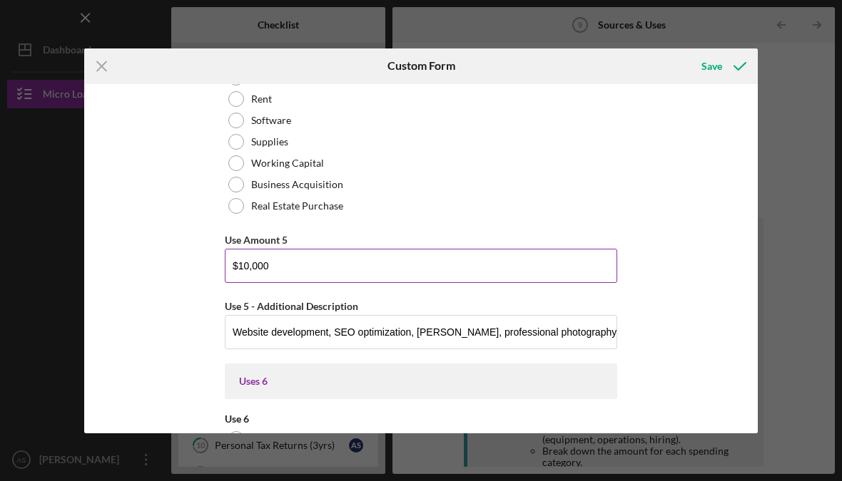
click at [257, 283] on input "$10,000" at bounding box center [421, 266] width 392 height 34
click at [256, 283] on input "$10,000" at bounding box center [421, 266] width 392 height 34
click at [265, 283] on input "$10,000" at bounding box center [421, 266] width 392 height 34
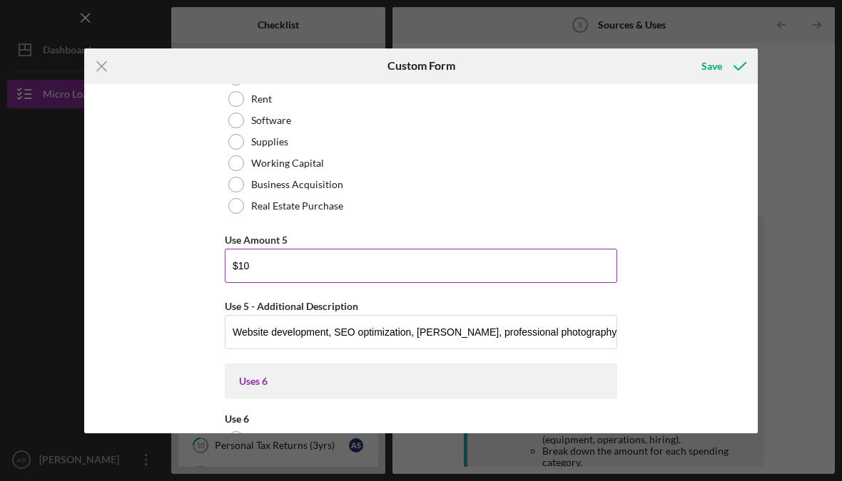
type input "$1"
type input "$2,000"
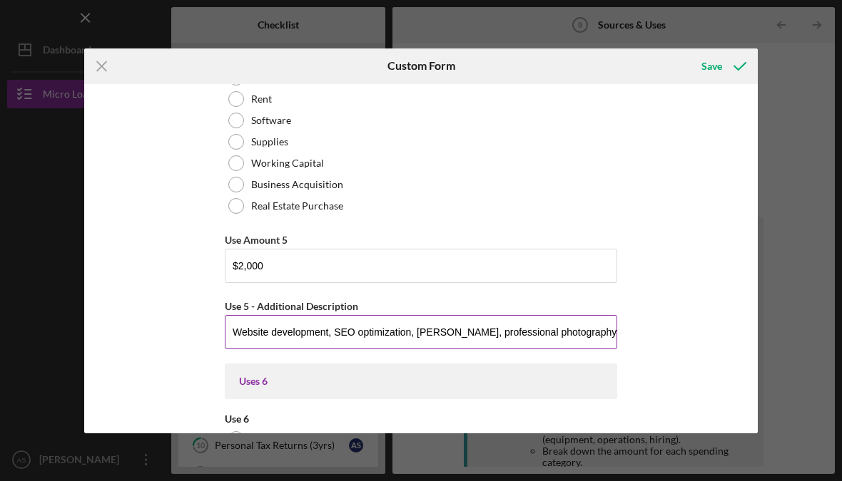
click at [249, 350] on input "Website development, SEO optimization, [PERSON_NAME], professional photography,…" at bounding box center [421, 332] width 392 height 34
click at [248, 350] on input "Website development, SEO optimization, [PERSON_NAME], professional photography,…" at bounding box center [421, 332] width 392 height 34
click at [265, 346] on input "Website development, SEO optimization, [PERSON_NAME], professional photography,…" at bounding box center [421, 332] width 392 height 34
click at [265, 345] on input "Website development, SEO optimization, [PERSON_NAME], professional photography,…" at bounding box center [421, 332] width 392 height 34
click at [267, 343] on input "Website development, SEO optimization, [PERSON_NAME], professional photography,…" at bounding box center [421, 332] width 392 height 34
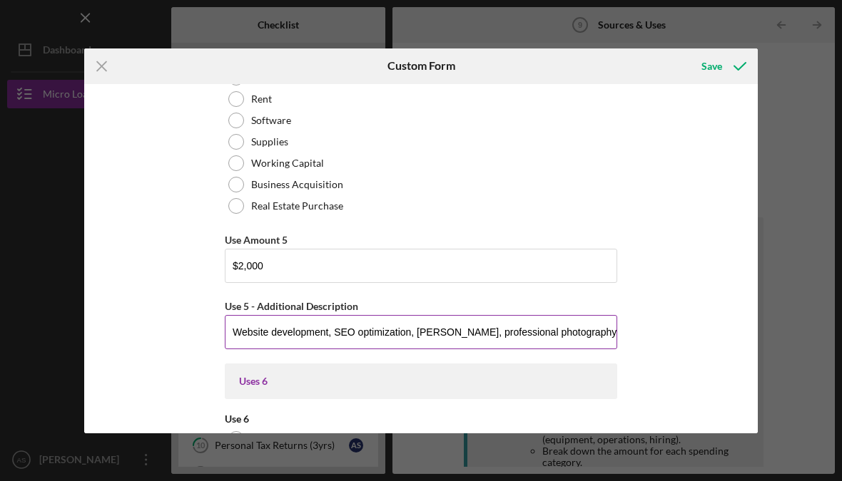
paste input "booking/payment systems and initial tech setup"
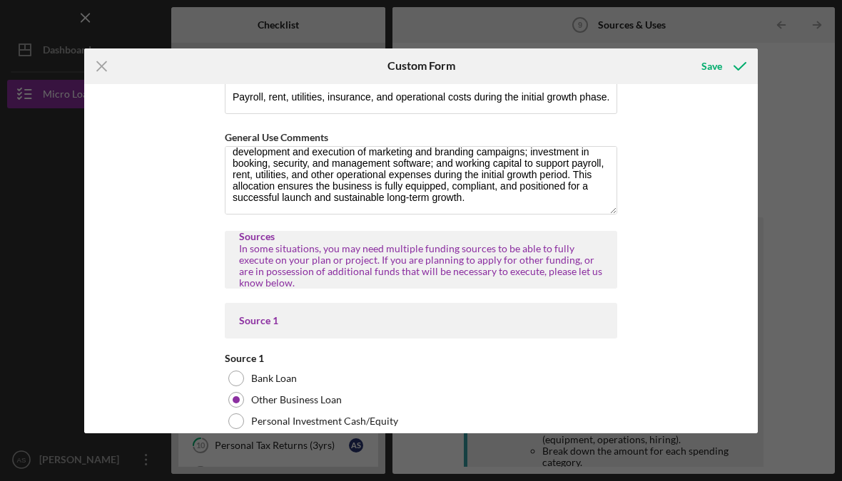
scroll to position [4534, 0]
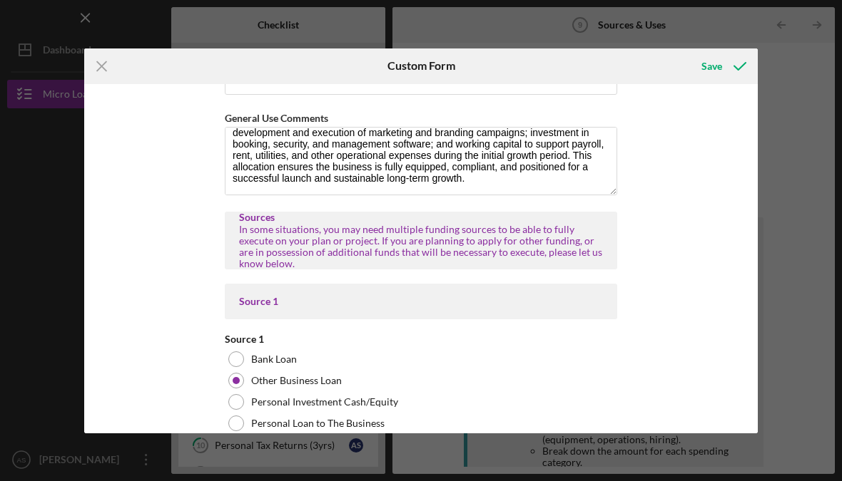
type input "Booking/payment systems and initial tech setup."
click at [394, 270] on div "In some situations, you may need multiple funding sources to be able to fully e…" at bounding box center [421, 247] width 364 height 46
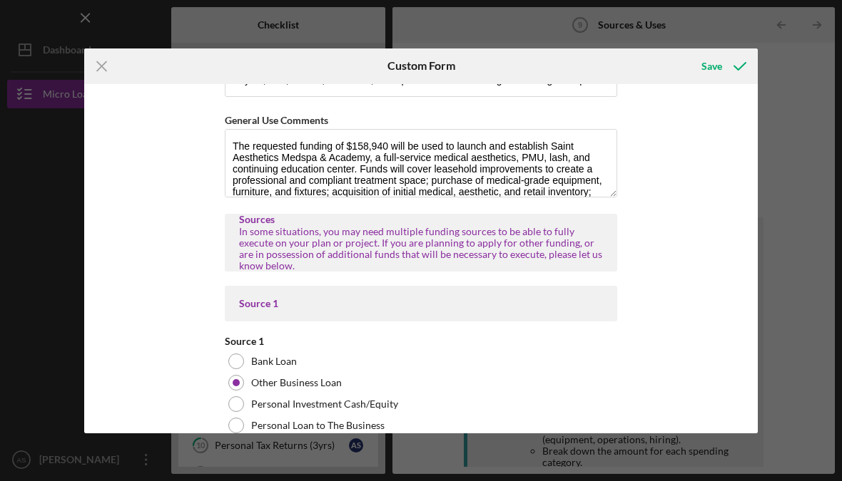
scroll to position [0, 0]
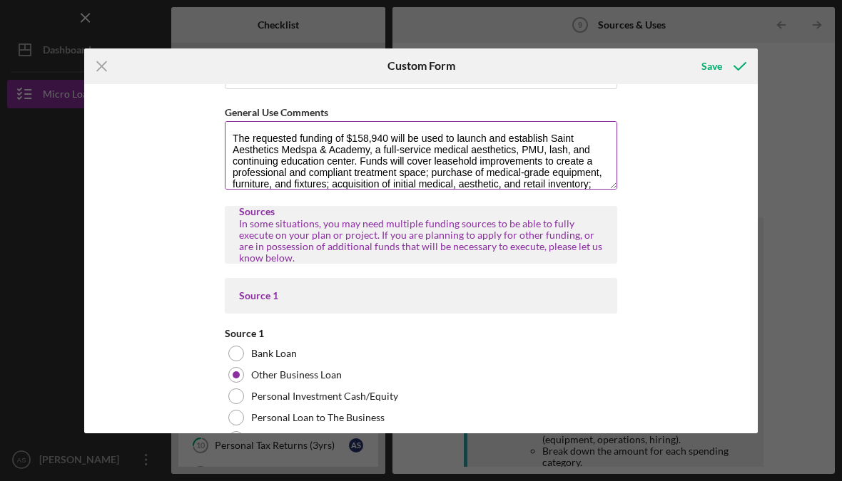
click at [325, 181] on textarea "The requested funding of $158,940 will be used to launch and establish Saint Ae…" at bounding box center [421, 155] width 392 height 68
click at [324, 180] on textarea "The requested funding of $158,940 will be used to launch and establish Saint Ae…" at bounding box center [421, 155] width 392 height 68
click at [315, 190] on textarea "The requested funding of $158,940 will be used to launch and establish Saint Ae…" at bounding box center [421, 155] width 392 height 68
click at [315, 189] on textarea "The requested funding of $158,940 will be used to launch and establish Saint Ae…" at bounding box center [421, 155] width 392 height 68
click at [312, 186] on textarea "The requested funding of $158,940 will be used to launch and establish Saint Ae…" at bounding box center [421, 155] width 392 height 68
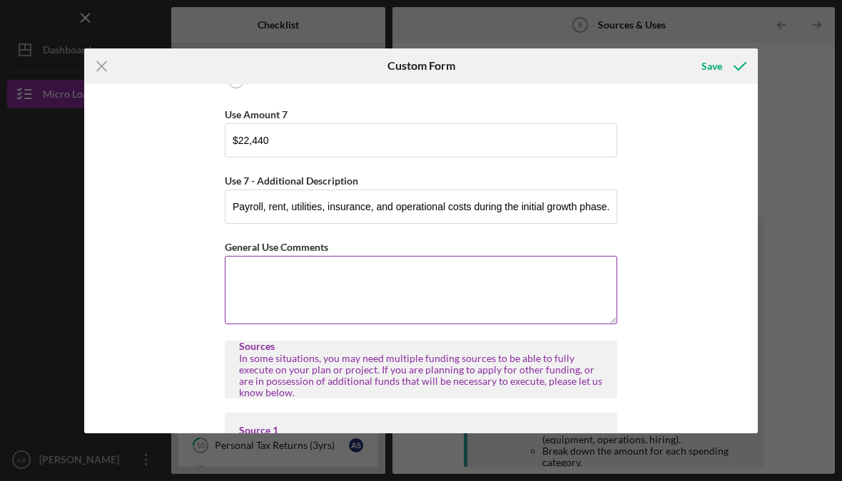
scroll to position [4404, 0]
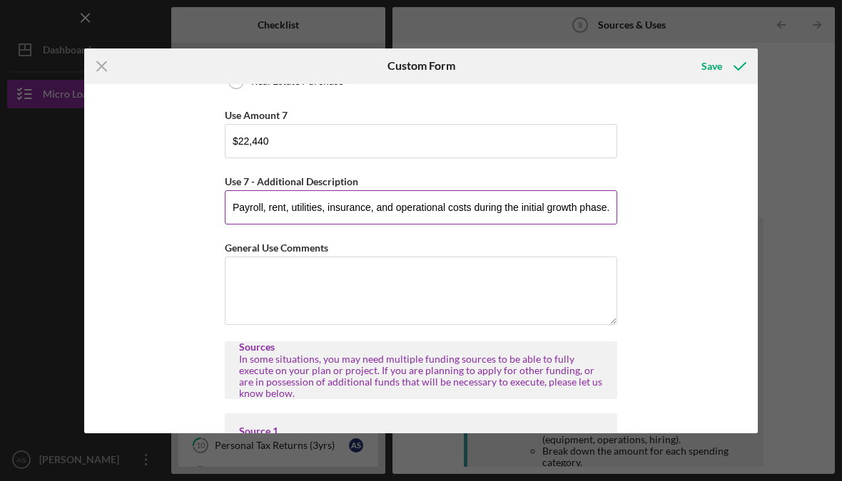
click at [322, 225] on input "Payroll, rent, utilities, insurance, and operational costs during the initial g…" at bounding box center [421, 207] width 392 height 34
click at [312, 221] on input "Payroll, rent, utilities, insurance, and operational costs during the initial g…" at bounding box center [421, 207] width 392 height 34
click at [311, 220] on input "Payroll, rent, utilities, insurance, and operational costs during the initial g…" at bounding box center [421, 207] width 392 height 34
click at [307, 220] on input "Payroll, rent, utilities, insurance, and operational costs during the initial g…" at bounding box center [421, 207] width 392 height 34
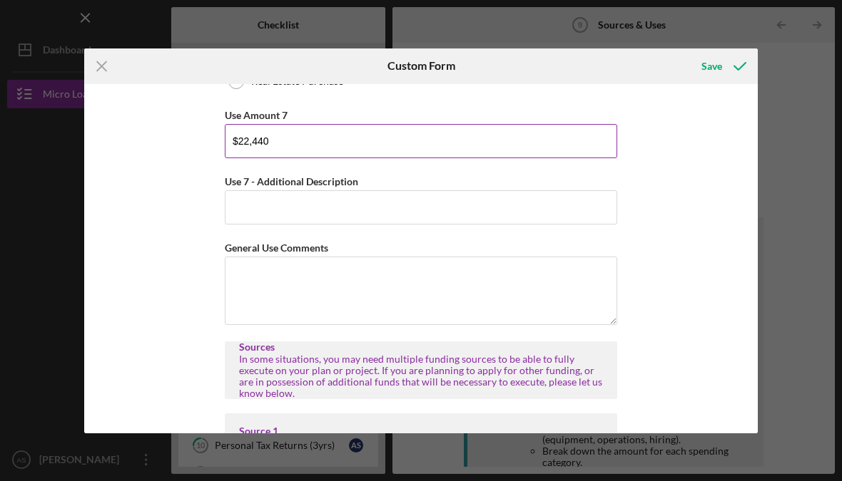
click at [249, 153] on input "$22,440" at bounding box center [421, 141] width 392 height 34
click at [248, 153] on input "$22,440" at bounding box center [421, 141] width 392 height 34
click at [256, 152] on input "$22,440" at bounding box center [421, 141] width 392 height 34
click at [256, 151] on input "$22,440" at bounding box center [421, 141] width 392 height 34
type input "$2"
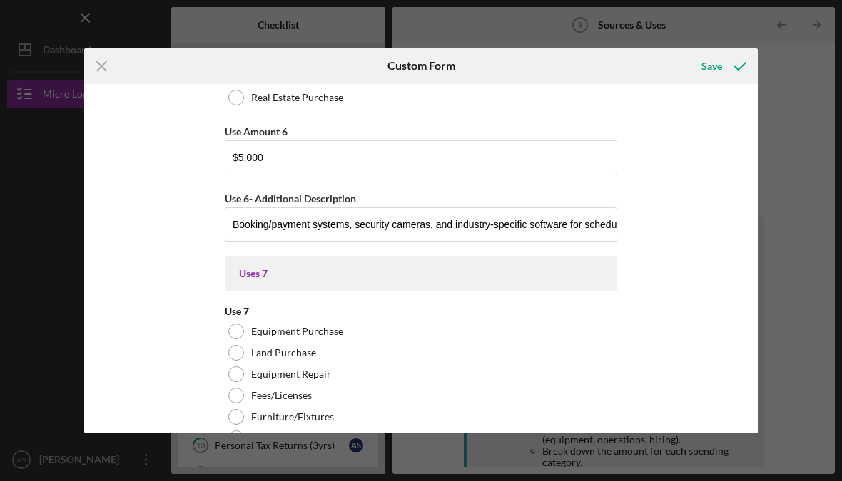
scroll to position [3748, 0]
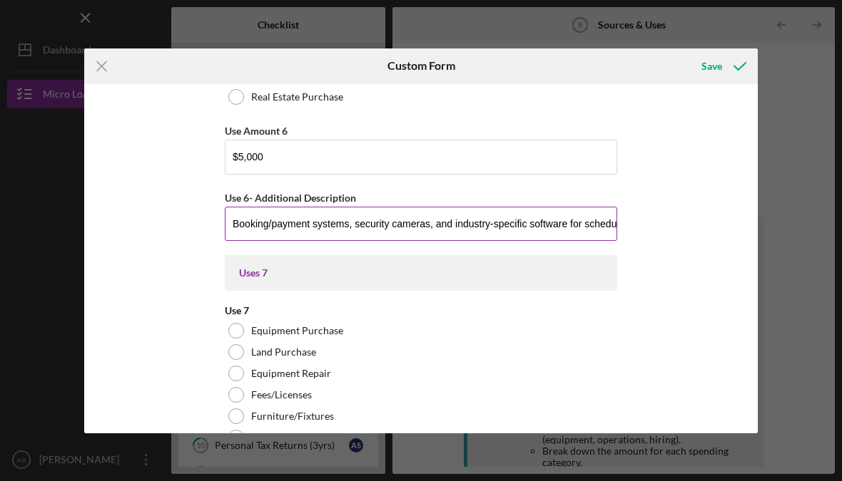
click at [311, 241] on input "Booking/payment systems, security cameras, and industry-specific software for s…" at bounding box center [421, 224] width 392 height 34
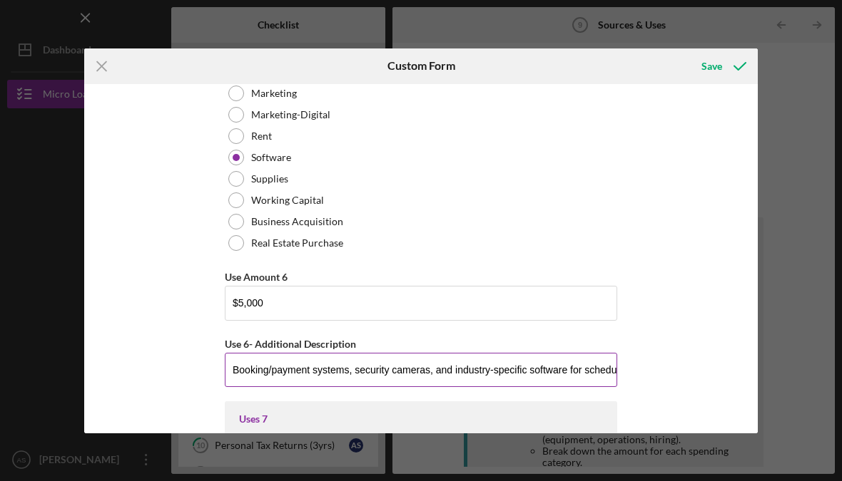
scroll to position [3592, 0]
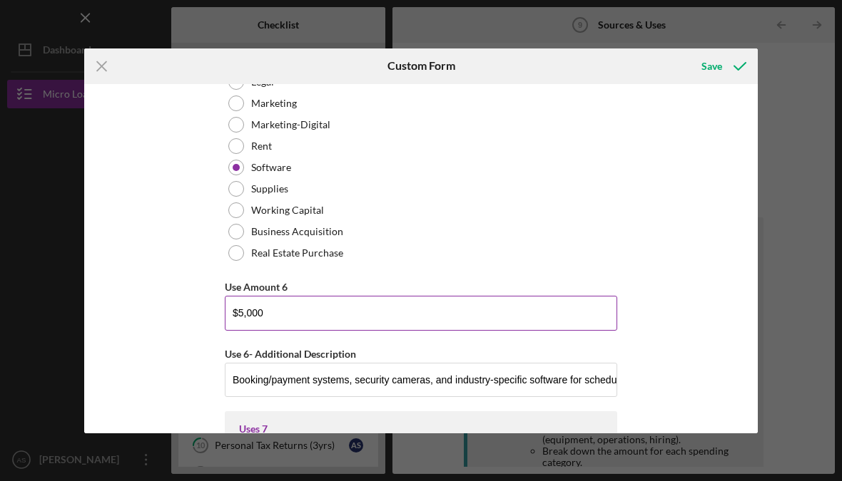
click at [243, 330] on input "$5,000" at bounding box center [421, 313] width 392 height 34
click at [248, 322] on input "$5,000" at bounding box center [421, 313] width 392 height 34
click at [248, 321] on input "$5,000" at bounding box center [421, 313] width 392 height 34
click at [237, 330] on input "$5,000" at bounding box center [421, 313] width 392 height 34
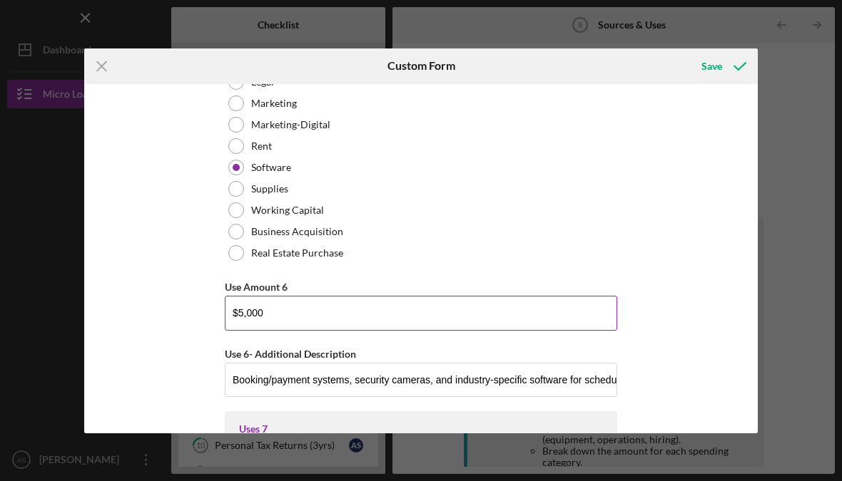
click at [236, 330] on input "$5,000" at bounding box center [421, 313] width 392 height 34
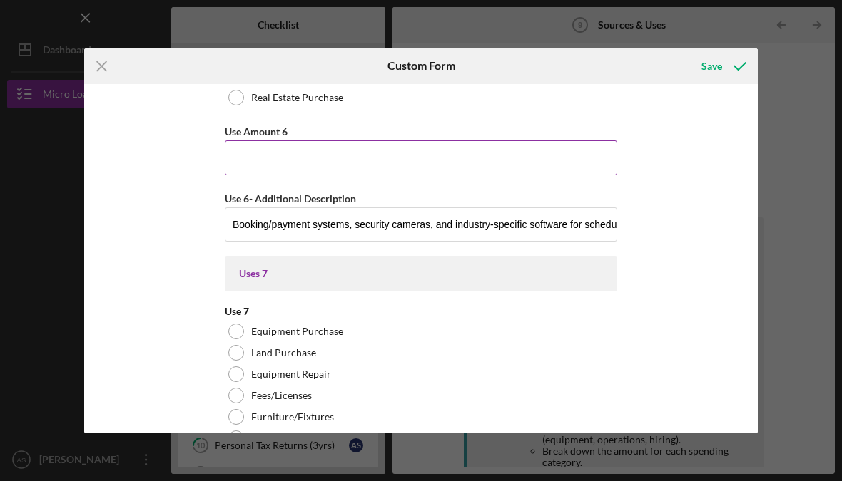
scroll to position [3749, 0]
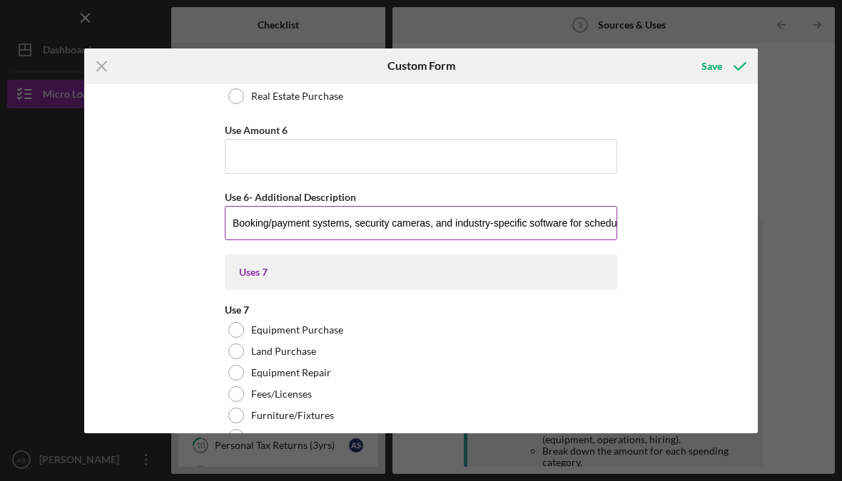
click at [419, 234] on input "Booking/payment systems, security cameras, and industry-specific software for s…" at bounding box center [421, 223] width 392 height 34
click at [407, 236] on input "Booking/payment systems, security cameras, and industry-specific software for s…" at bounding box center [421, 223] width 392 height 34
click at [405, 238] on input "Booking/payment systems, security cameras, and industry-specific software for s…" at bounding box center [421, 223] width 392 height 34
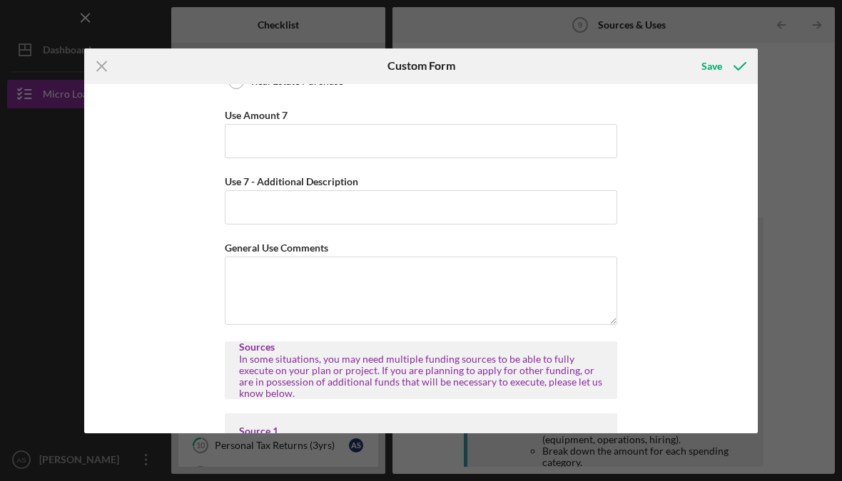
scroll to position [4406, 0]
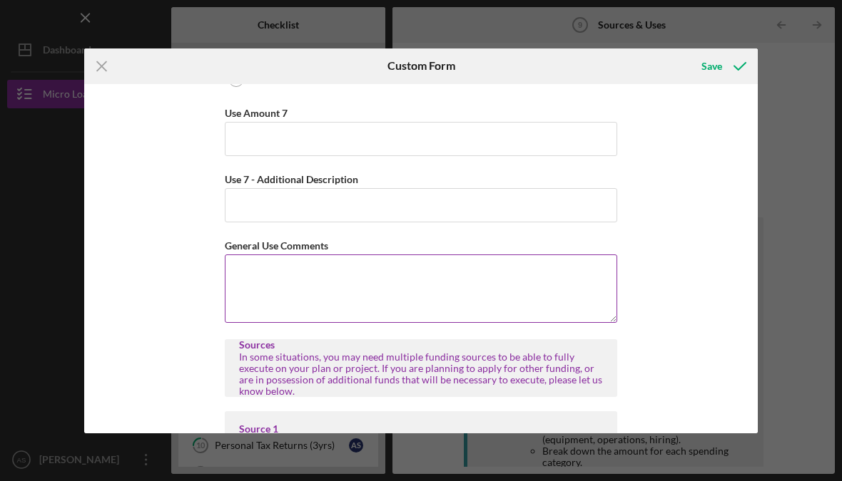
click at [287, 302] on textarea "General Use Comments" at bounding box center [421, 289] width 392 height 68
click at [268, 296] on textarea "General Use Comments" at bounding box center [421, 289] width 392 height 68
click at [246, 298] on textarea "General Use Comments" at bounding box center [421, 289] width 392 height 68
paste textarea "The $25,000 microloan will be used to cover essential pre-opening expenses for …"
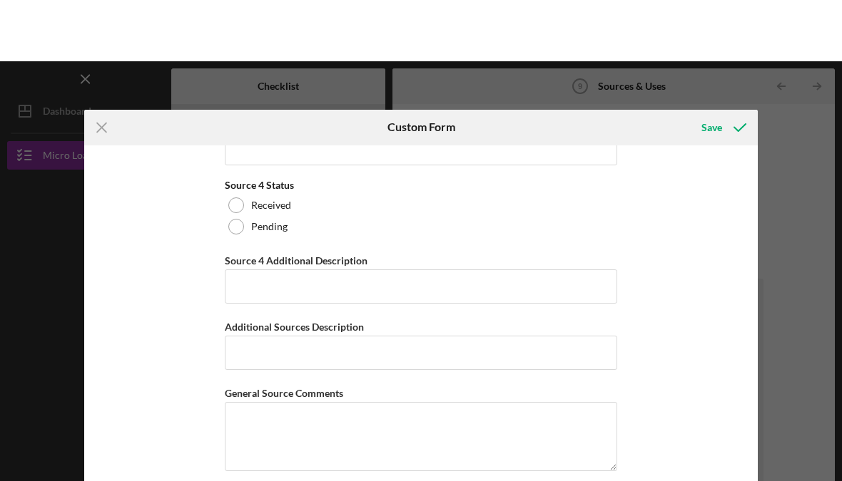
scroll to position [6319, 0]
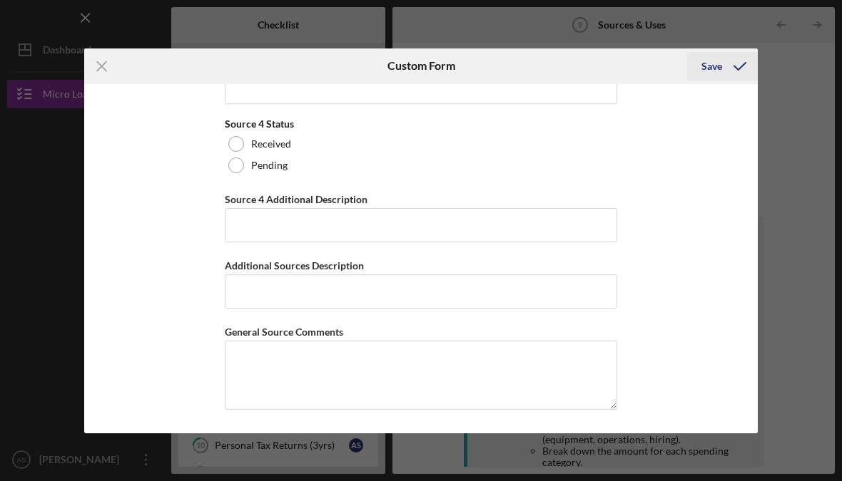
type textarea "The $25,000 microloan will be used to cover essential pre-opening expenses for …"
click at [729, 68] on icon "submit" at bounding box center [740, 67] width 36 height 36
